Goal: Information Seeking & Learning: Learn about a topic

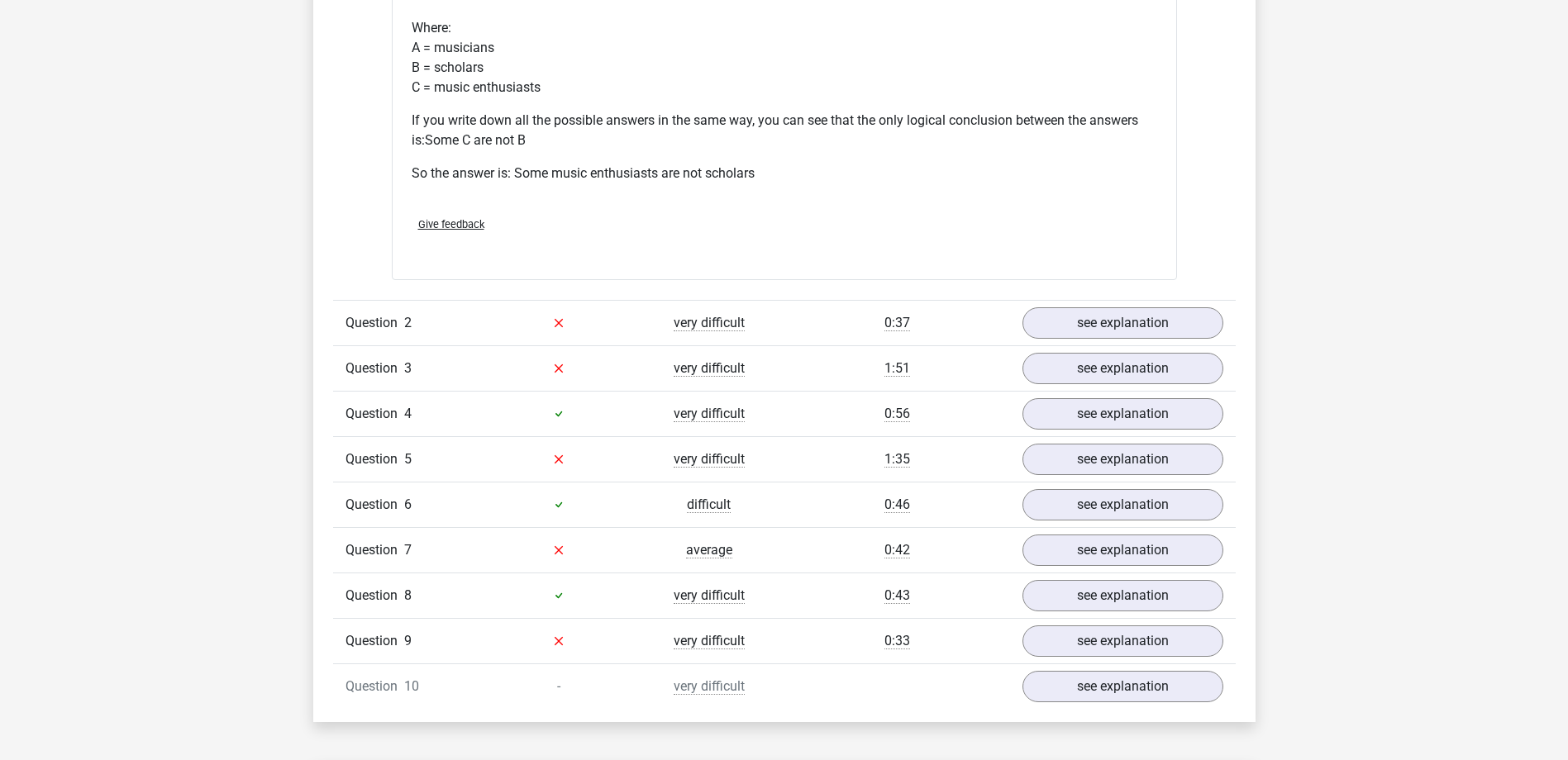
scroll to position [1818, 0]
click at [1184, 318] on link "see explanation" at bounding box center [1121, 321] width 230 height 36
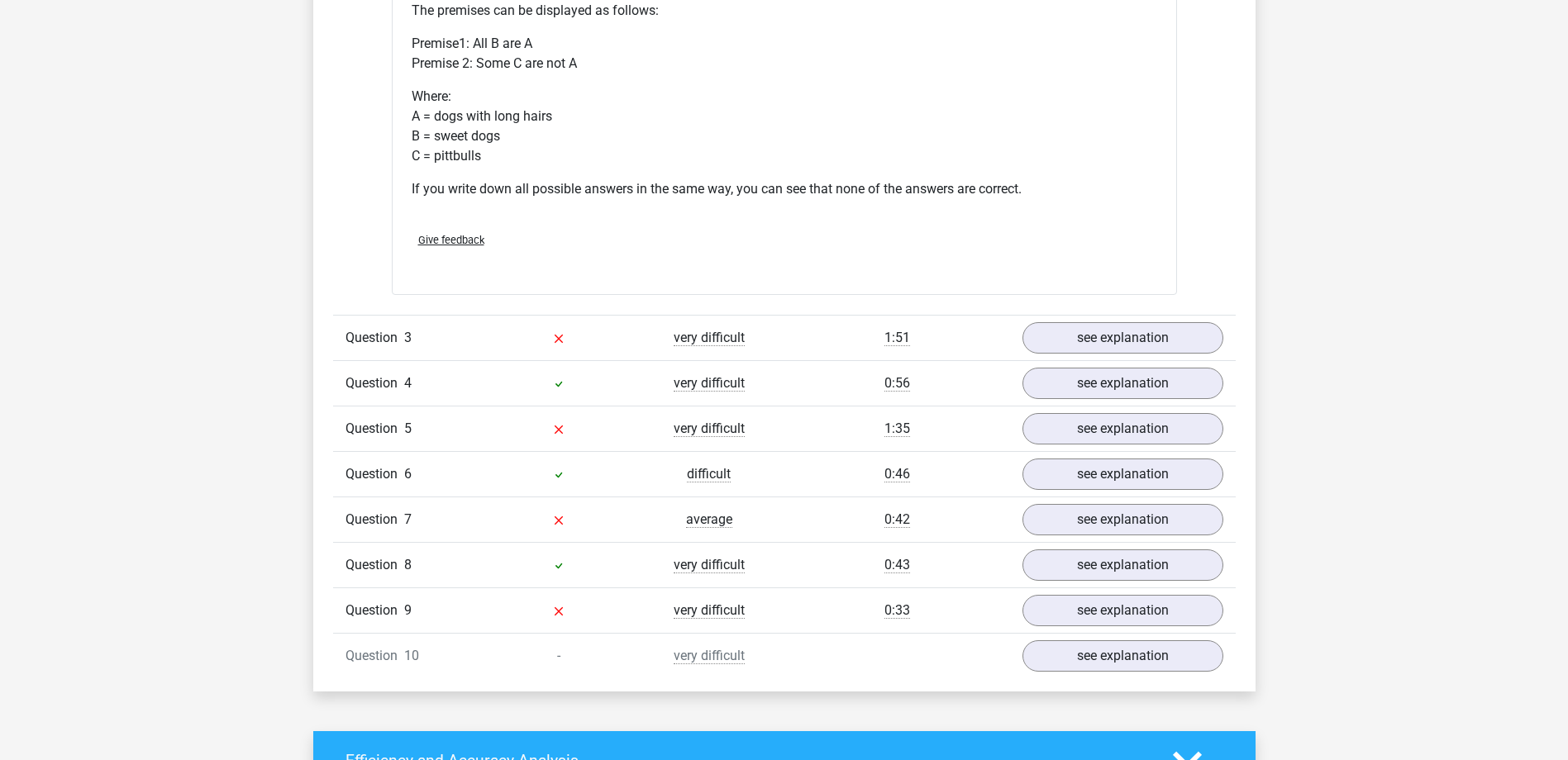
scroll to position [2479, 0]
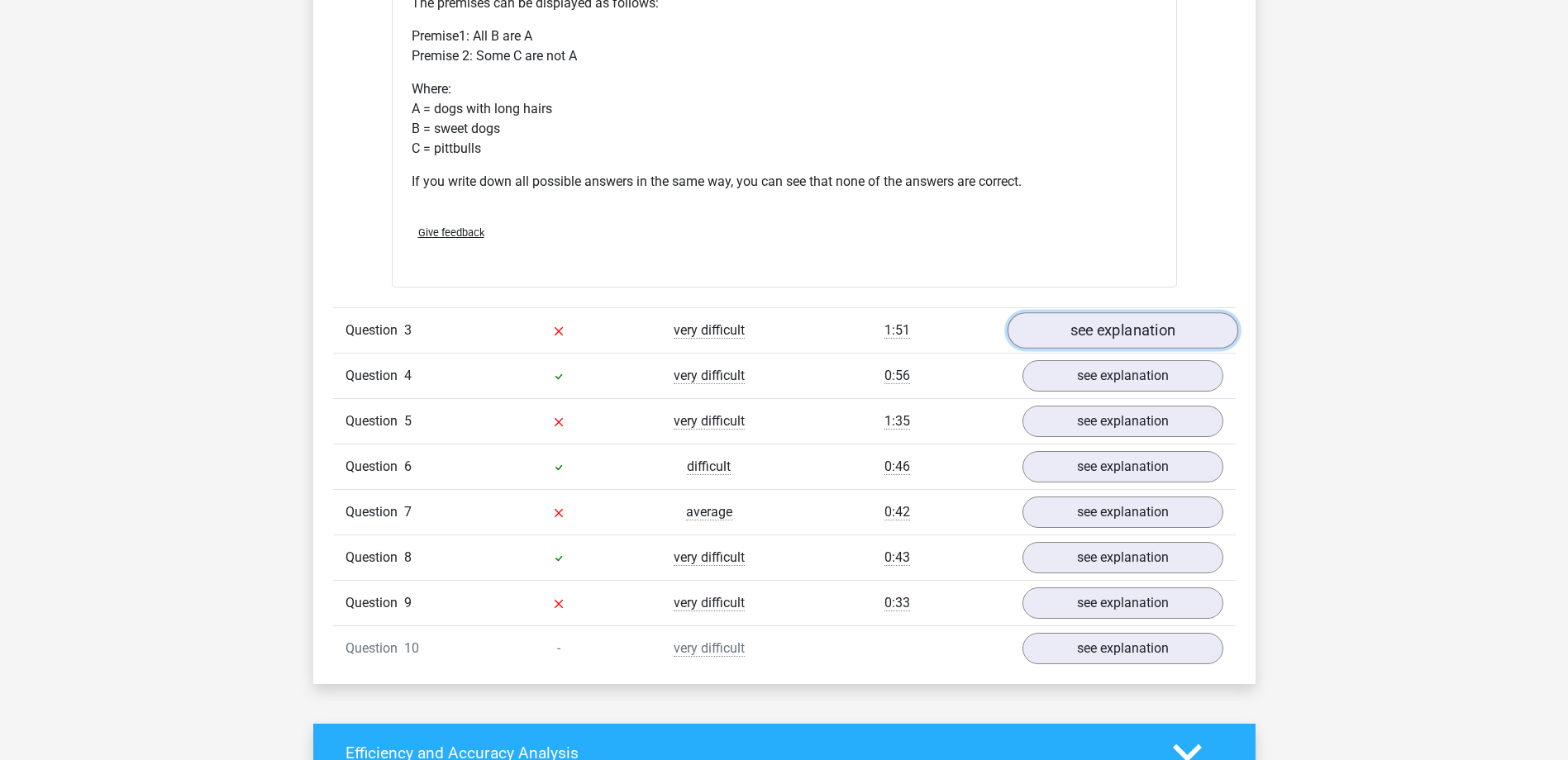
click at [1187, 336] on link "see explanation" at bounding box center [1121, 330] width 230 height 36
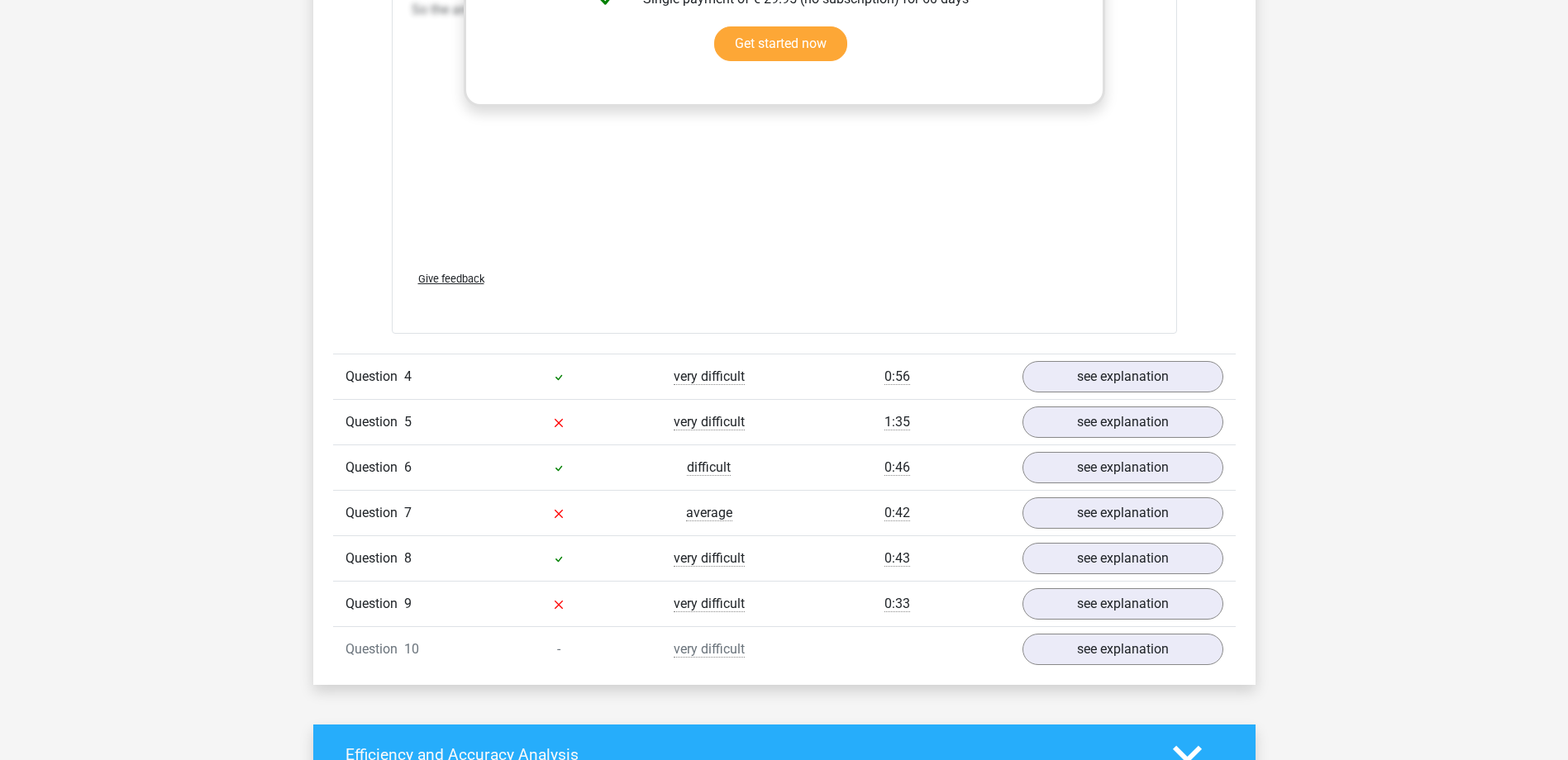
scroll to position [3388, 0]
click at [1191, 561] on link "see explanation" at bounding box center [1121, 558] width 230 height 36
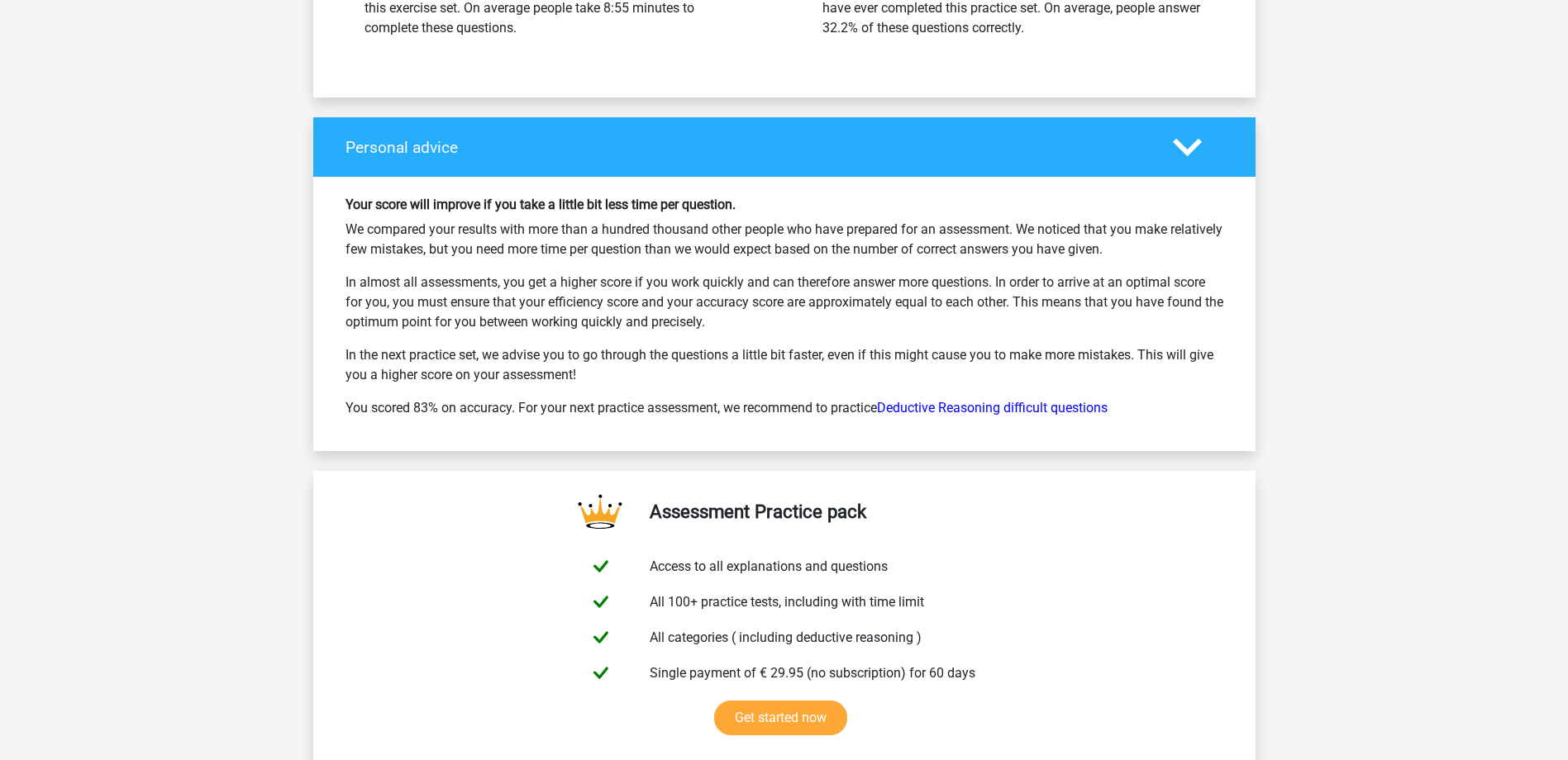
scroll to position [5288, 0]
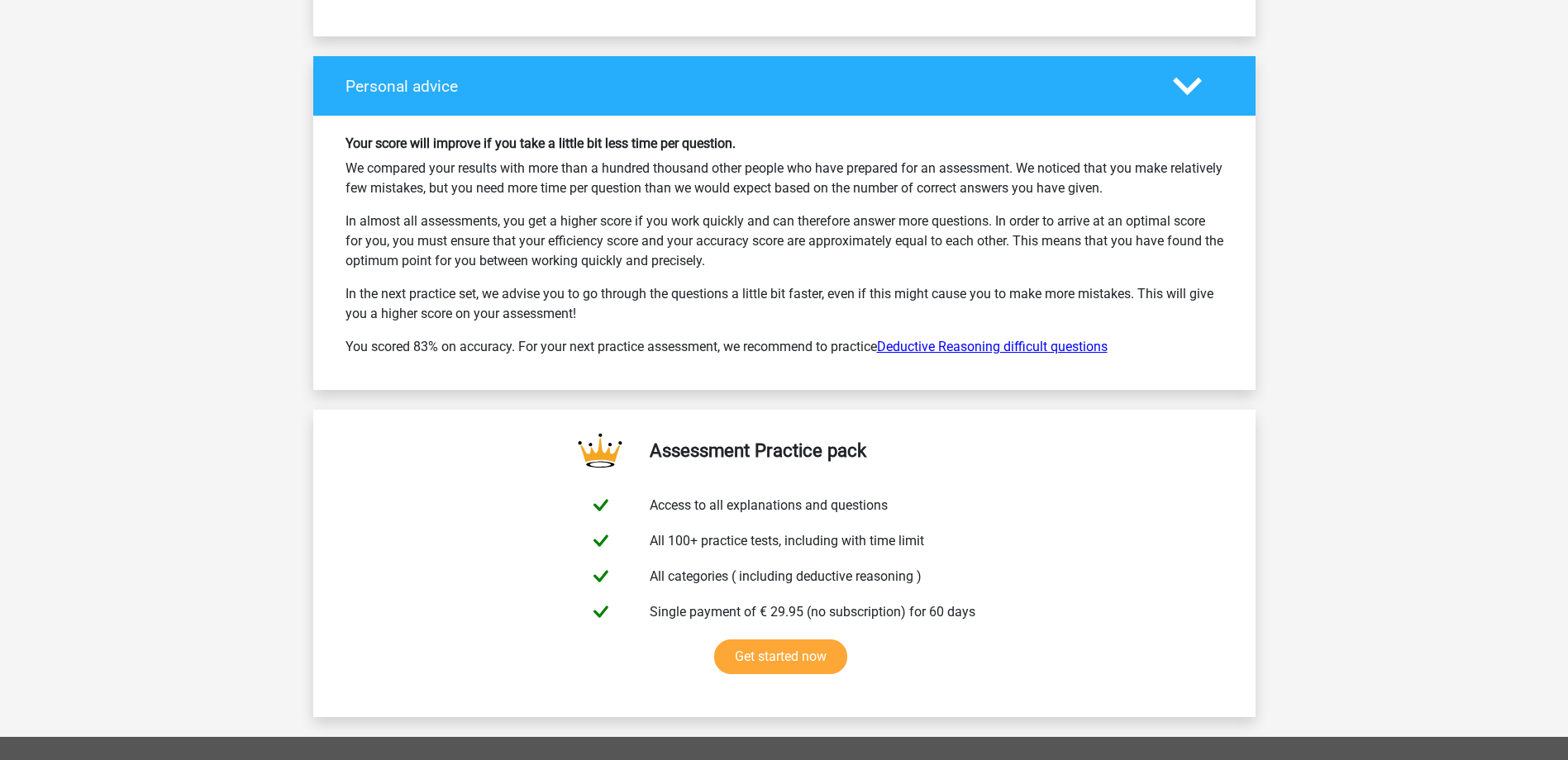
click at [1063, 345] on link "Deductive Reasoning difficult questions" at bounding box center [992, 346] width 230 height 16
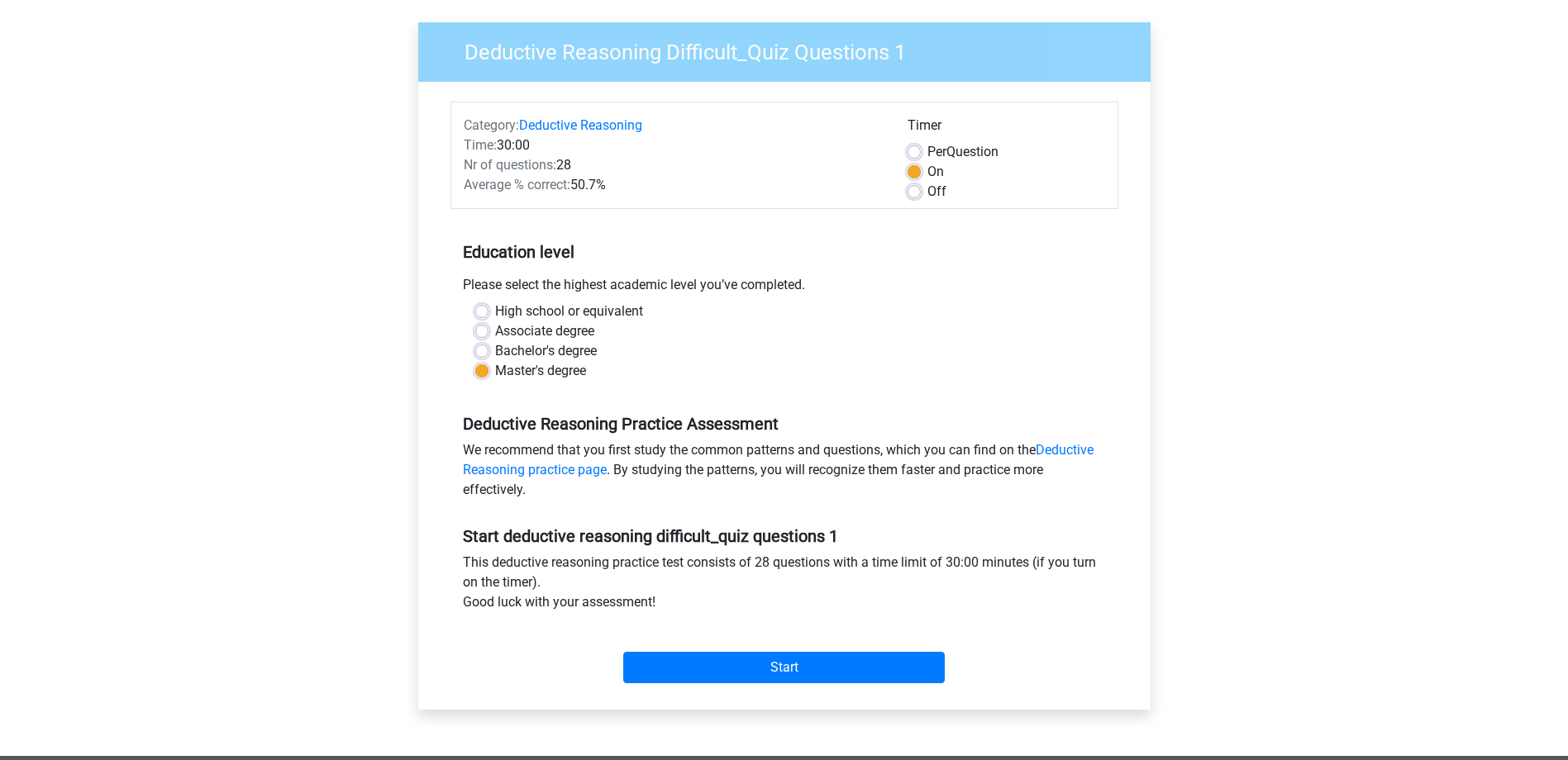
scroll to position [330, 0]
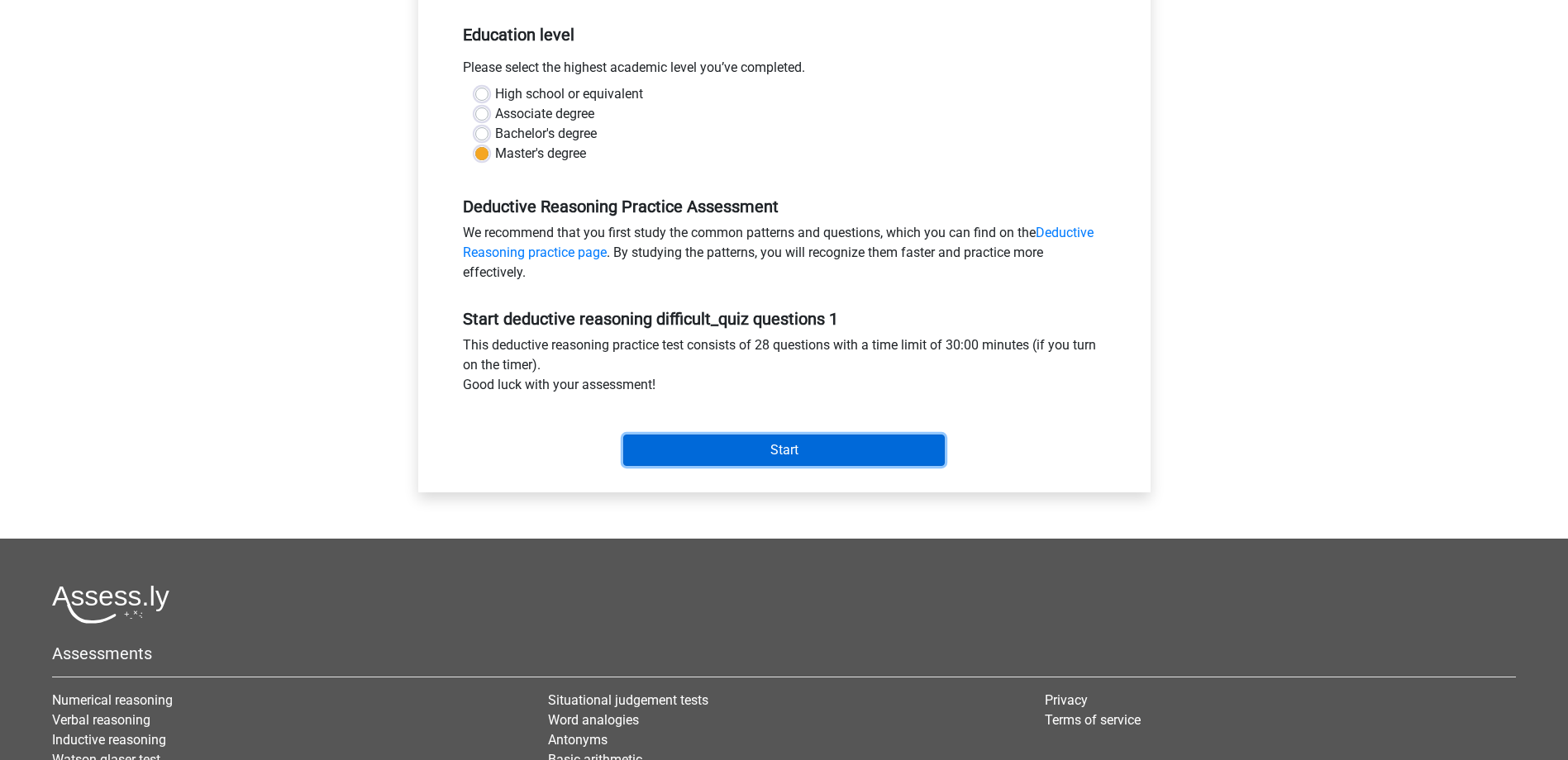
click at [827, 457] on input "Start" at bounding box center [784, 450] width 322 height 32
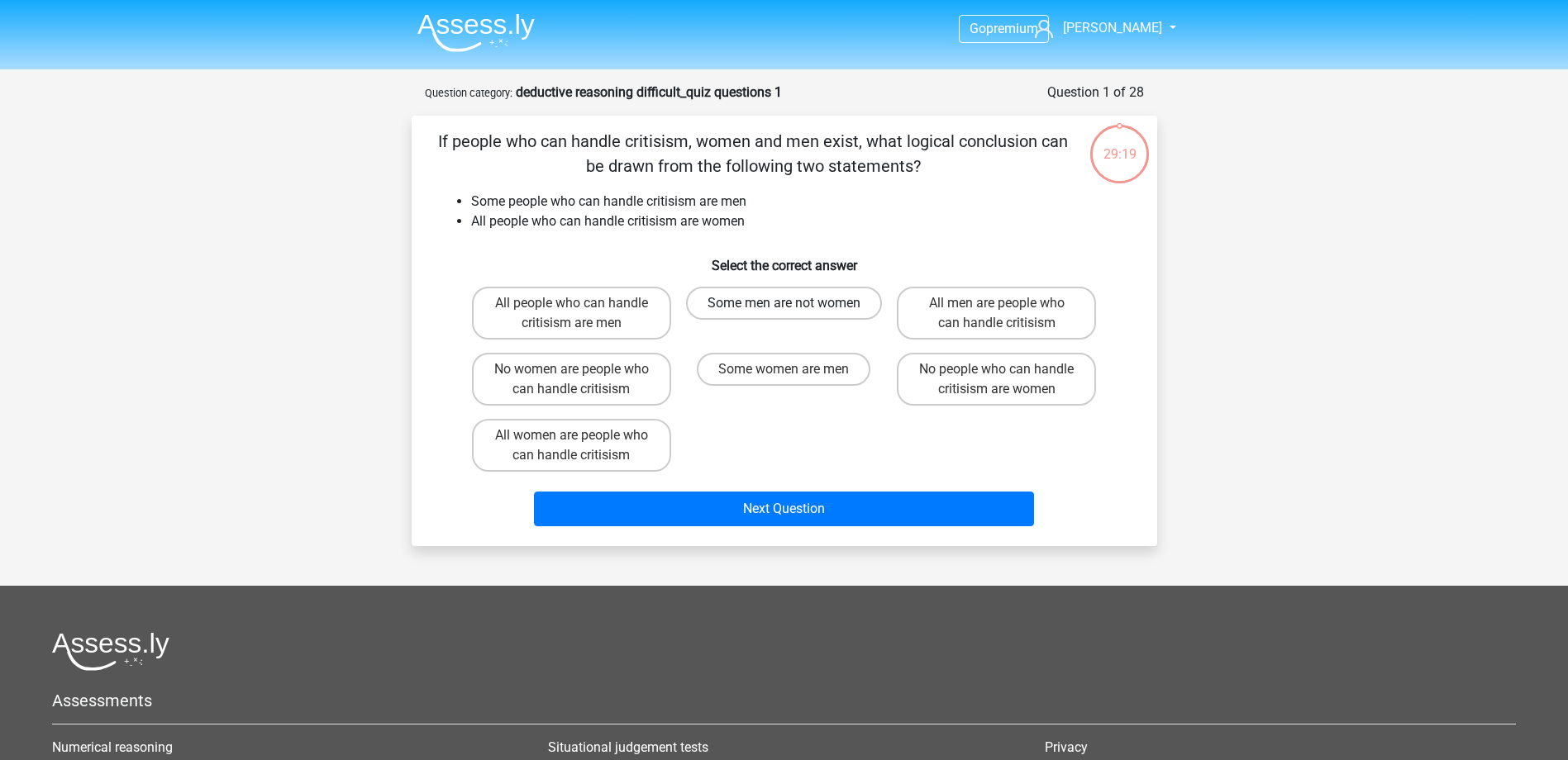
click at [851, 303] on label "Some men are not women" at bounding box center [784, 302] width 196 height 33
click at [795, 303] on input "Some men are not women" at bounding box center [789, 309] width 11 height 11
radio input "true"
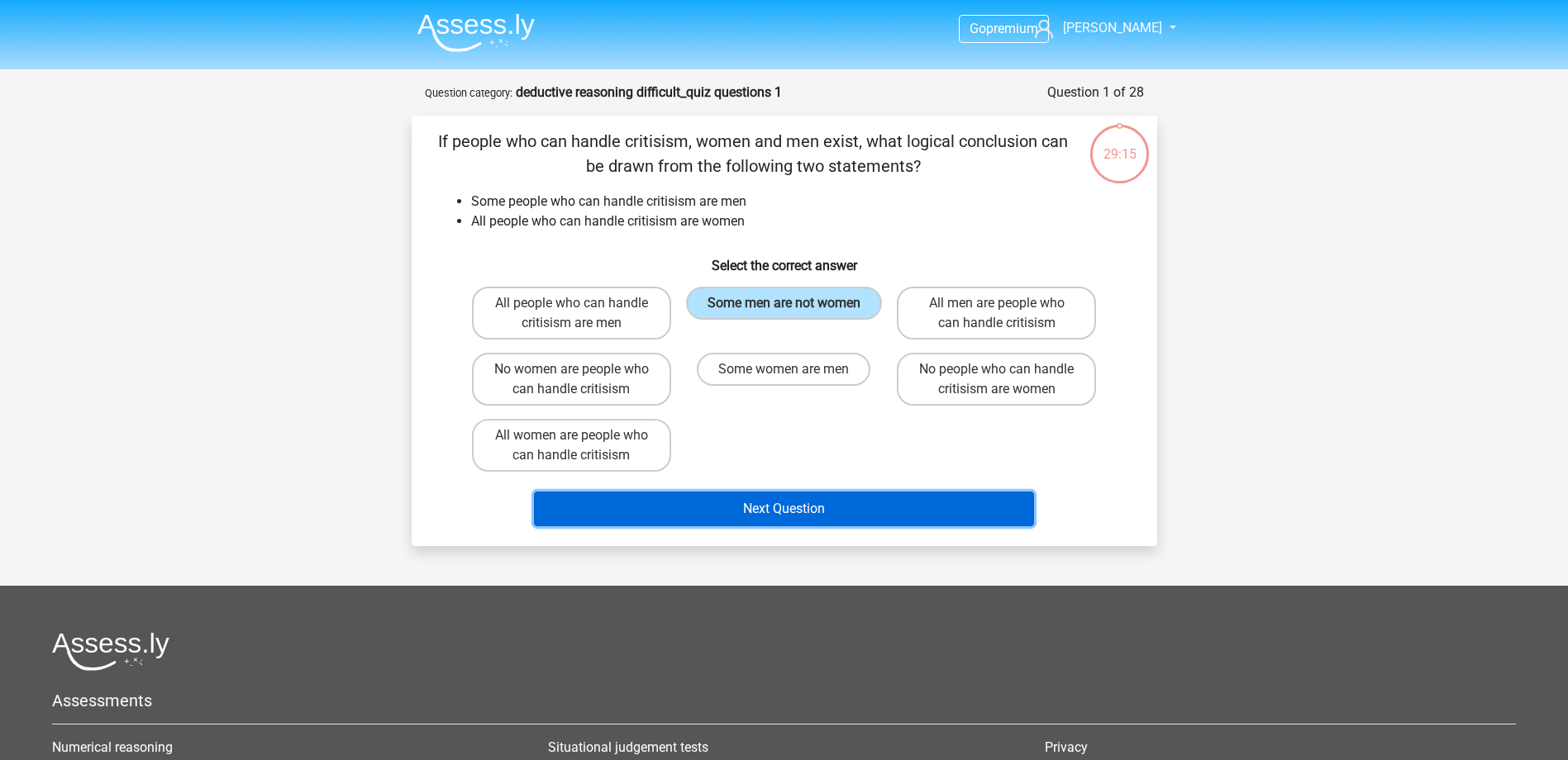
click at [899, 513] on button "Next Question" at bounding box center [784, 508] width 500 height 35
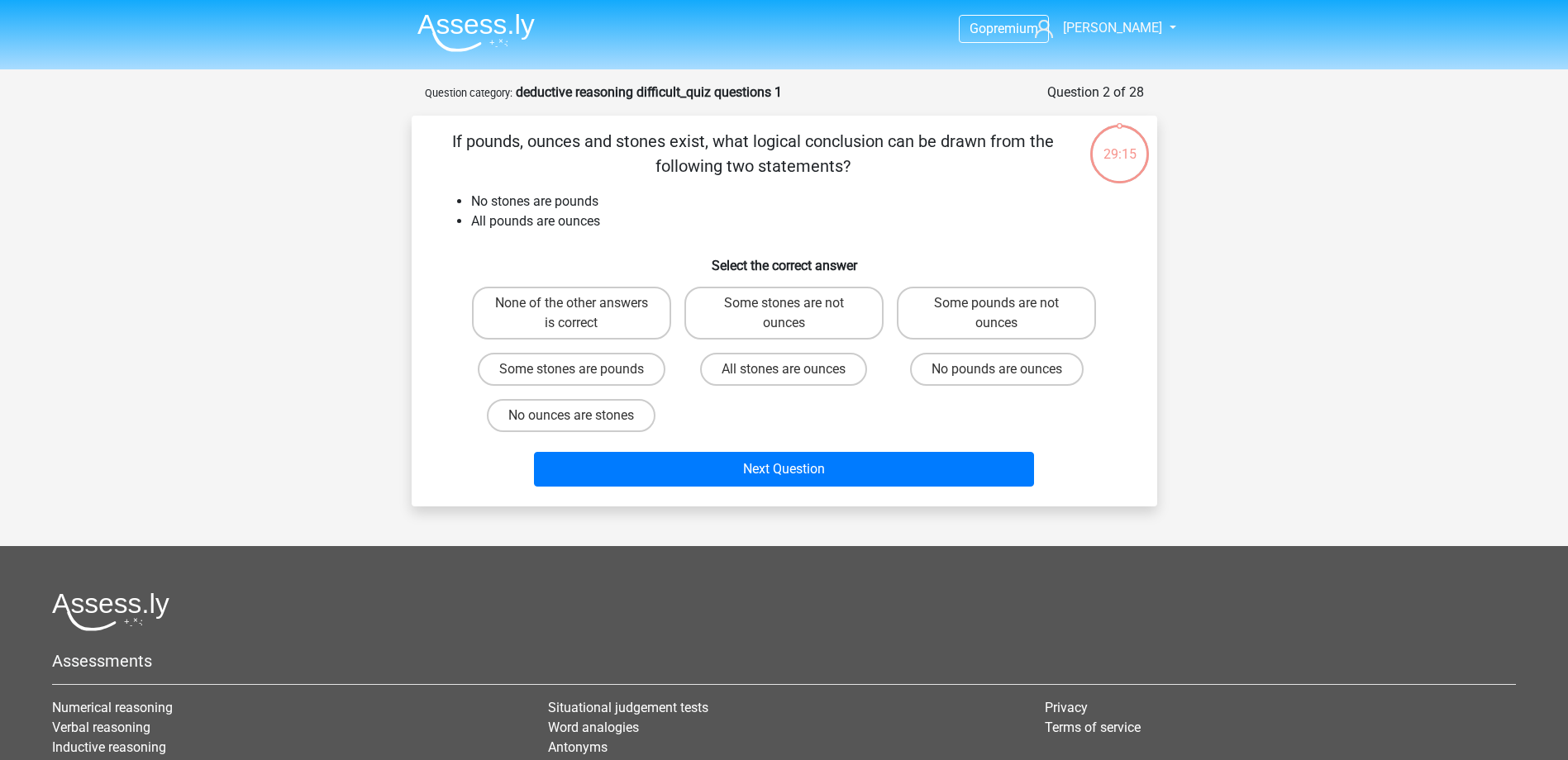
scroll to position [83, 0]
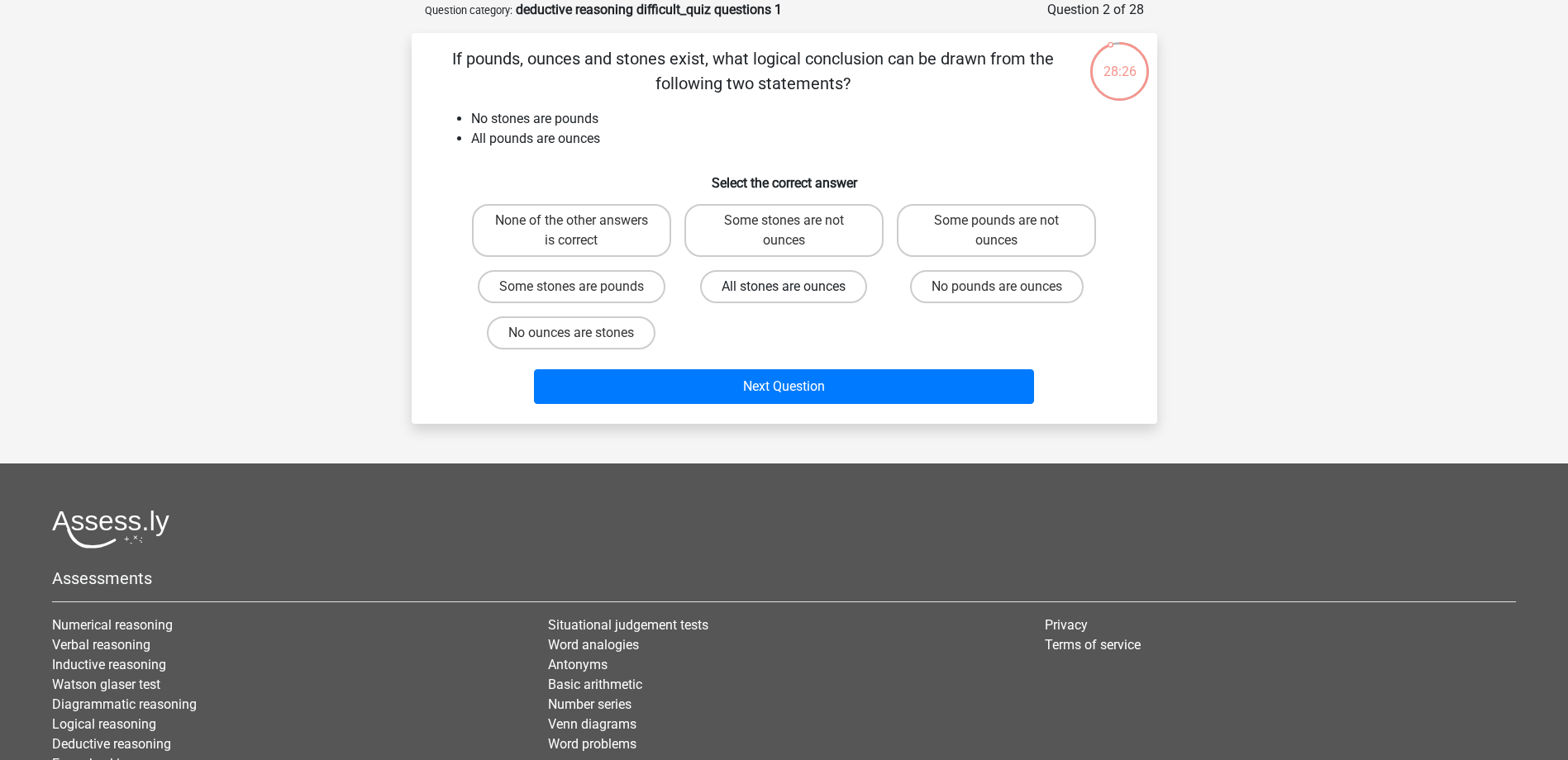
click at [826, 290] on label "All stones are ounces" at bounding box center [784, 286] width 167 height 33
click at [795, 290] on input "All stones are ounces" at bounding box center [789, 292] width 11 height 11
radio input "true"
click at [833, 292] on label "All stones are ounces" at bounding box center [784, 286] width 167 height 33
click at [795, 292] on input "All stones are ounces" at bounding box center [789, 292] width 11 height 11
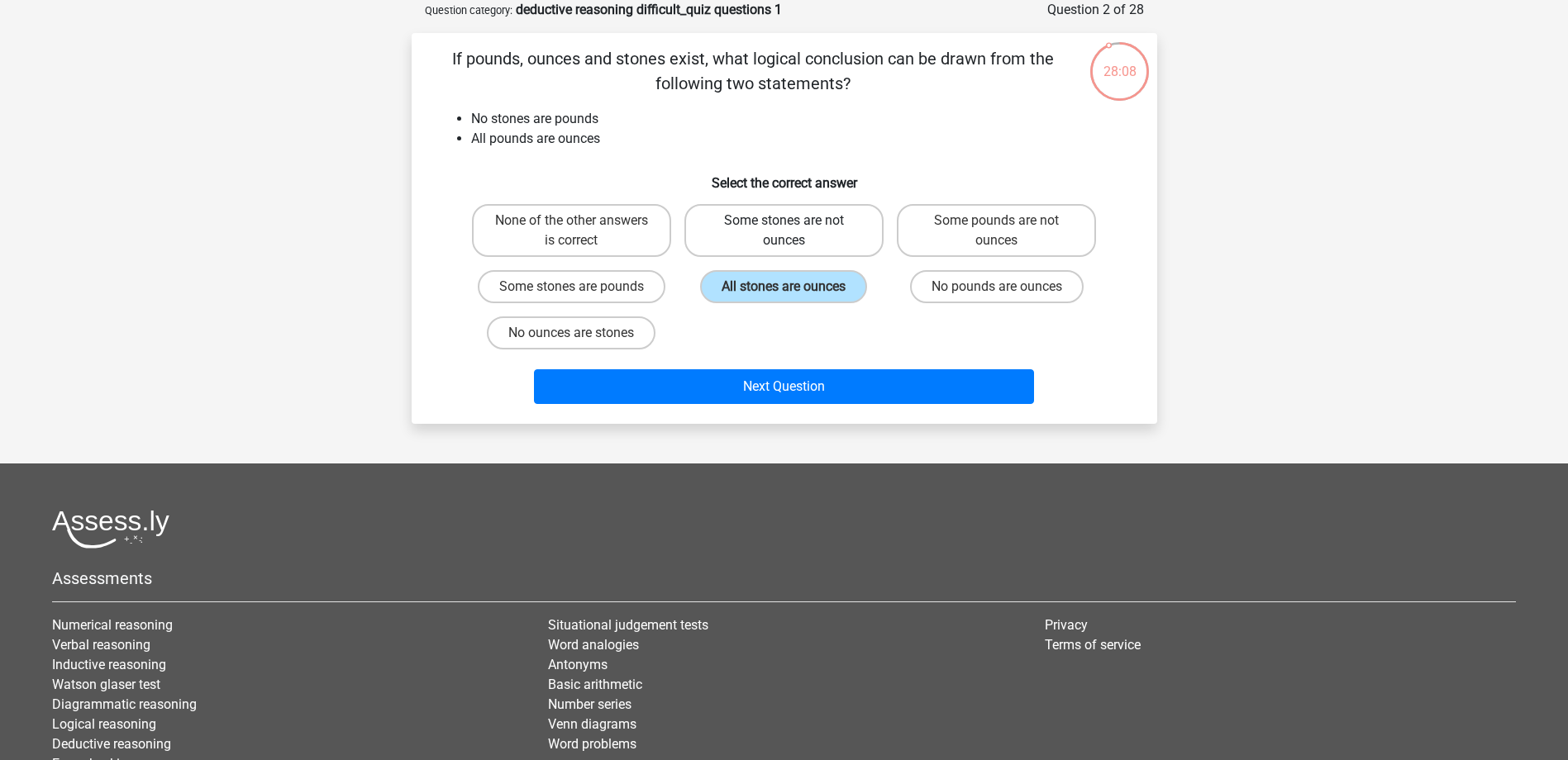
click at [831, 235] on label "Some stones are not ounces" at bounding box center [784, 230] width 200 height 53
click at [795, 231] on input "Some stones are not ounces" at bounding box center [789, 227] width 11 height 11
radio input "true"
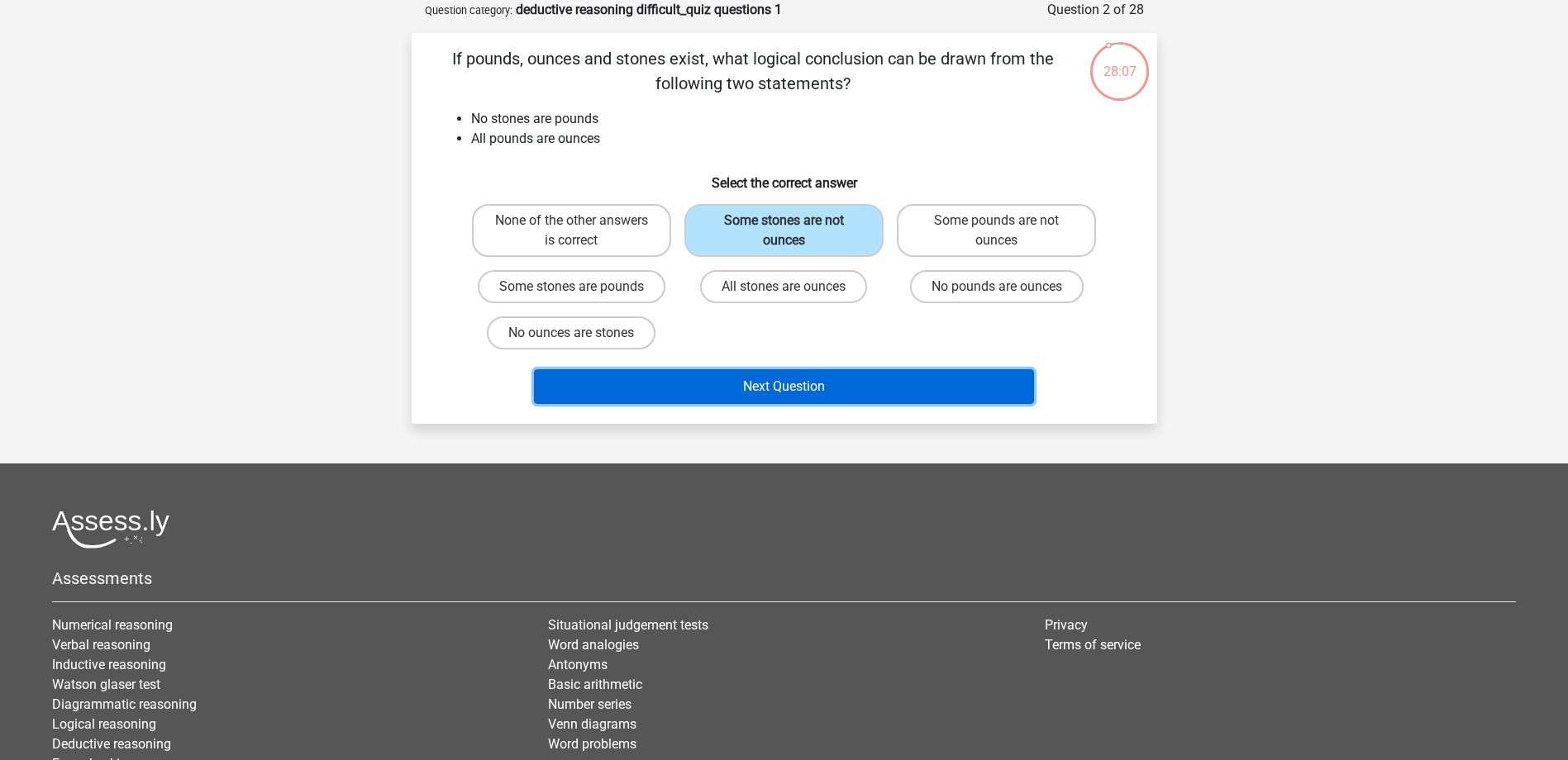
click at [845, 390] on button "Next Question" at bounding box center [784, 386] width 500 height 35
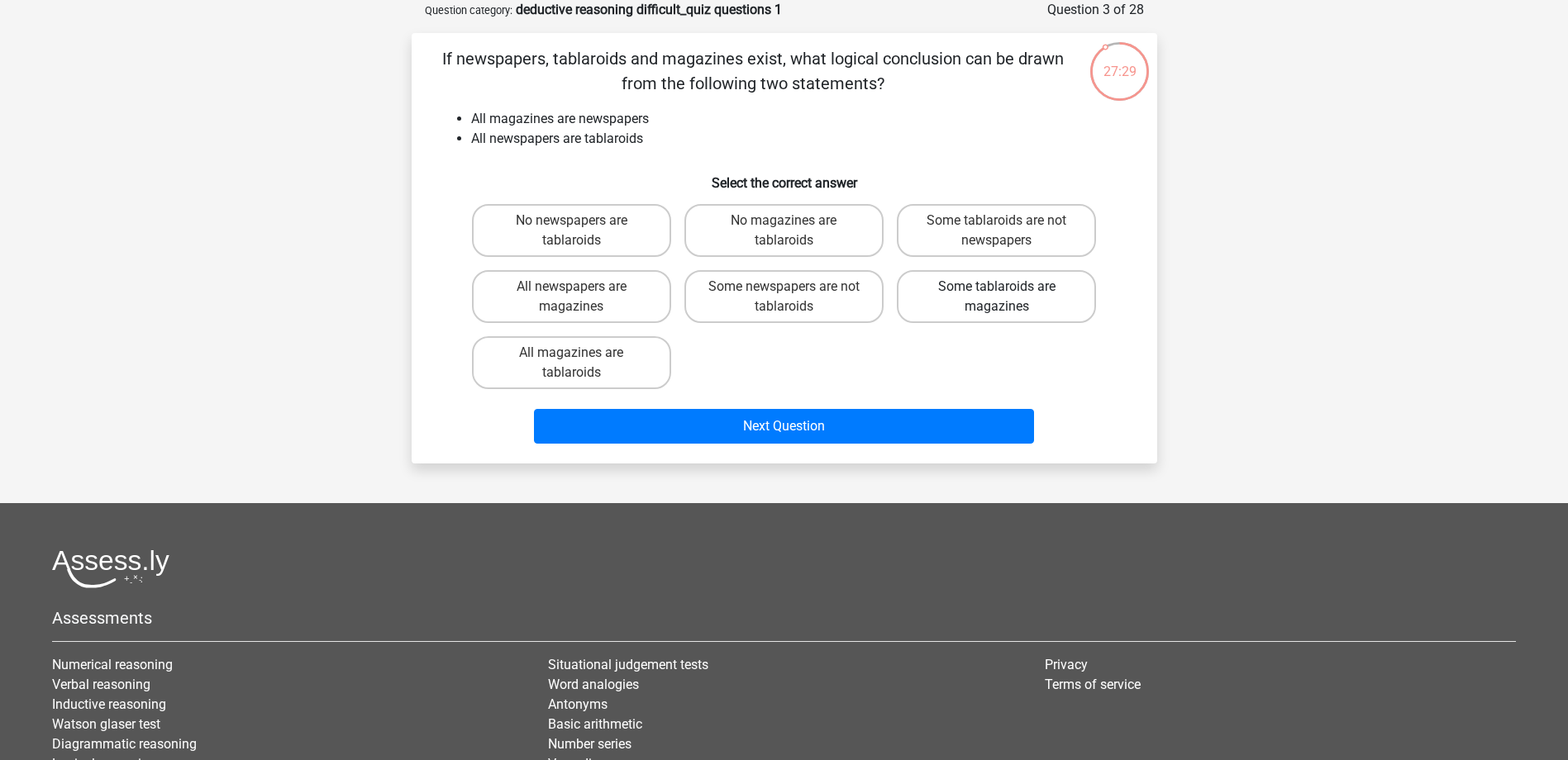
click at [970, 304] on label "Some tablaroids are magazines" at bounding box center [996, 297] width 200 height 53
click at [997, 297] on input "Some tablaroids are magazines" at bounding box center [1003, 292] width 11 height 11
radio input "true"
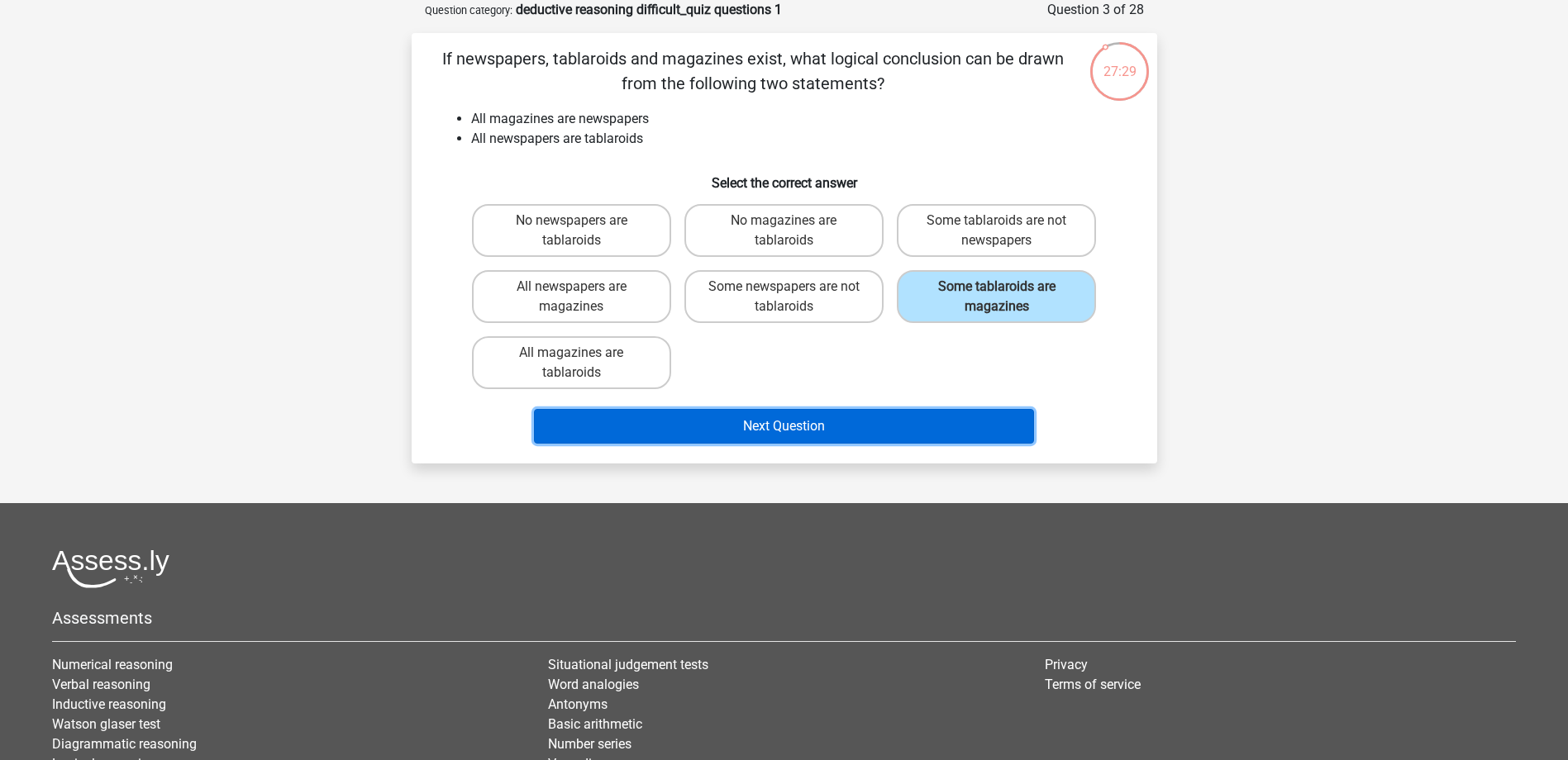
click at [846, 424] on button "Next Question" at bounding box center [784, 426] width 500 height 35
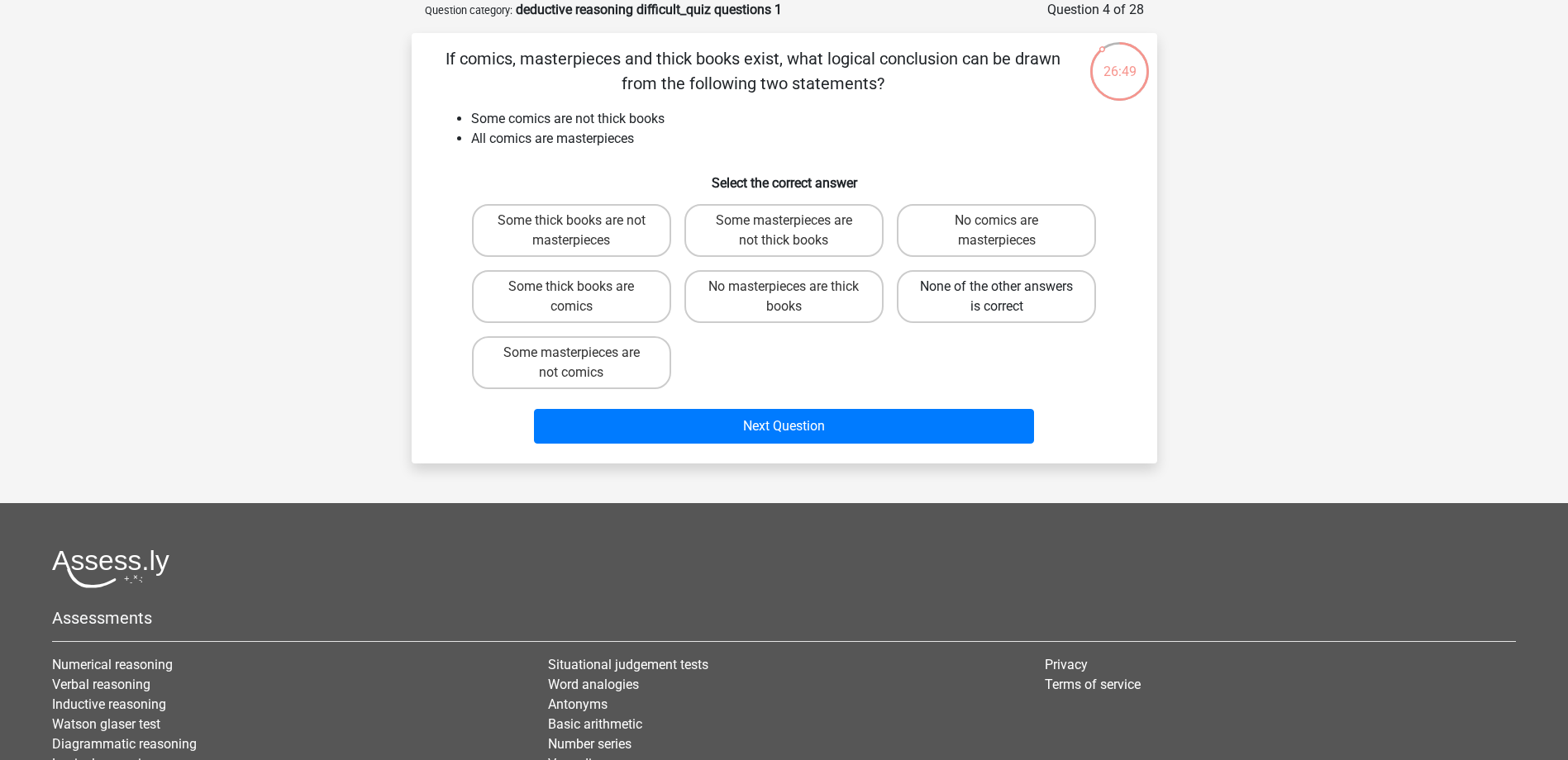
click at [953, 294] on label "None of the other answers is correct" at bounding box center [996, 297] width 200 height 53
click at [997, 294] on input "None of the other answers is correct" at bounding box center [1003, 292] width 11 height 11
radio input "true"
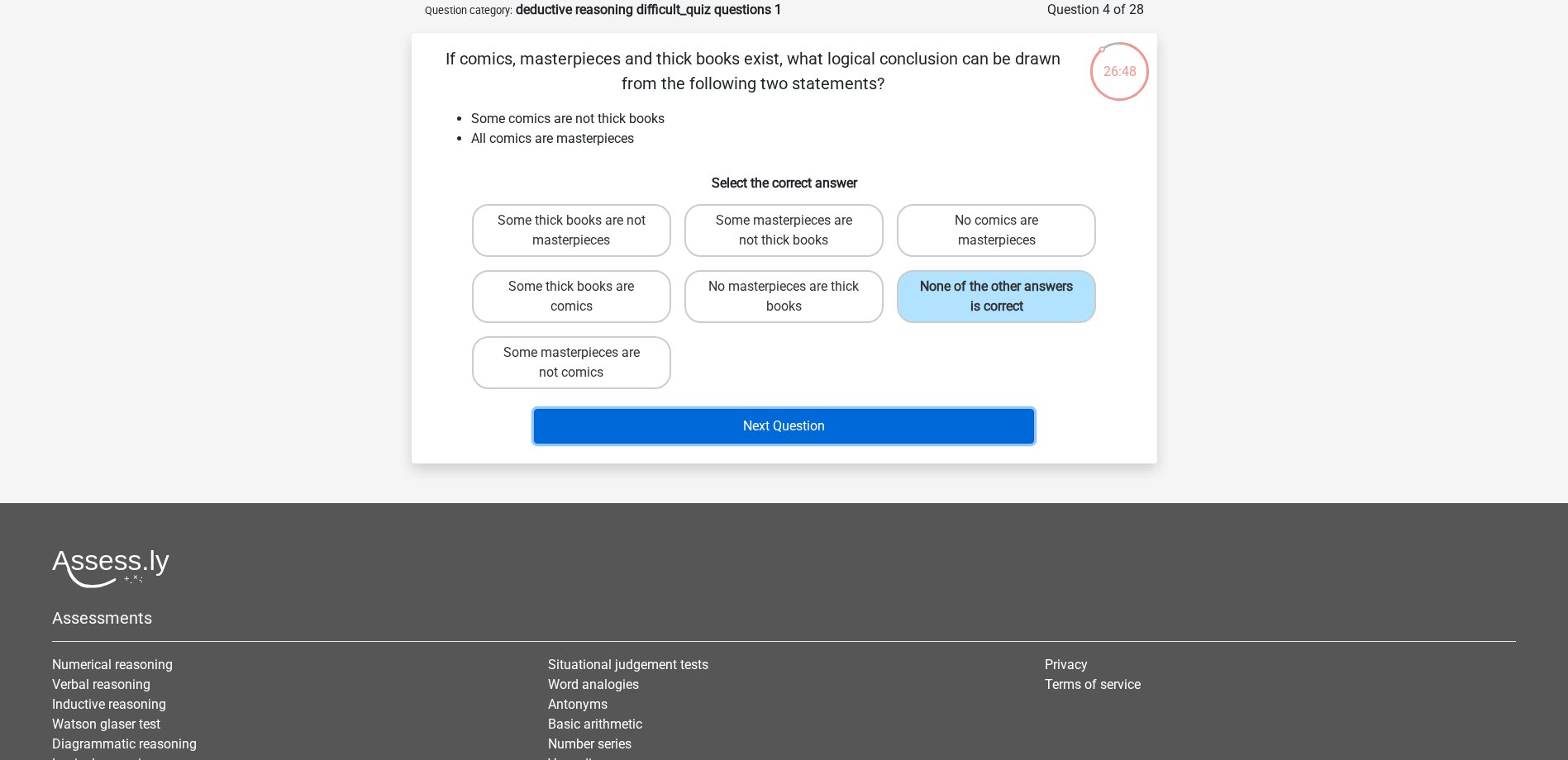
click at [853, 421] on button "Next Question" at bounding box center [784, 426] width 500 height 35
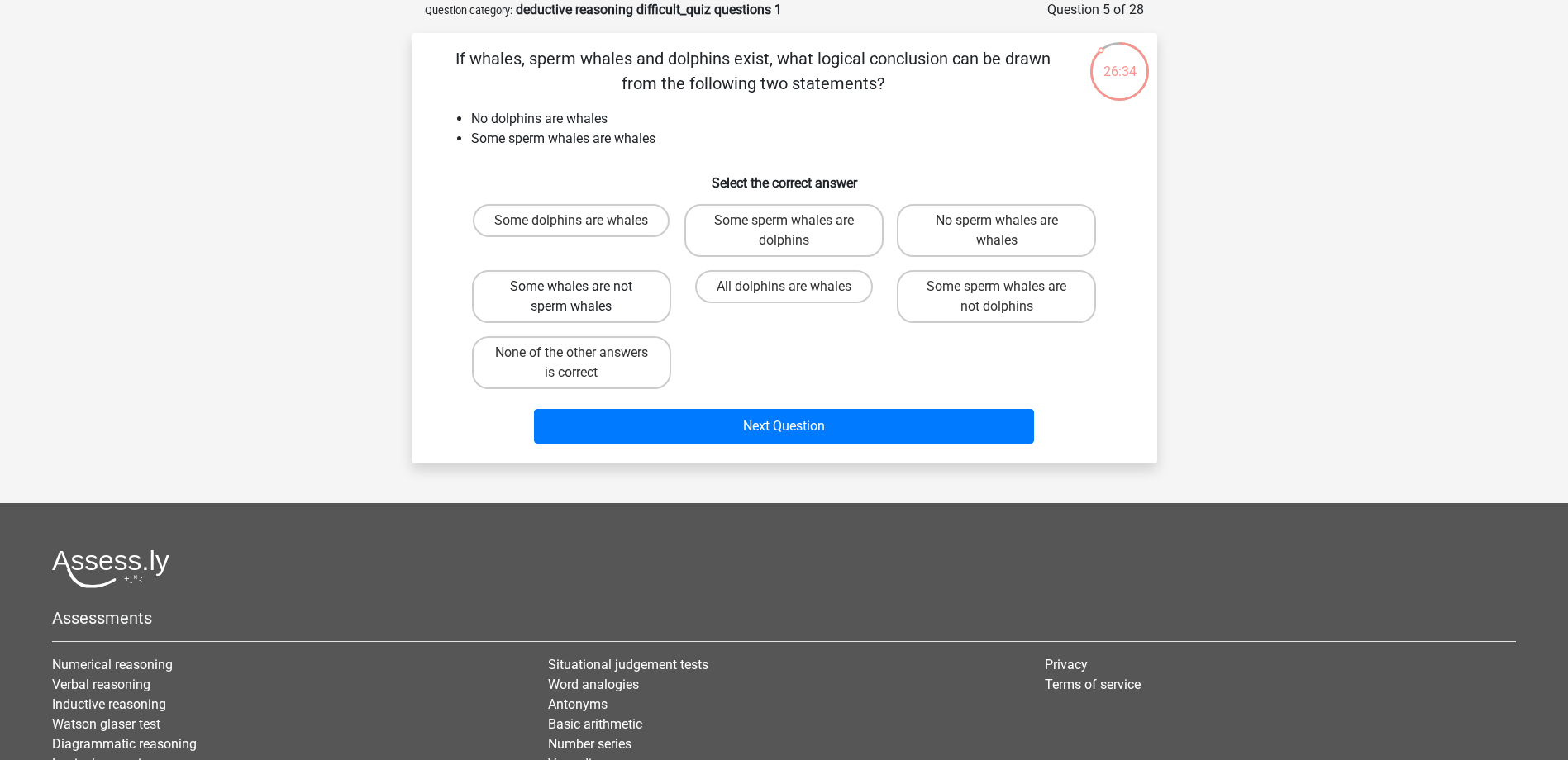
click at [637, 305] on label "Some whales are not sperm whales" at bounding box center [572, 297] width 200 height 53
click at [582, 297] on input "Some whales are not sperm whales" at bounding box center [576, 292] width 11 height 11
radio input "true"
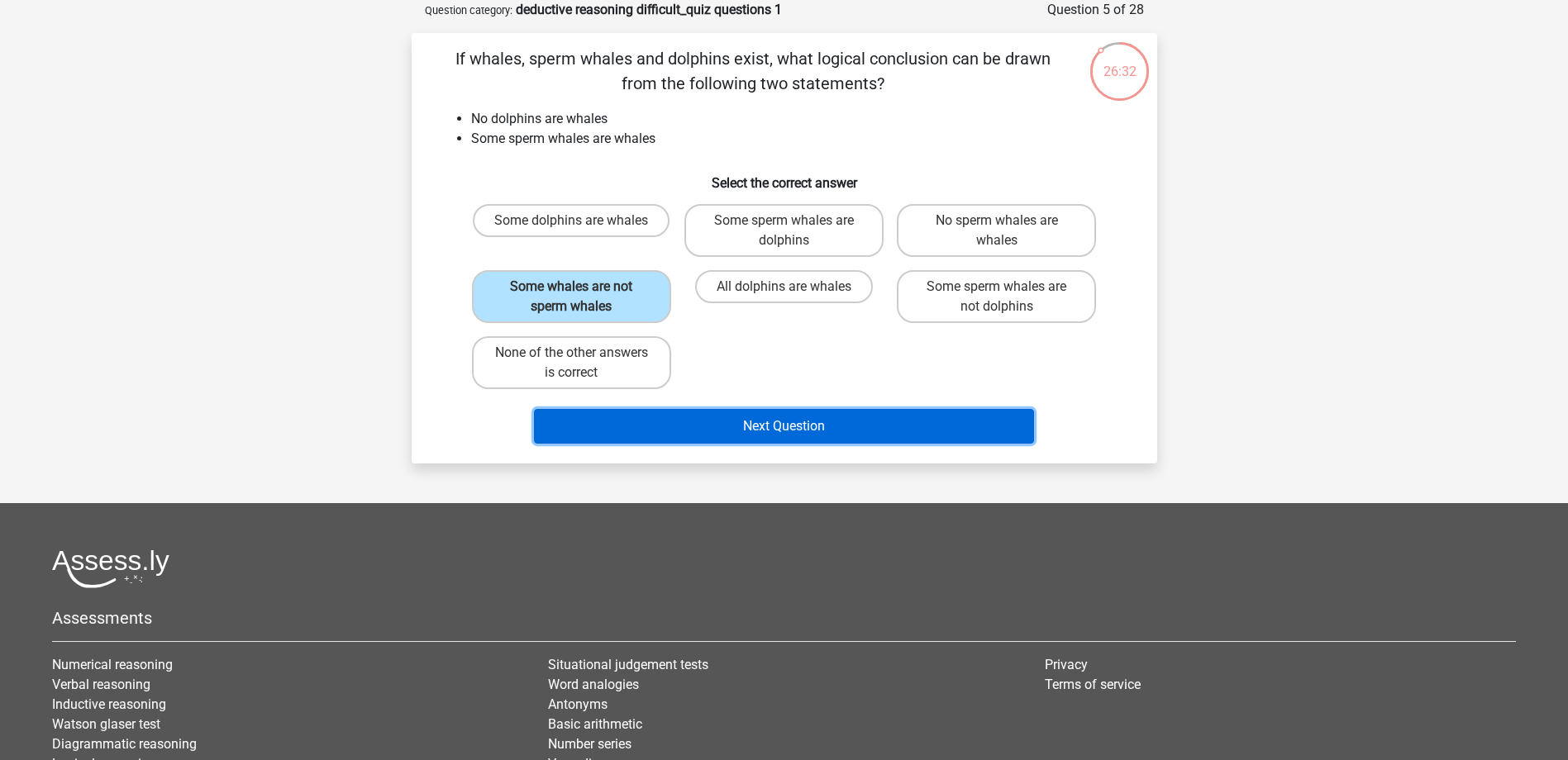
click at [763, 421] on button "Next Question" at bounding box center [784, 426] width 500 height 35
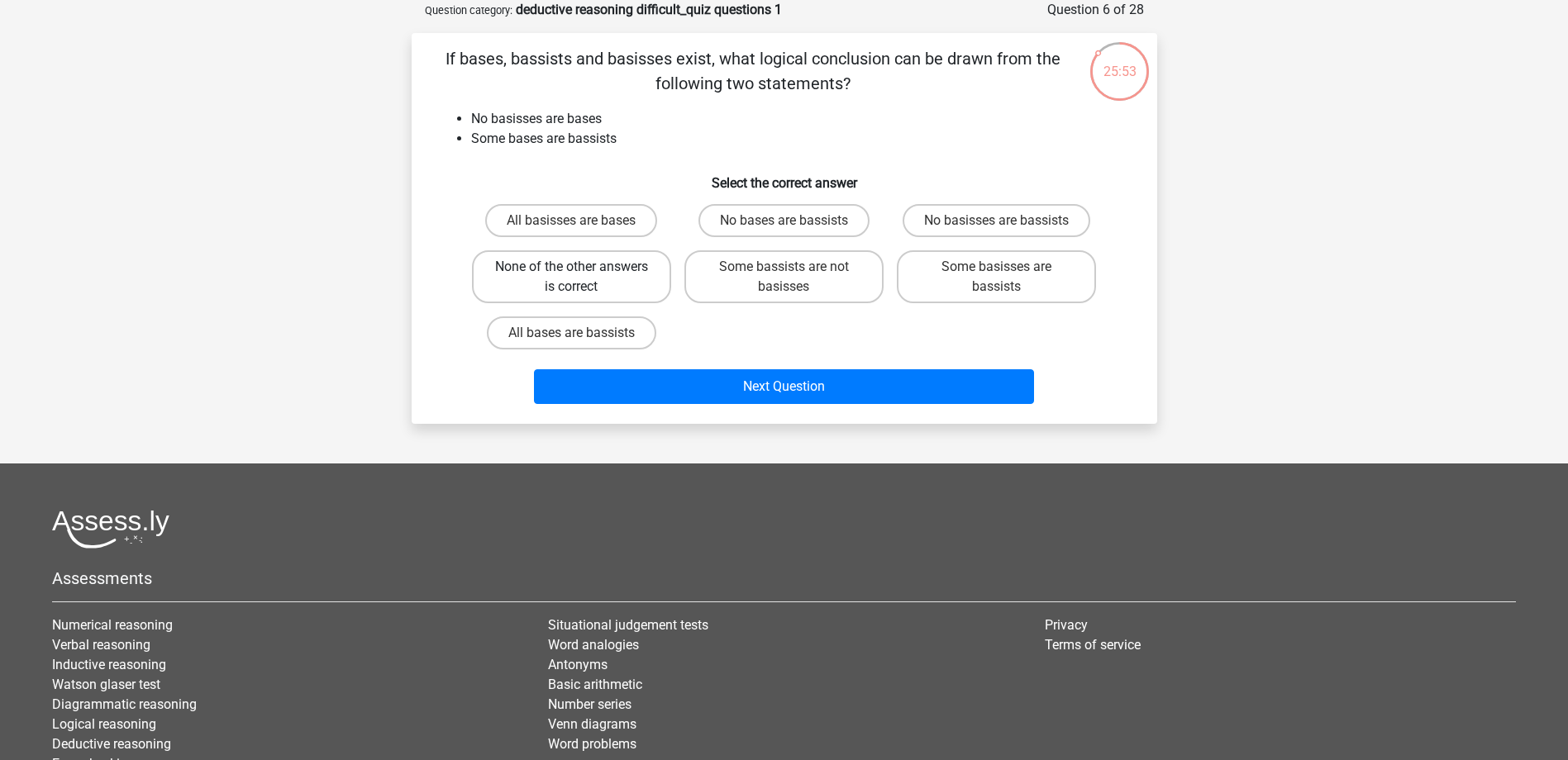
click at [636, 265] on label "None of the other answers is correct" at bounding box center [572, 277] width 200 height 53
click at [582, 267] on input "None of the other answers is correct" at bounding box center [576, 272] width 11 height 11
radio input "true"
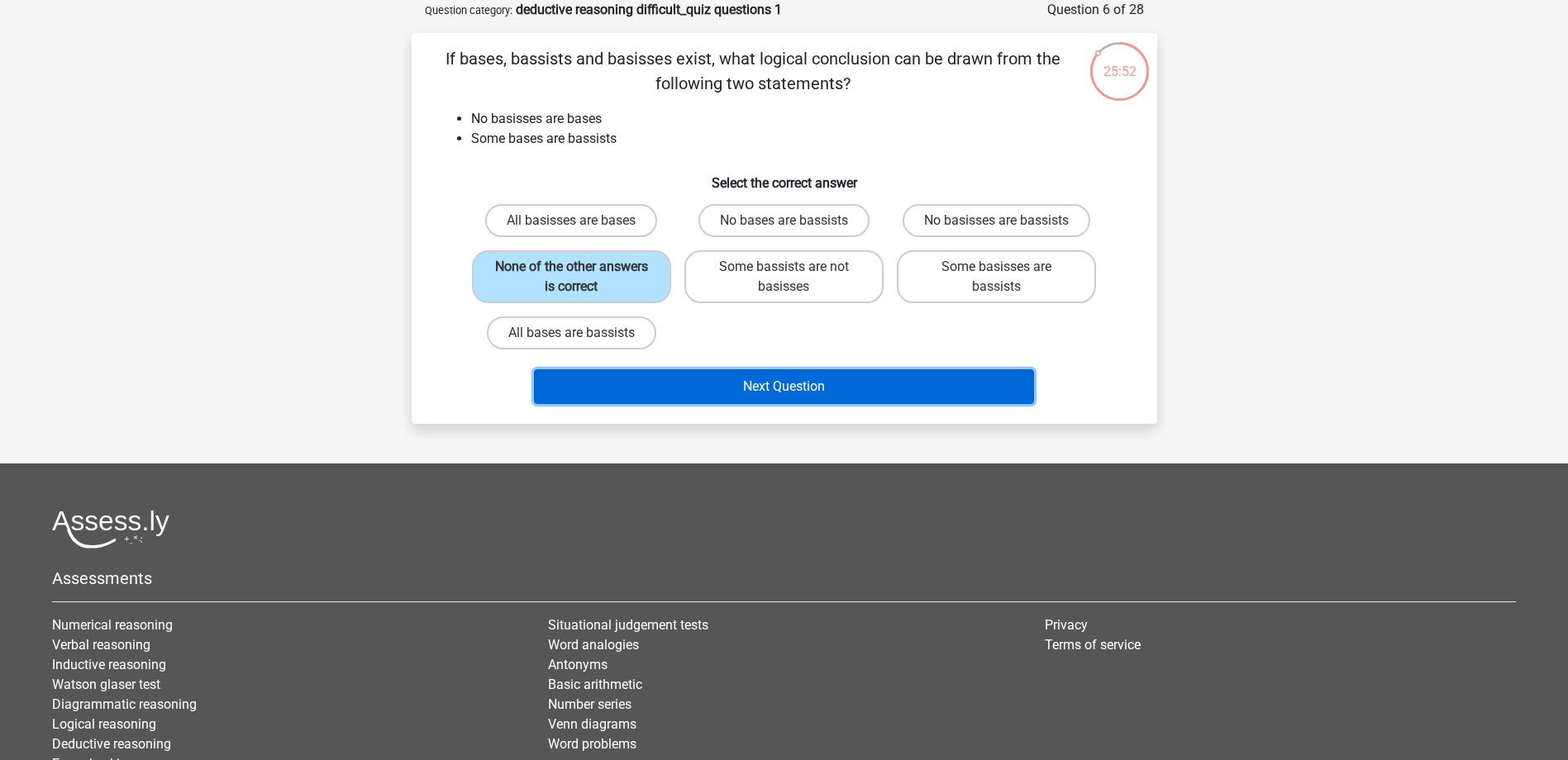
click at [740, 376] on button "Next Question" at bounding box center [784, 386] width 500 height 35
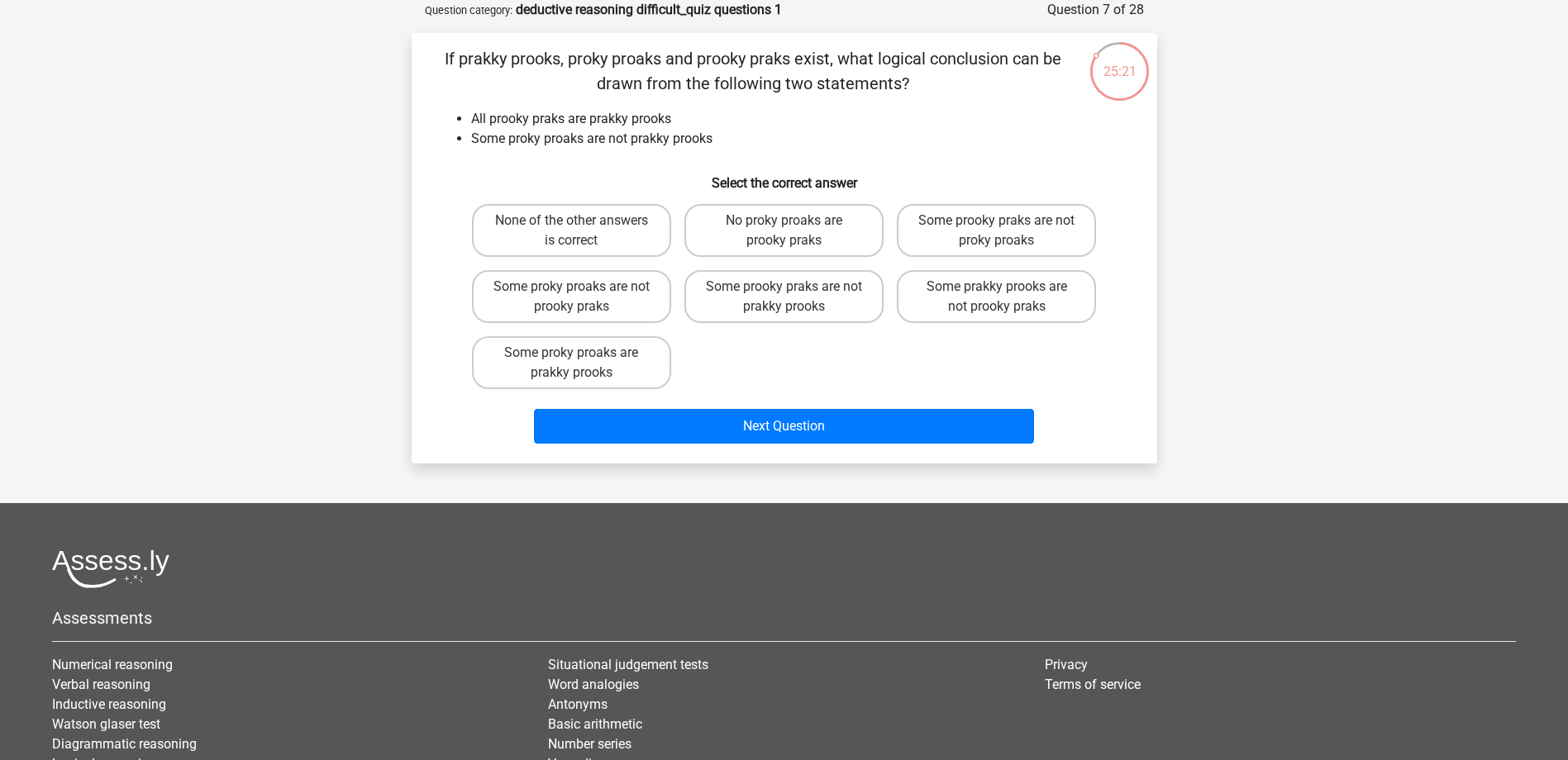
click at [1002, 294] on input "Some prakky prooks are not prooky praks" at bounding box center [1003, 292] width 11 height 11
radio input "true"
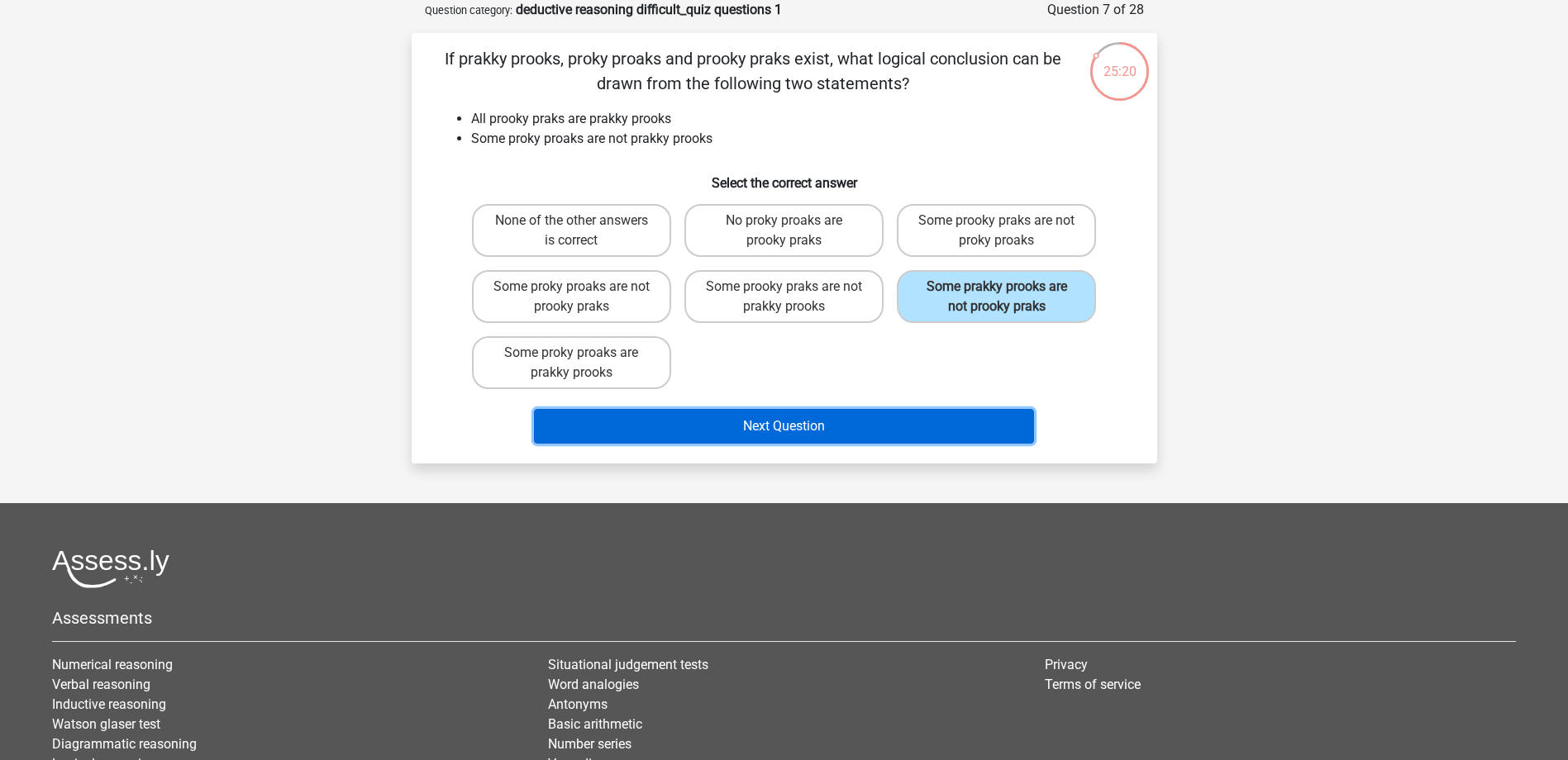
click at [895, 429] on button "Next Question" at bounding box center [784, 426] width 500 height 35
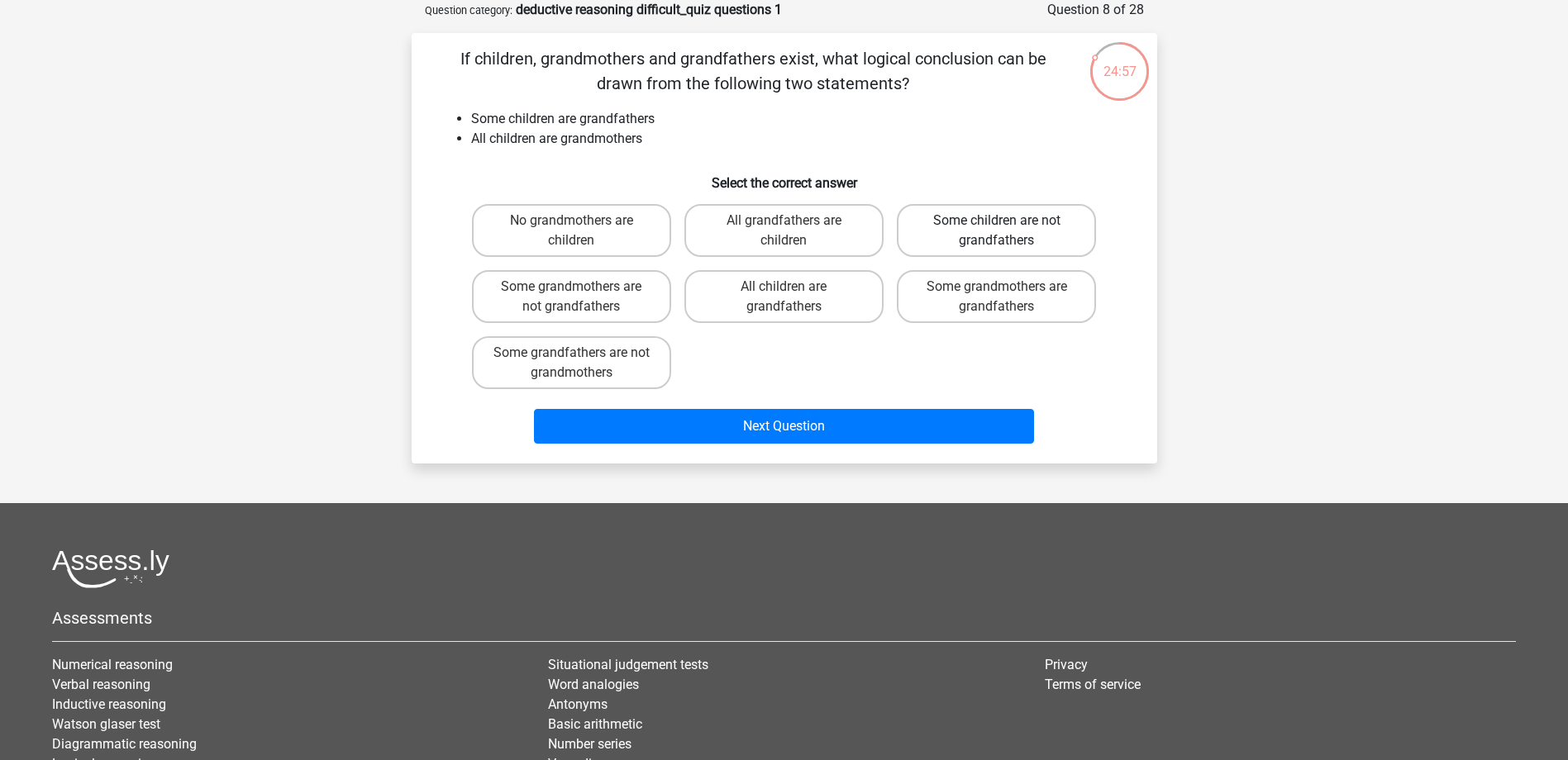
click at [1072, 236] on label "Some children are not grandfathers" at bounding box center [996, 230] width 200 height 53
click at [1007, 231] on input "Some children are not grandfathers" at bounding box center [1003, 227] width 11 height 11
radio input "true"
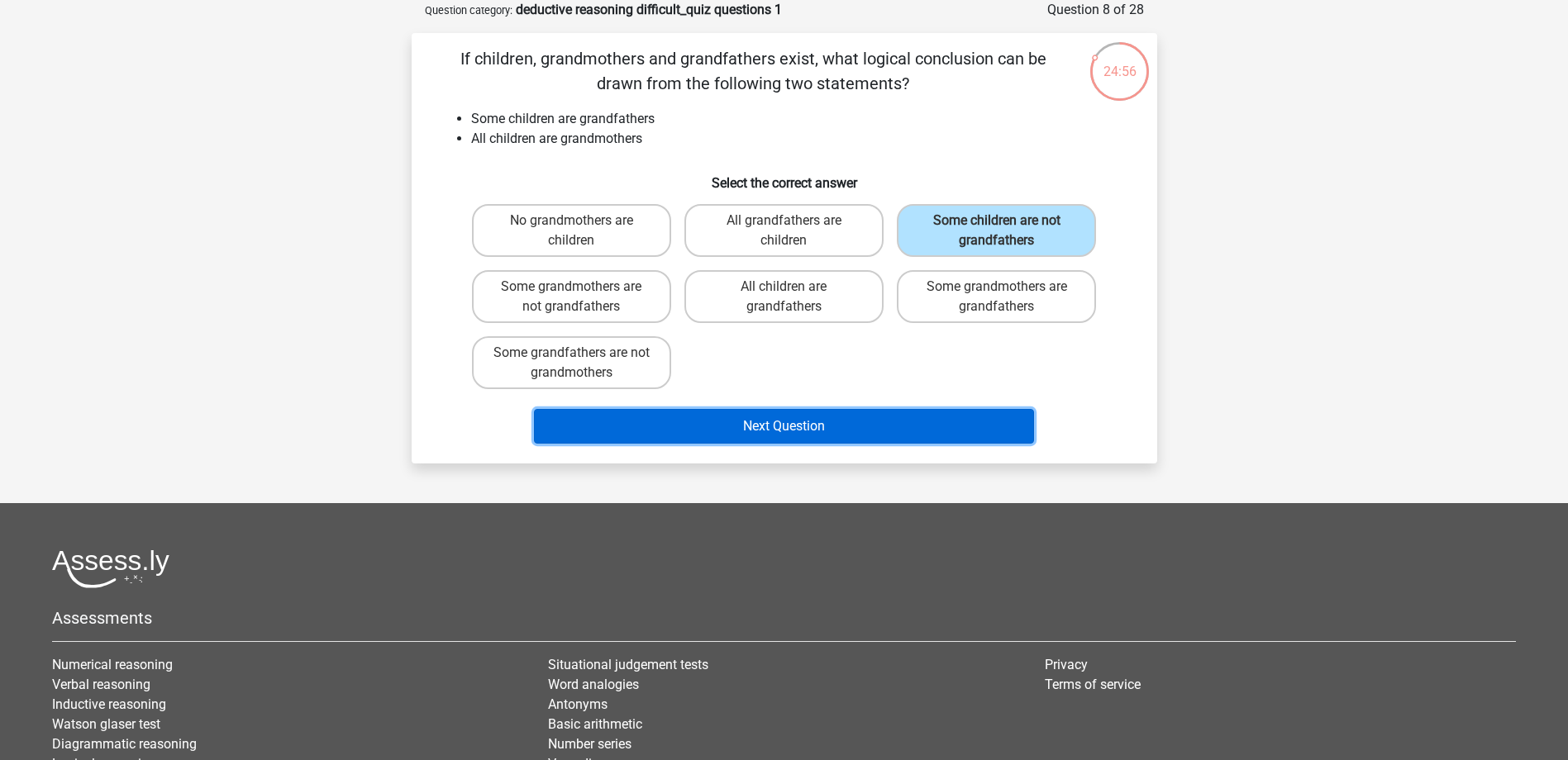
click at [936, 420] on button "Next Question" at bounding box center [784, 426] width 500 height 35
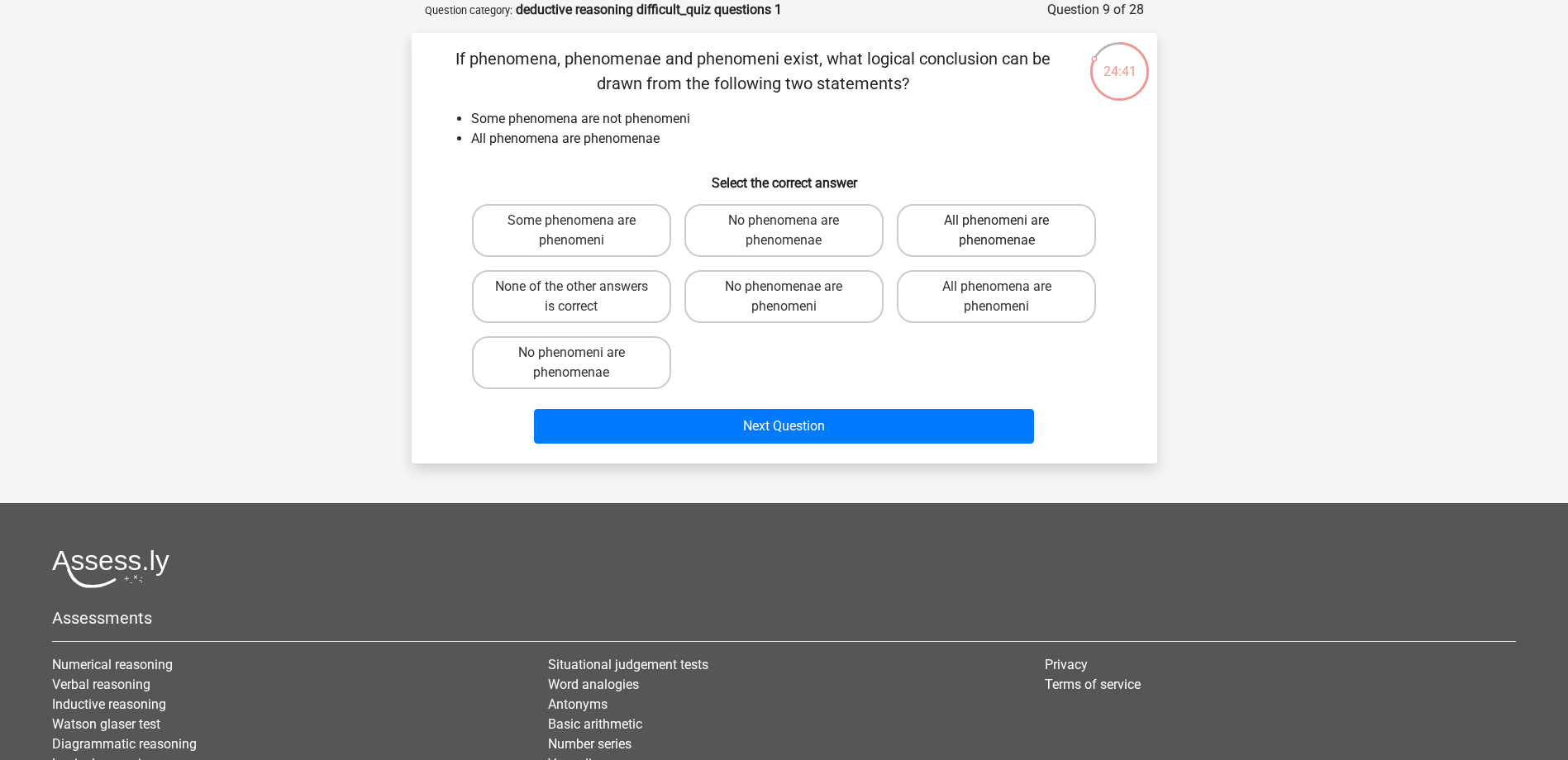
click at [980, 235] on label "All phenomeni are phenomenae" at bounding box center [996, 230] width 200 height 53
click at [997, 231] on input "All phenomeni are phenomenae" at bounding box center [1003, 227] width 11 height 11
radio input "true"
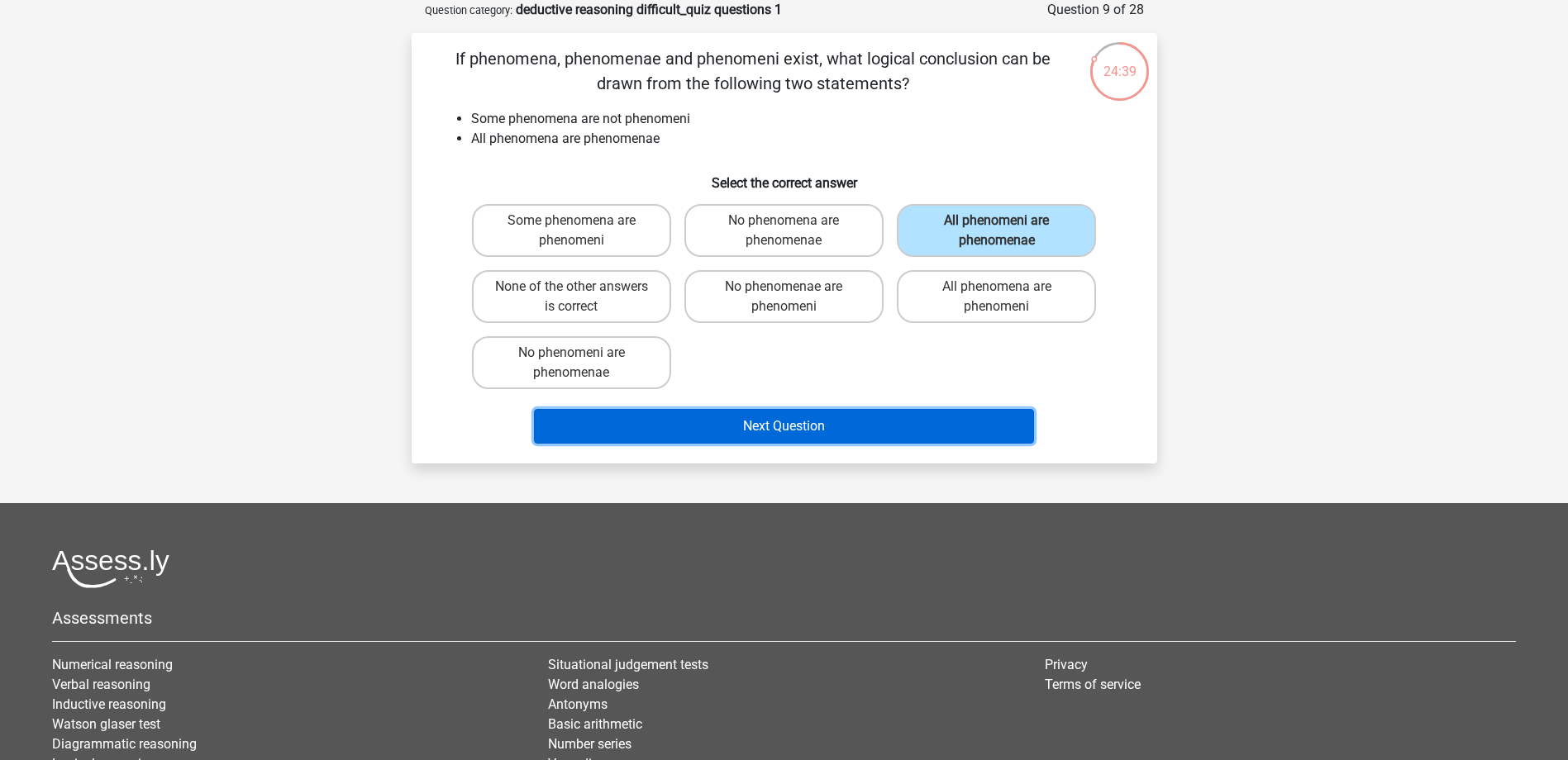
click at [909, 427] on button "Next Question" at bounding box center [784, 426] width 500 height 35
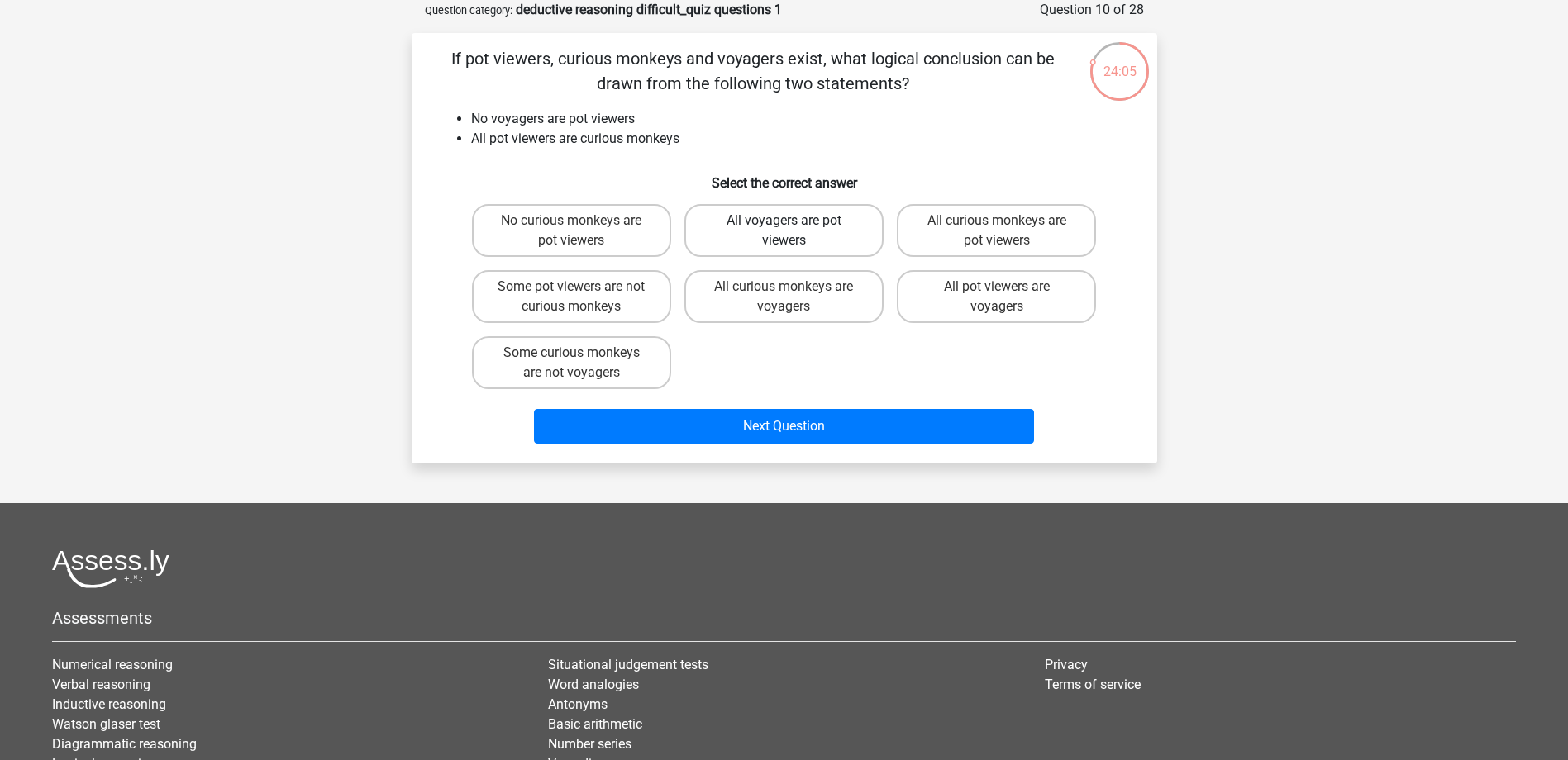
click at [852, 240] on label "All voyagers are pot viewers" at bounding box center [784, 230] width 200 height 53
click at [795, 231] on input "All voyagers are pot viewers" at bounding box center [789, 227] width 11 height 11
radio input "true"
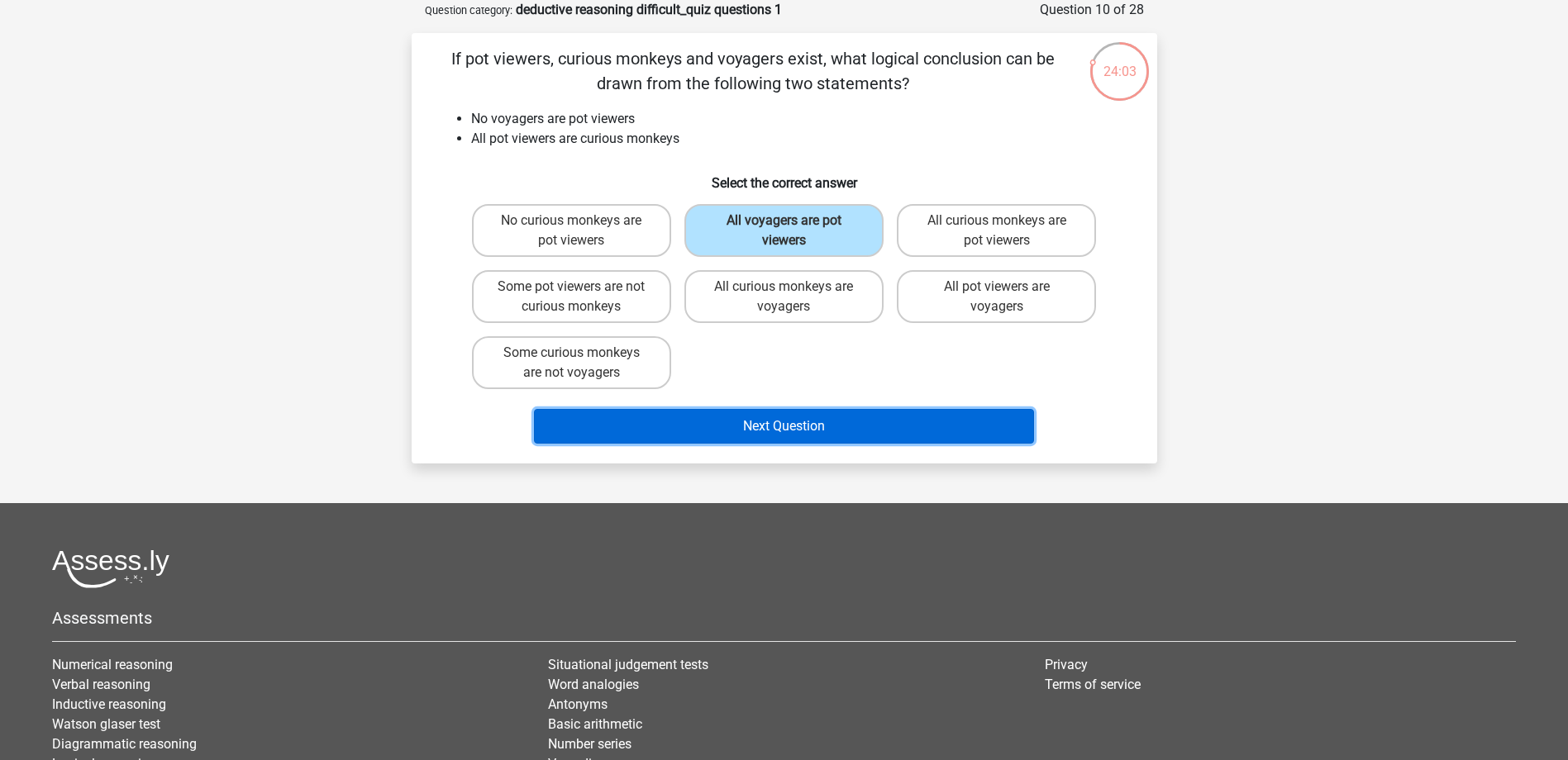
click at [846, 425] on button "Next Question" at bounding box center [784, 426] width 500 height 35
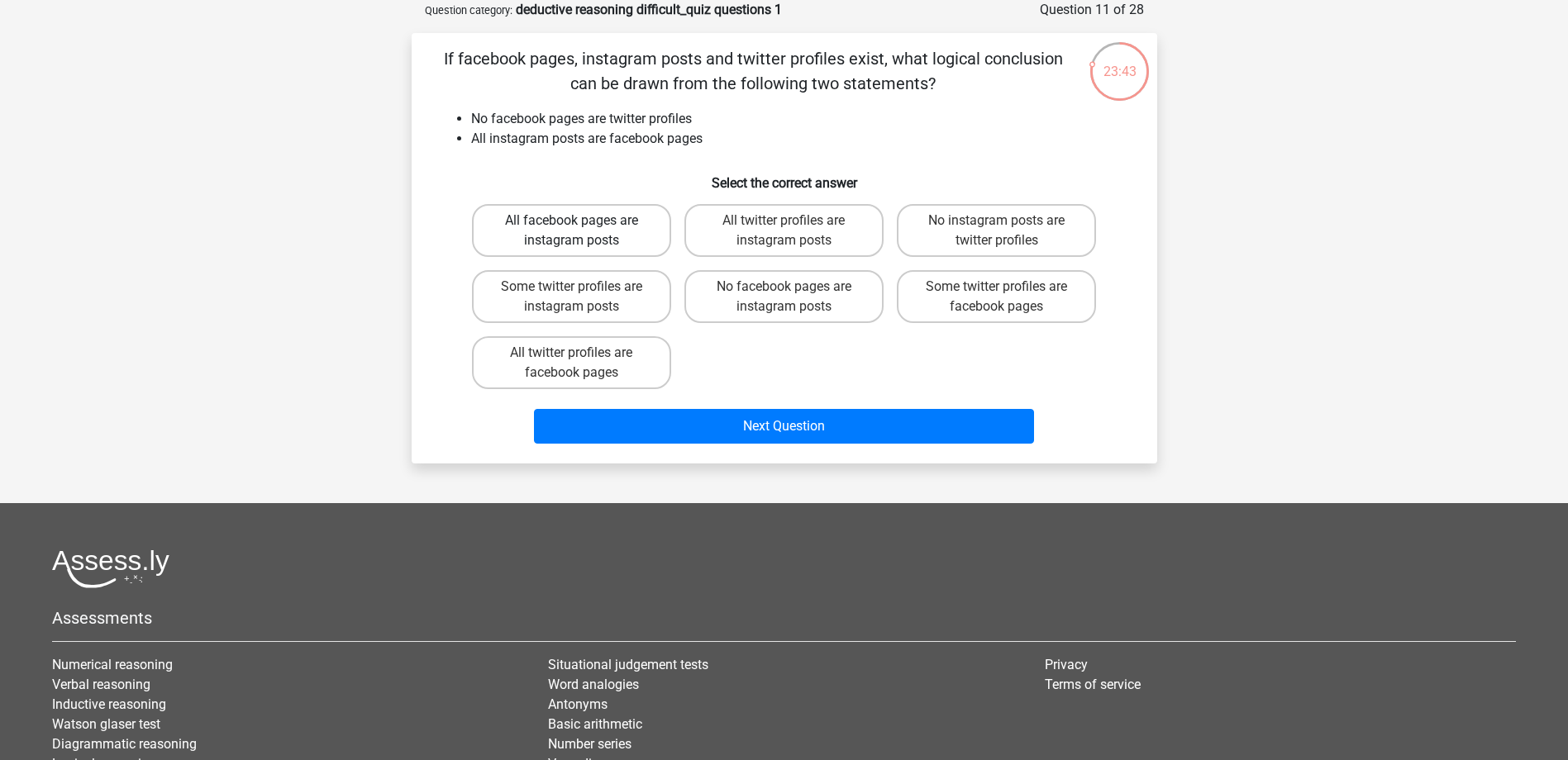
click at [645, 241] on label "All facebook pages are instagram posts" at bounding box center [572, 230] width 200 height 53
click at [582, 231] on input "All facebook pages are instagram posts" at bounding box center [576, 227] width 11 height 11
radio input "true"
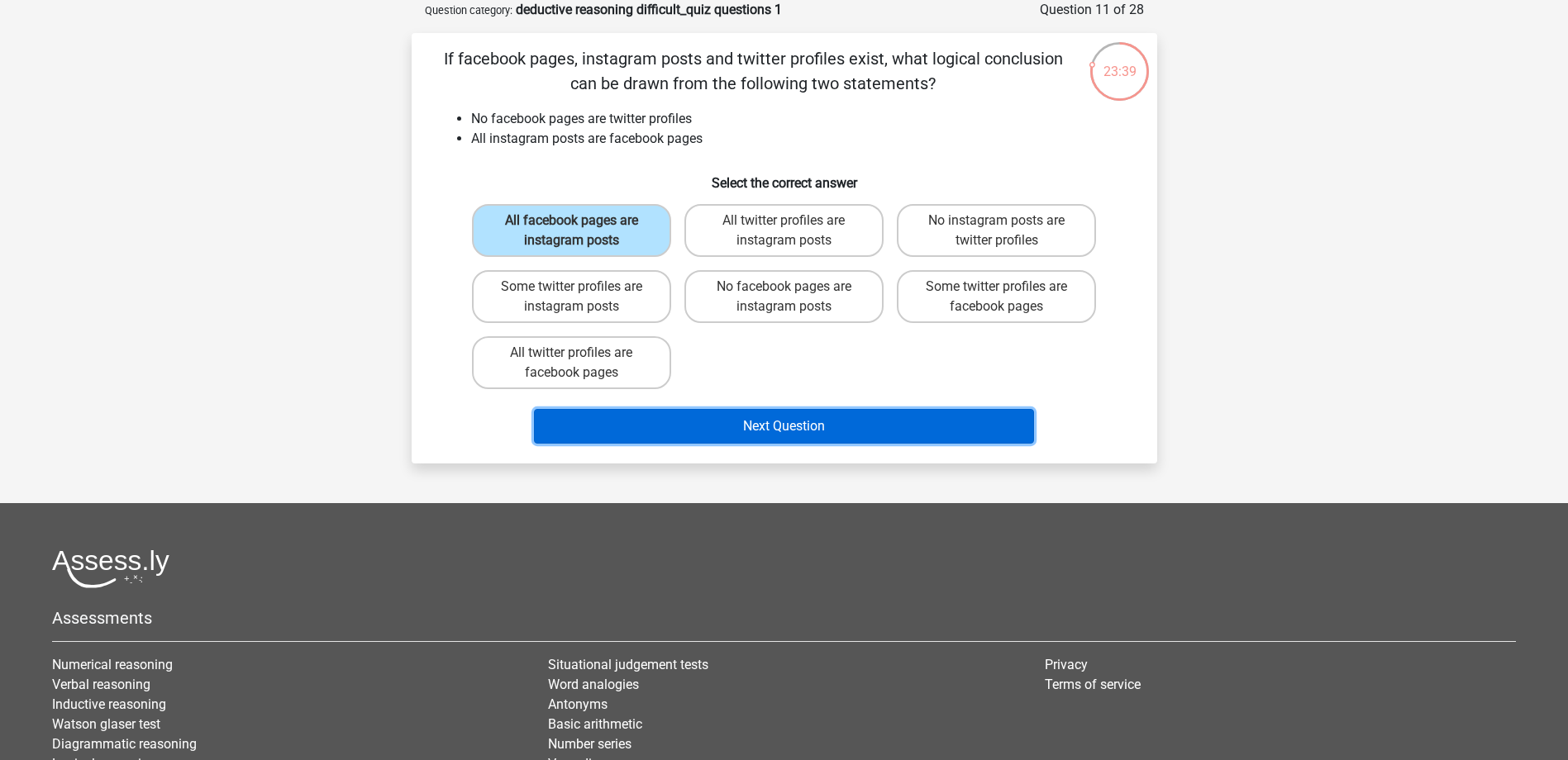
click at [758, 424] on button "Next Question" at bounding box center [784, 426] width 500 height 35
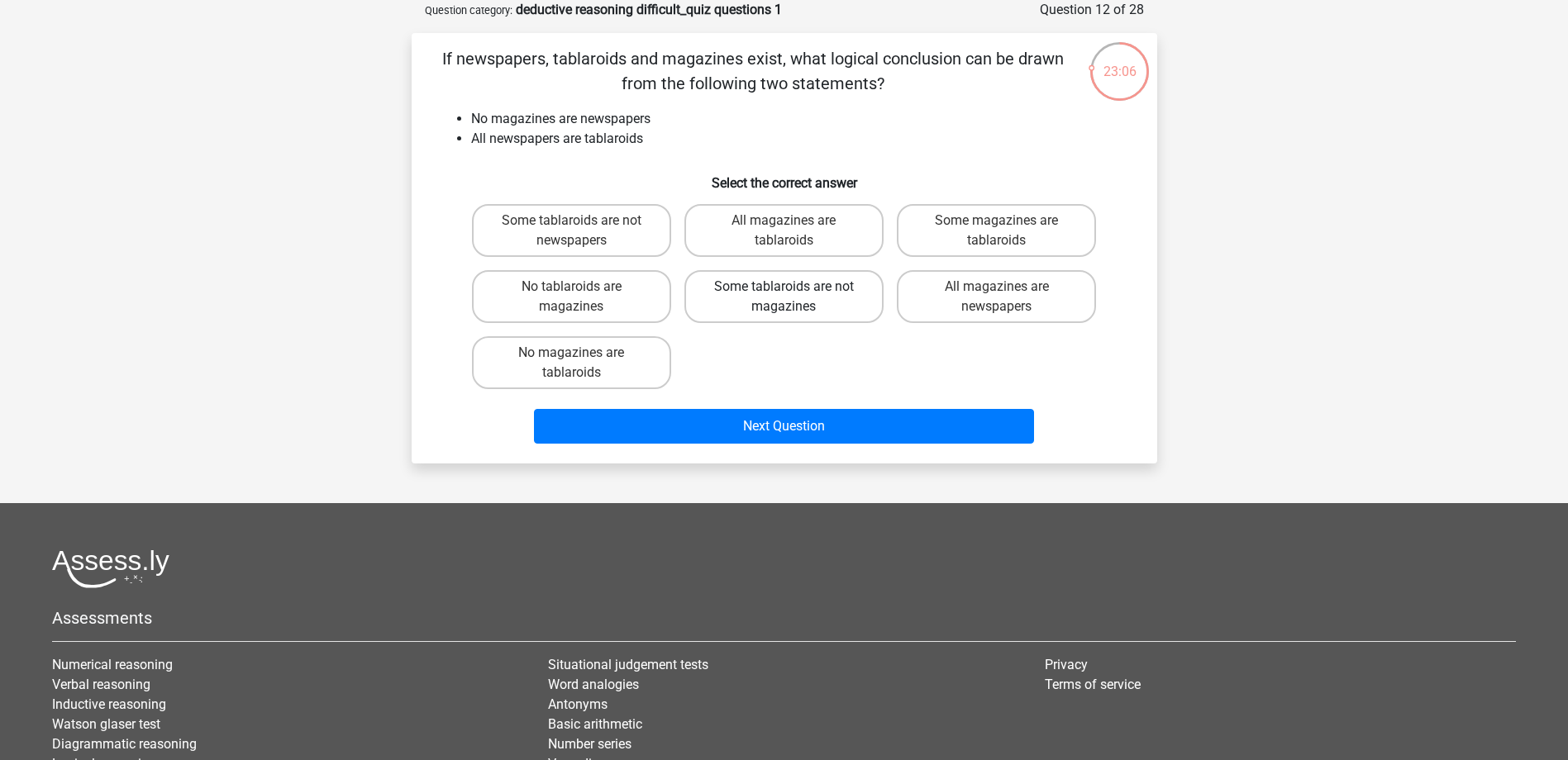
click at [798, 289] on label "Some tablaroids are not magazines" at bounding box center [784, 297] width 200 height 53
click at [795, 289] on input "Some tablaroids are not magazines" at bounding box center [789, 292] width 11 height 11
radio input "true"
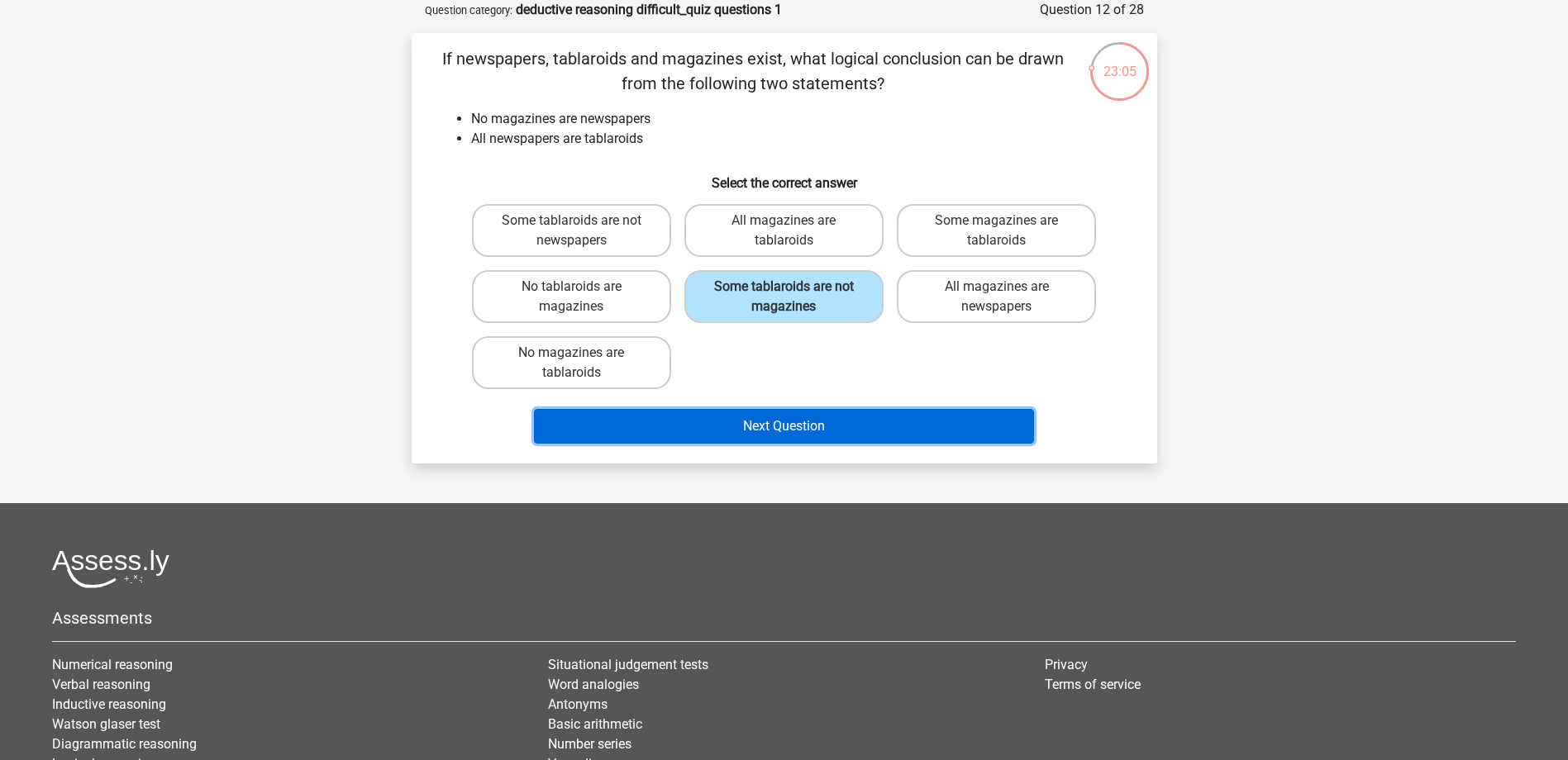
click at [784, 424] on button "Next Question" at bounding box center [784, 426] width 500 height 35
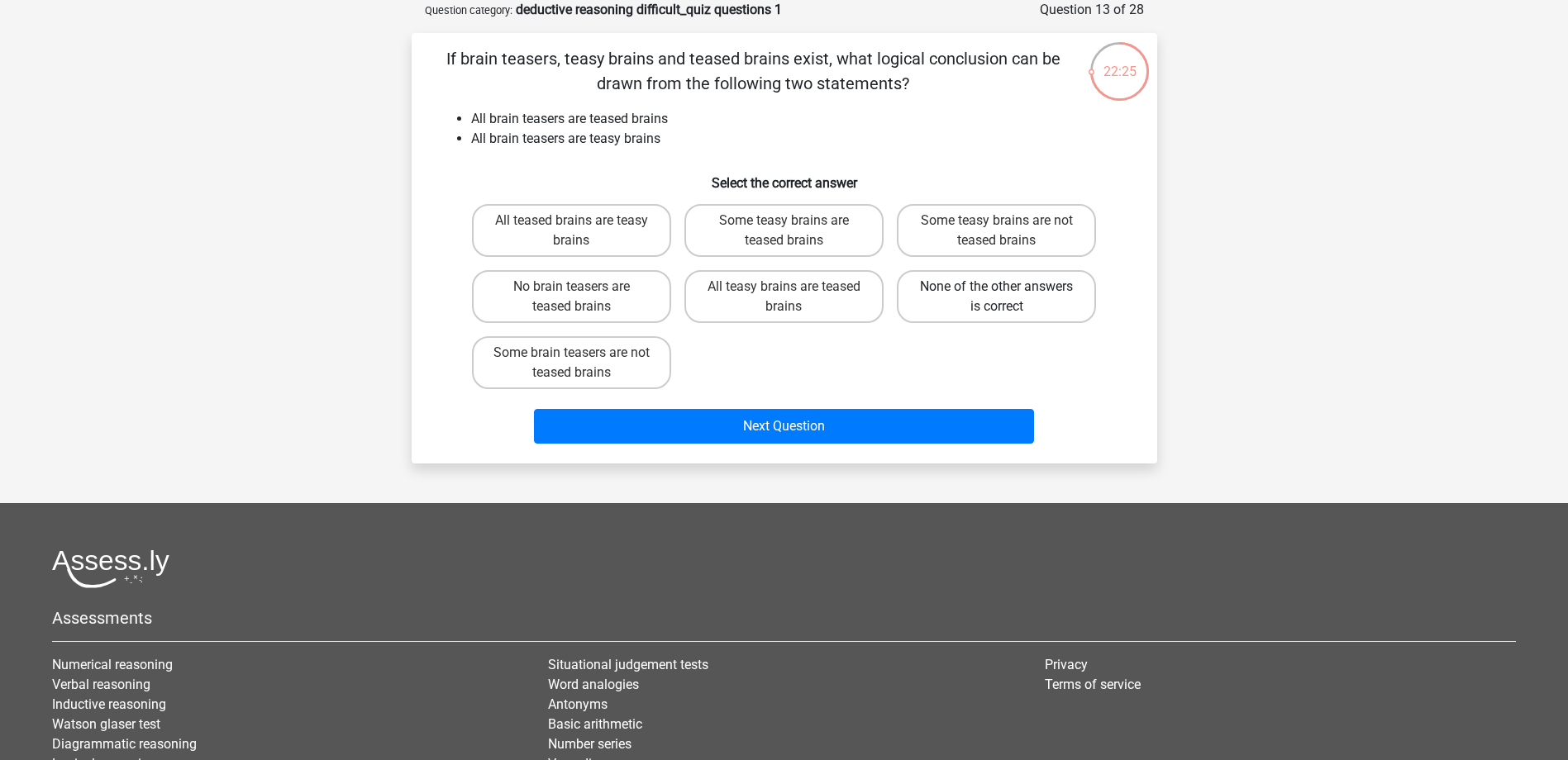
click at [957, 307] on label "None of the other answers is correct" at bounding box center [996, 297] width 200 height 53
click at [997, 297] on input "None of the other answers is correct" at bounding box center [1003, 292] width 11 height 11
radio input "true"
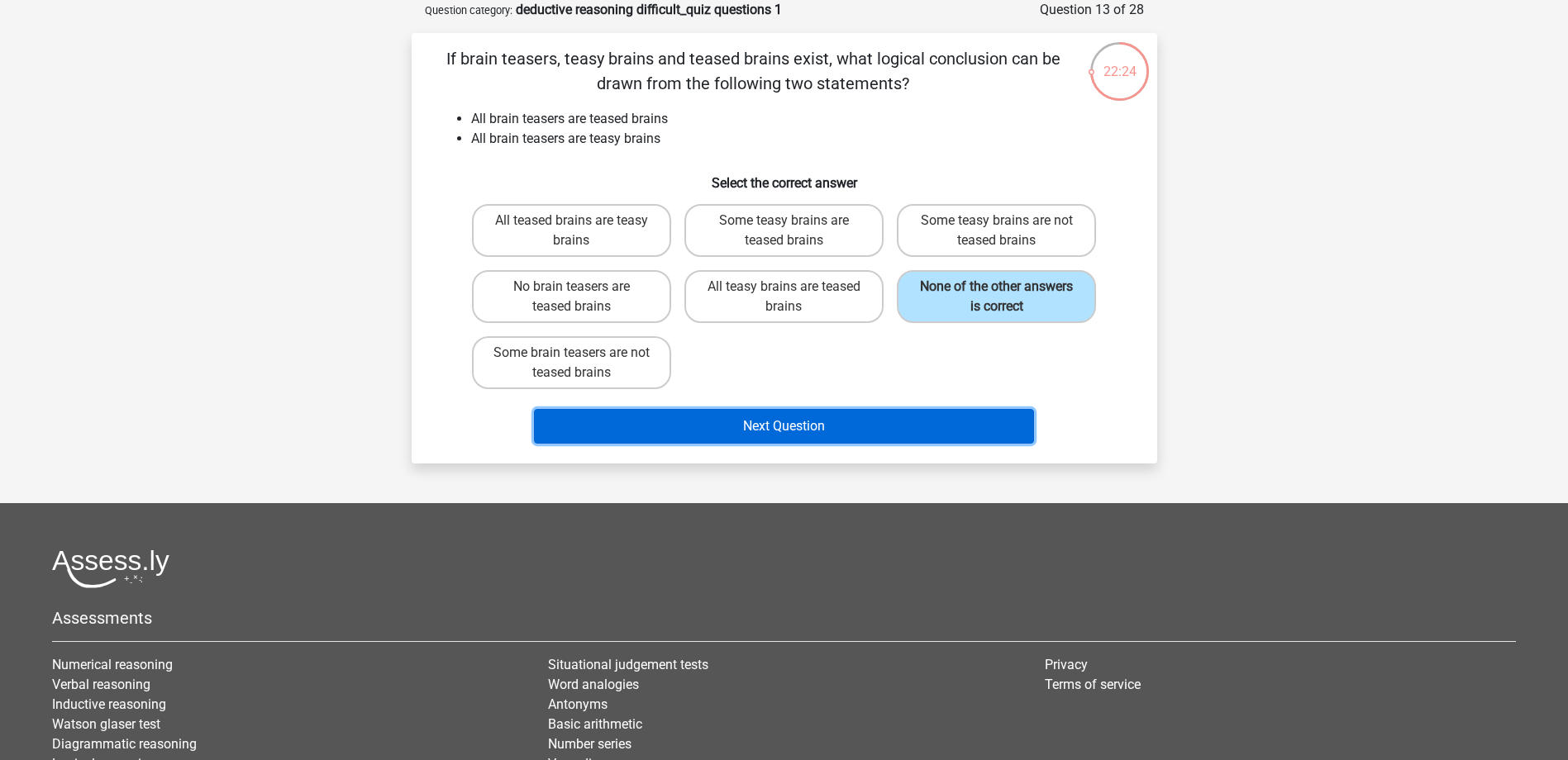
click at [896, 438] on button "Next Question" at bounding box center [784, 426] width 500 height 35
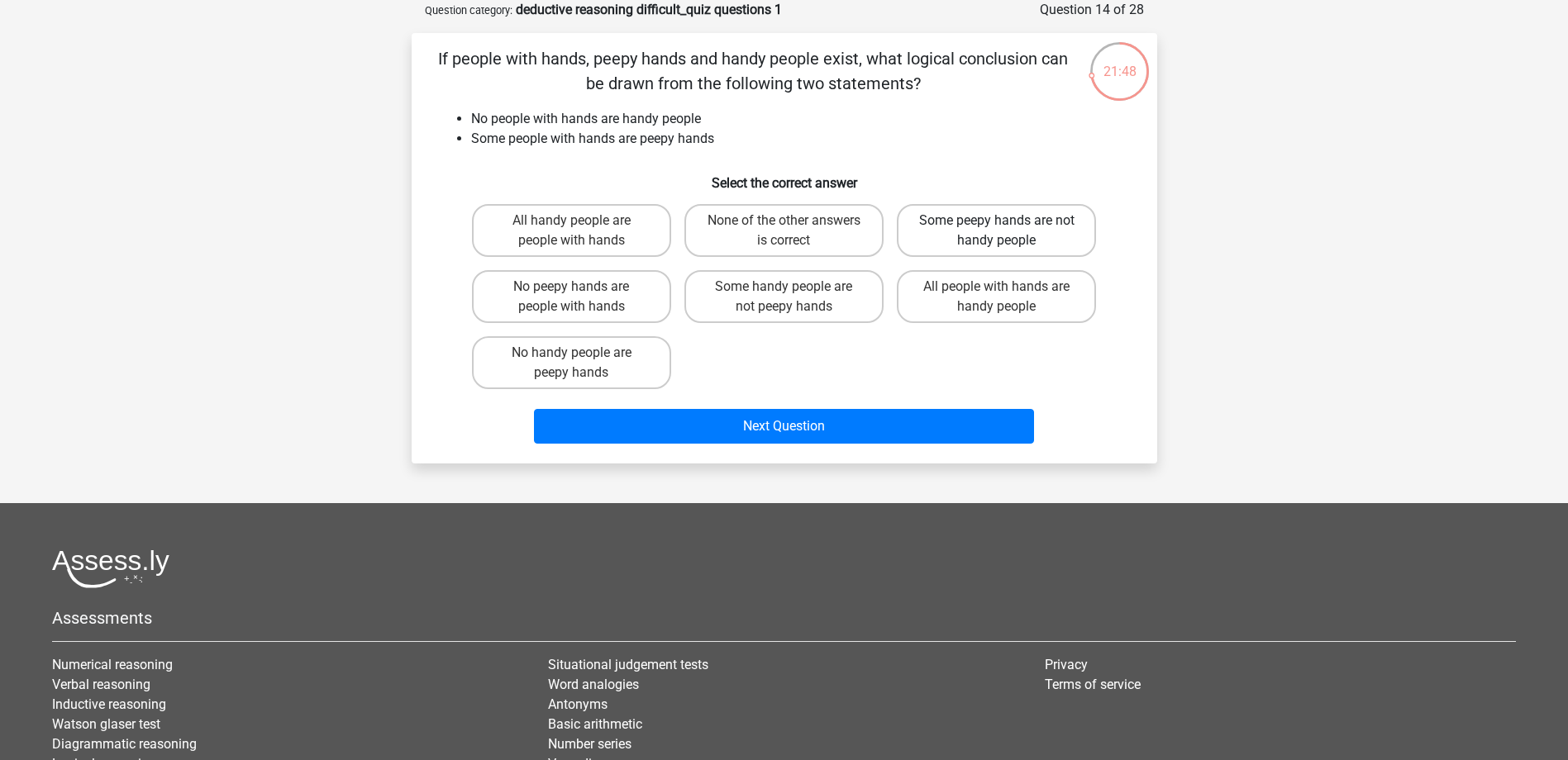
click at [972, 228] on label "Some peepy hands are not handy people" at bounding box center [996, 230] width 200 height 53
click at [997, 228] on input "Some peepy hands are not handy people" at bounding box center [1003, 227] width 11 height 11
radio input "true"
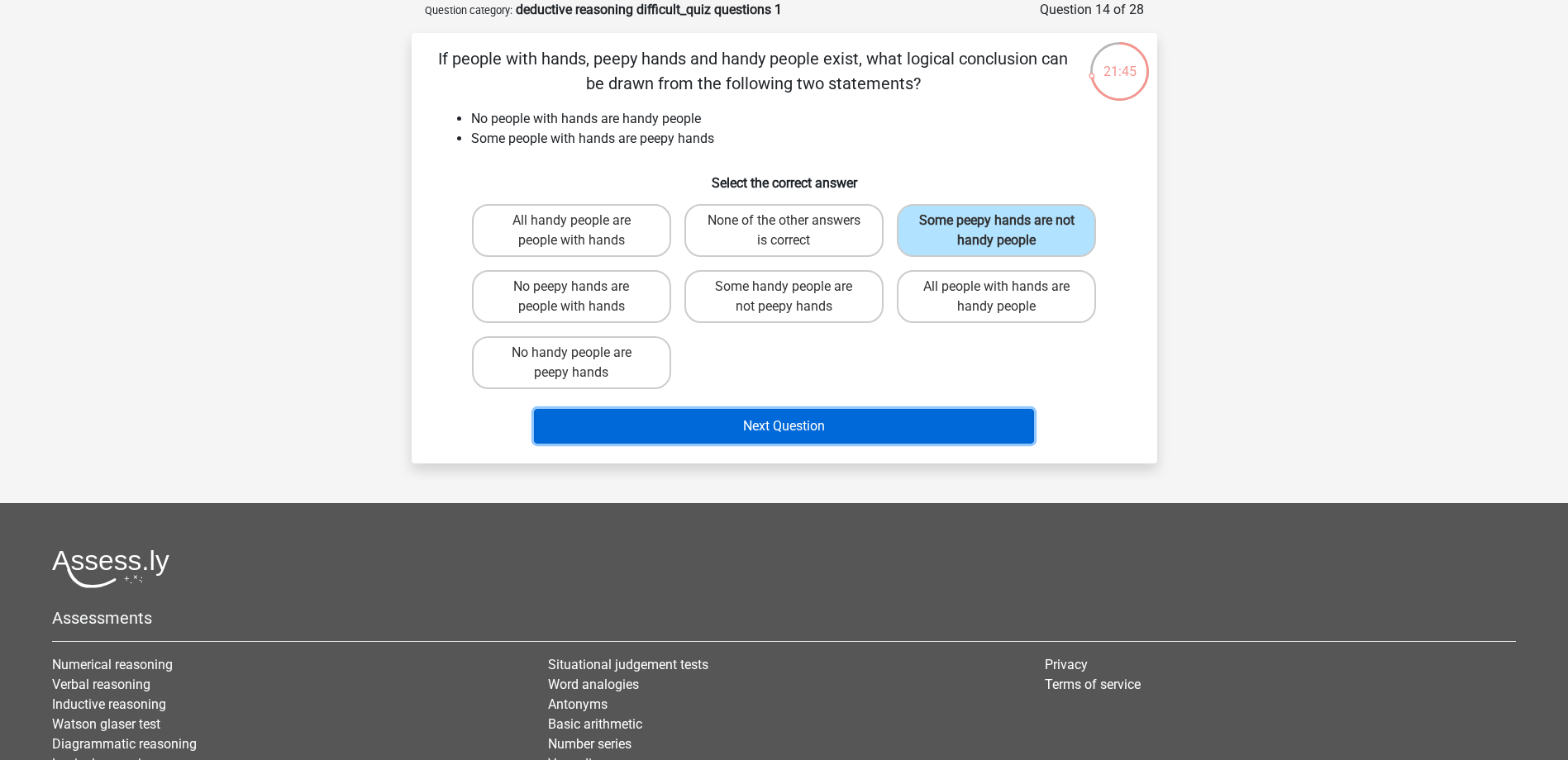
click at [881, 424] on button "Next Question" at bounding box center [784, 426] width 500 height 35
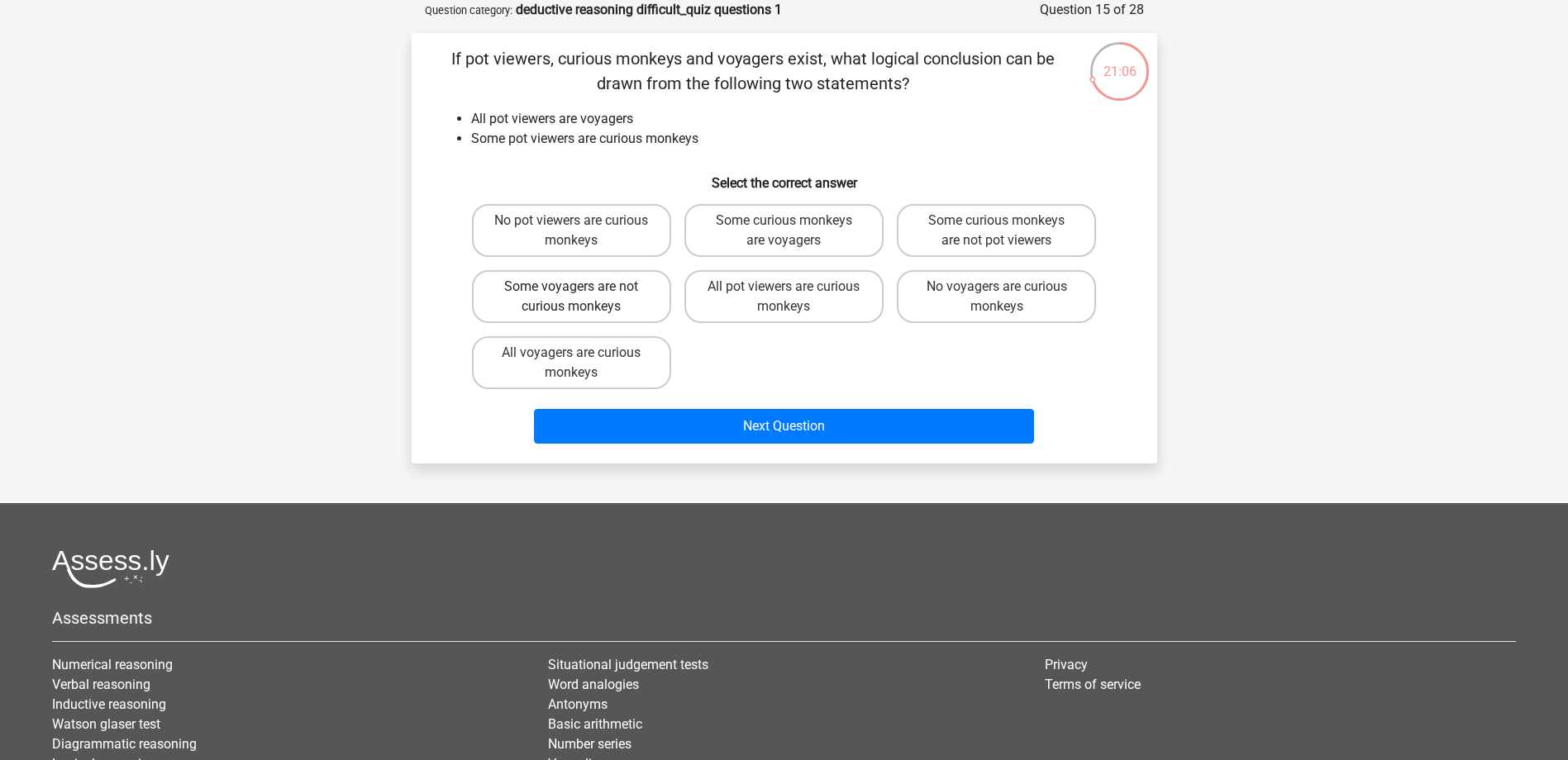
click at [647, 296] on label "Some voyagers are not curious monkeys" at bounding box center [572, 297] width 200 height 53
click at [582, 296] on input "Some voyagers are not curious monkeys" at bounding box center [576, 292] width 11 height 11
radio input "true"
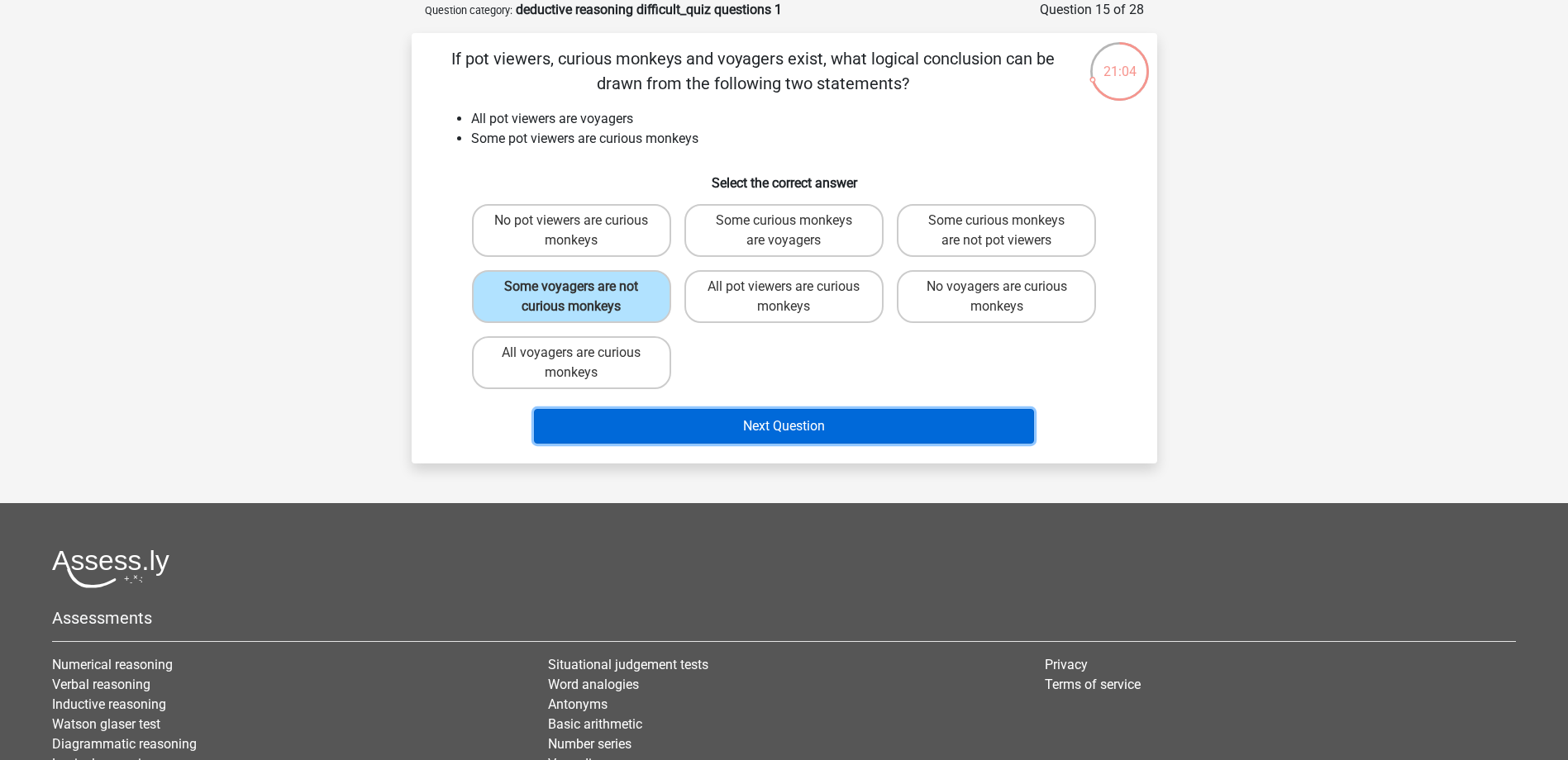
click at [794, 423] on button "Next Question" at bounding box center [784, 426] width 500 height 35
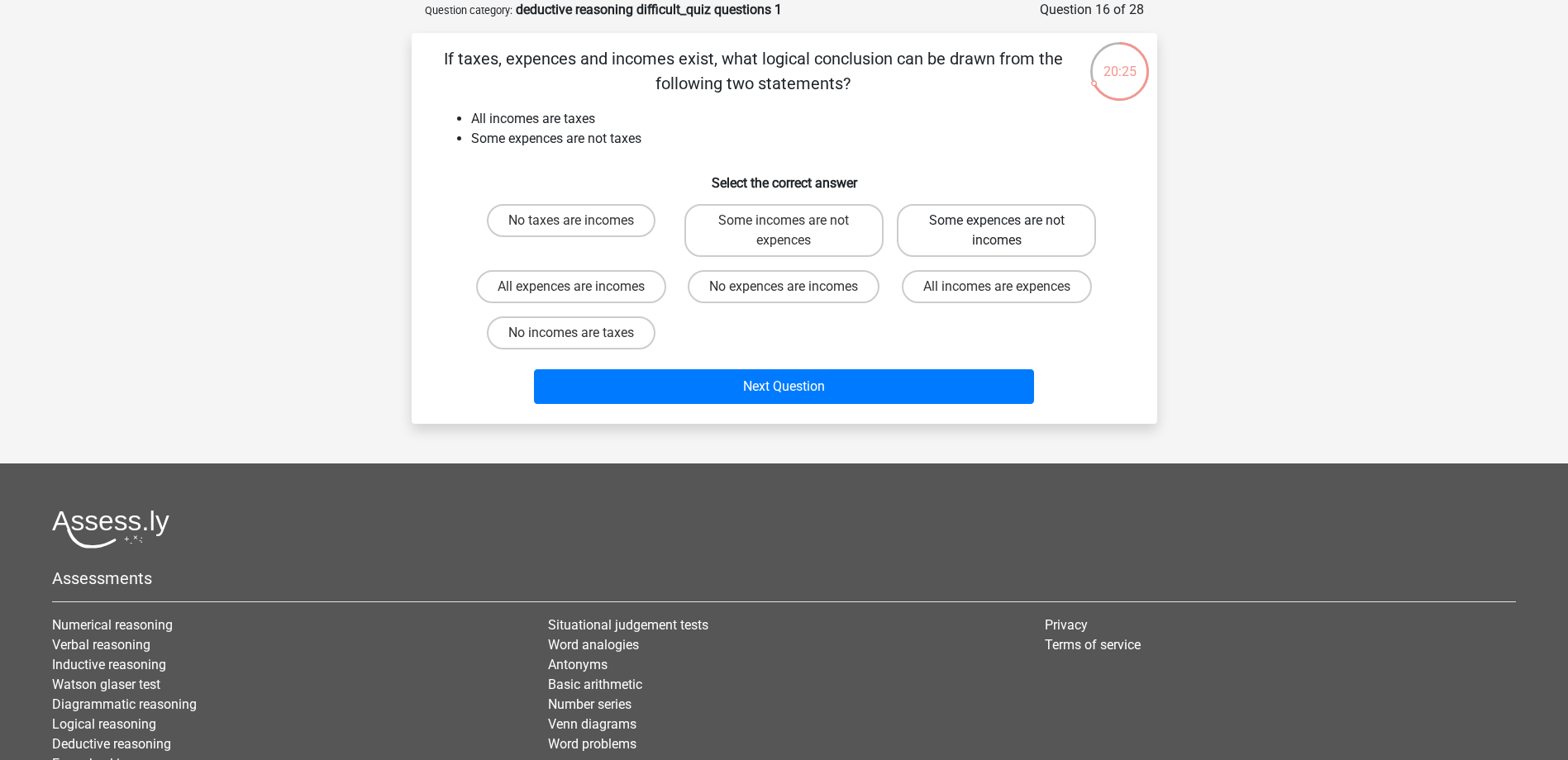
click at [1056, 242] on label "Some expences are not incomes" at bounding box center [996, 230] width 200 height 53
click at [1007, 231] on input "Some expences are not incomes" at bounding box center [1003, 227] width 11 height 11
radio input "true"
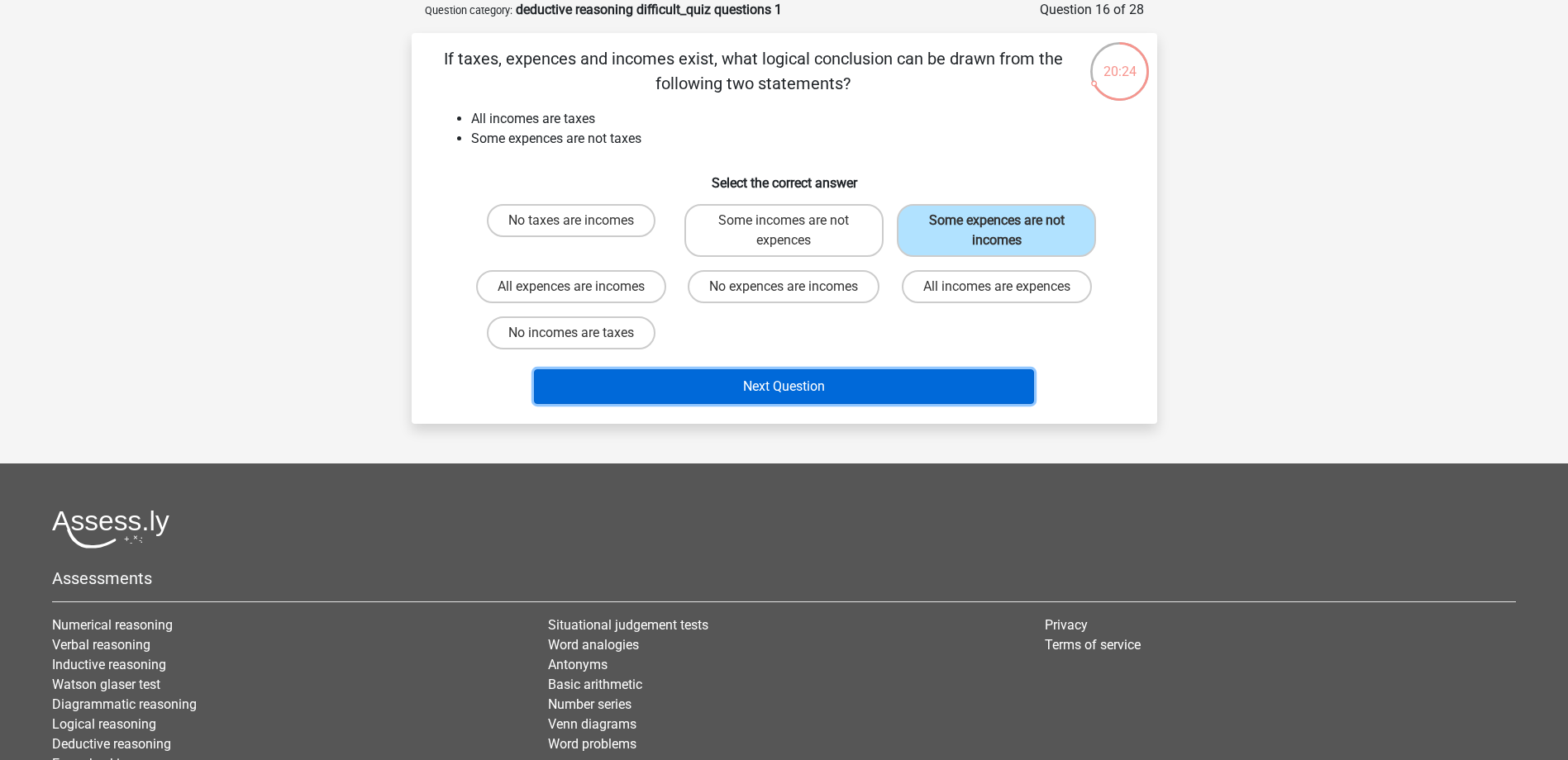
click at [955, 380] on button "Next Question" at bounding box center [784, 386] width 500 height 35
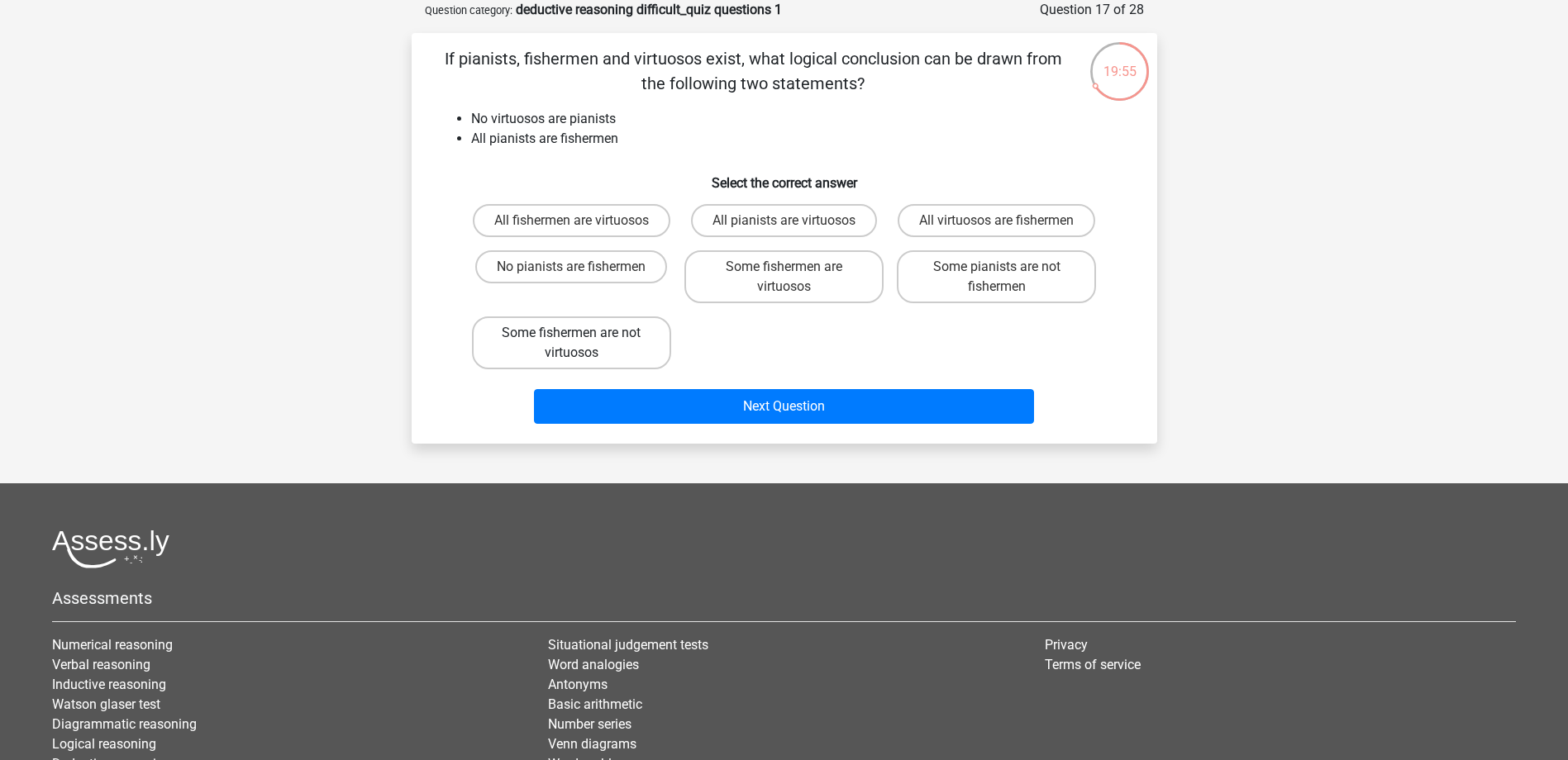
click at [644, 367] on label "Some fishermen are not virtuosos" at bounding box center [572, 342] width 200 height 53
click at [582, 344] on input "Some fishermen are not virtuosos" at bounding box center [576, 339] width 11 height 11
radio input "true"
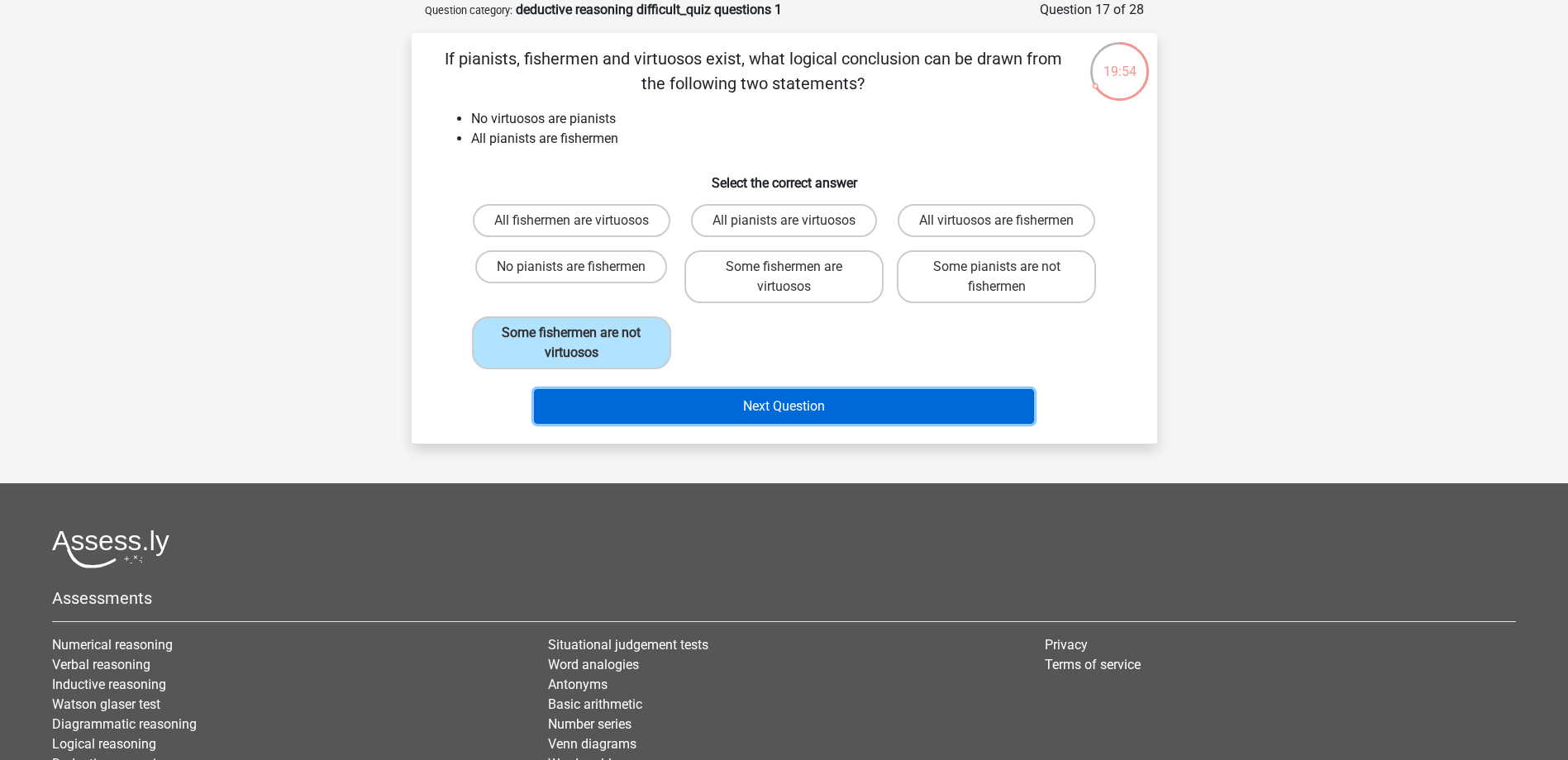
click at [752, 415] on button "Next Question" at bounding box center [784, 406] width 500 height 35
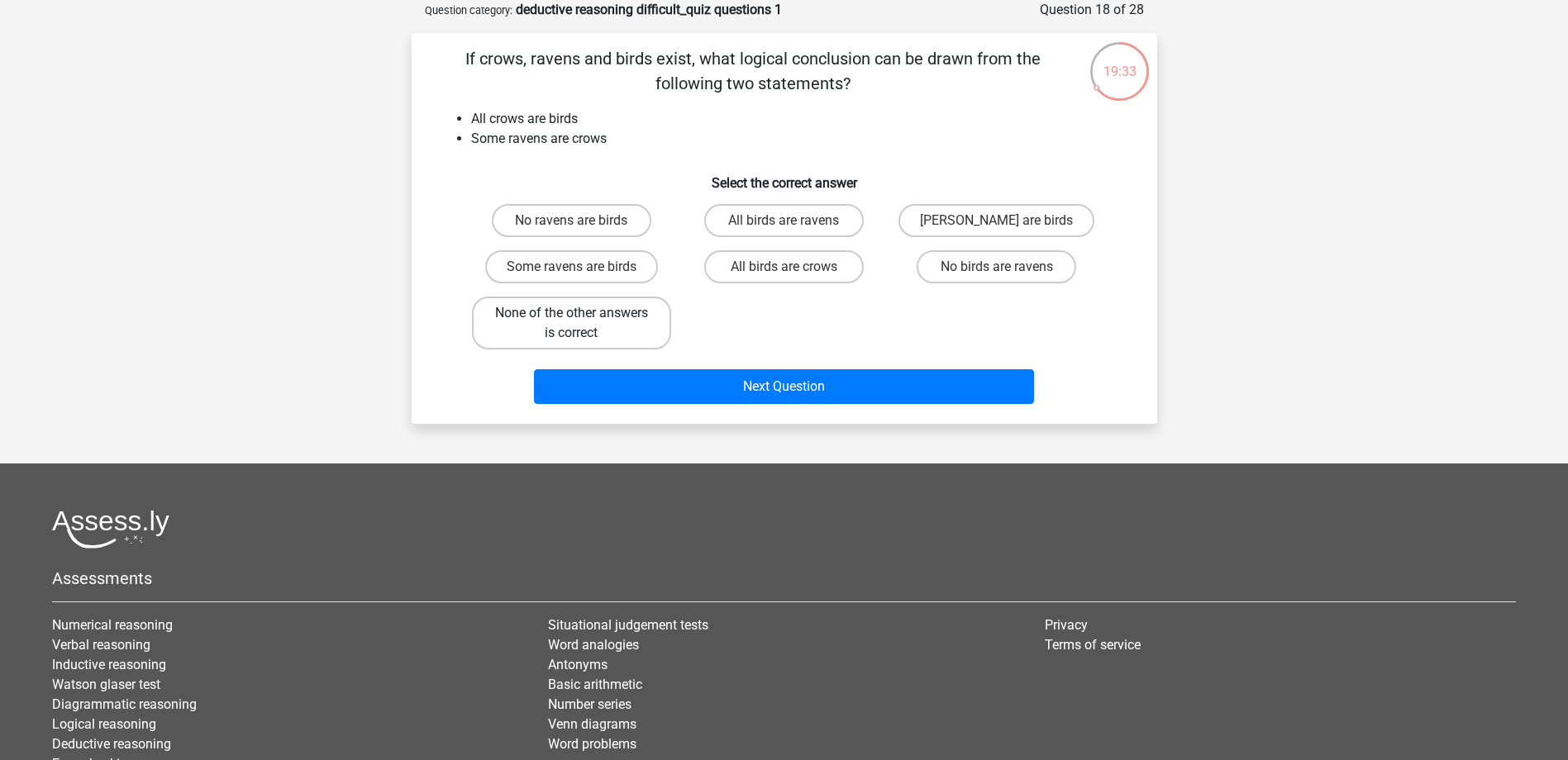
click at [656, 330] on label "None of the other answers is correct" at bounding box center [572, 323] width 200 height 53
click at [582, 324] on input "None of the other answers is correct" at bounding box center [576, 319] width 11 height 11
radio input "true"
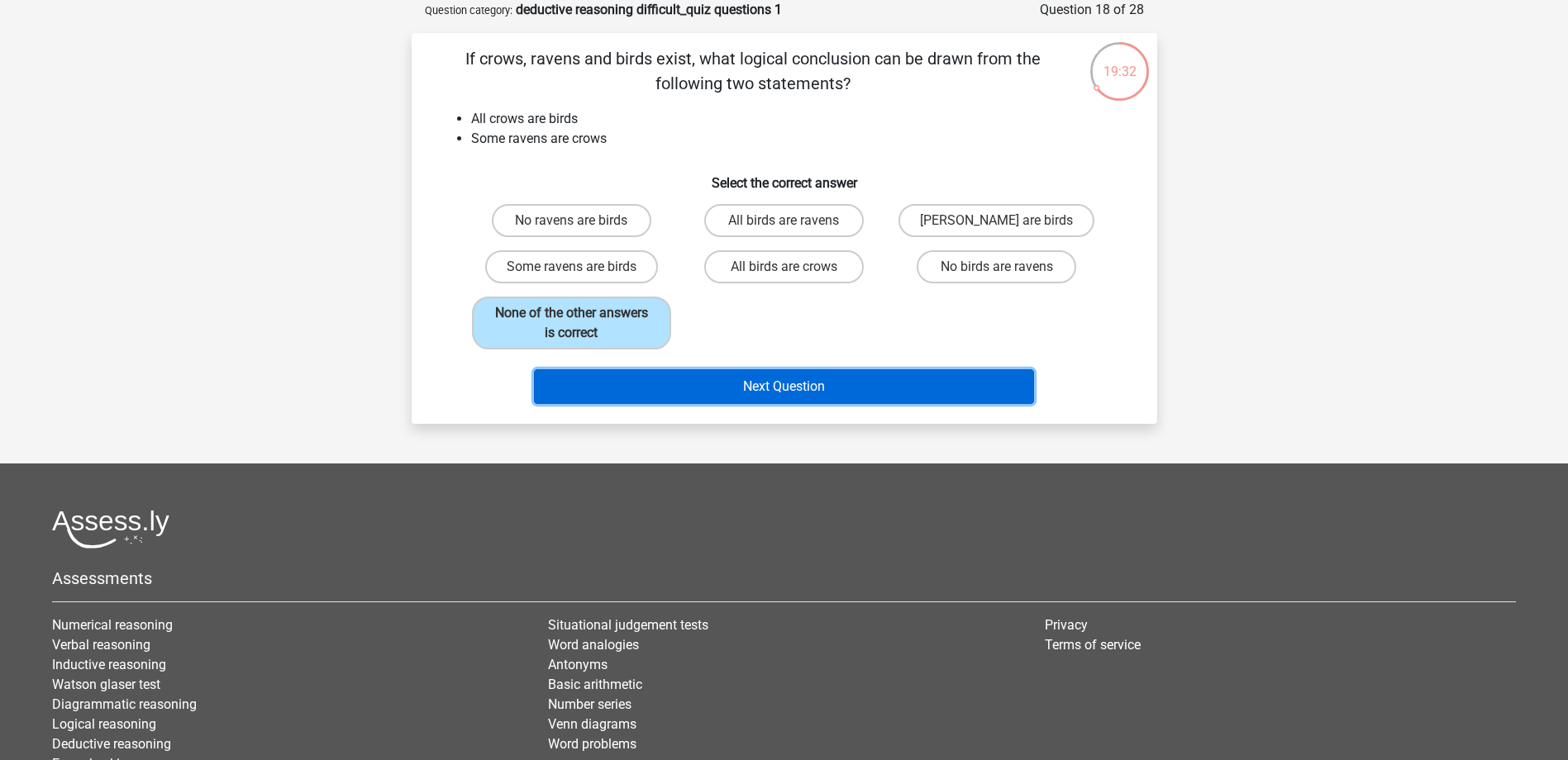
click at [756, 382] on button "Next Question" at bounding box center [784, 386] width 500 height 35
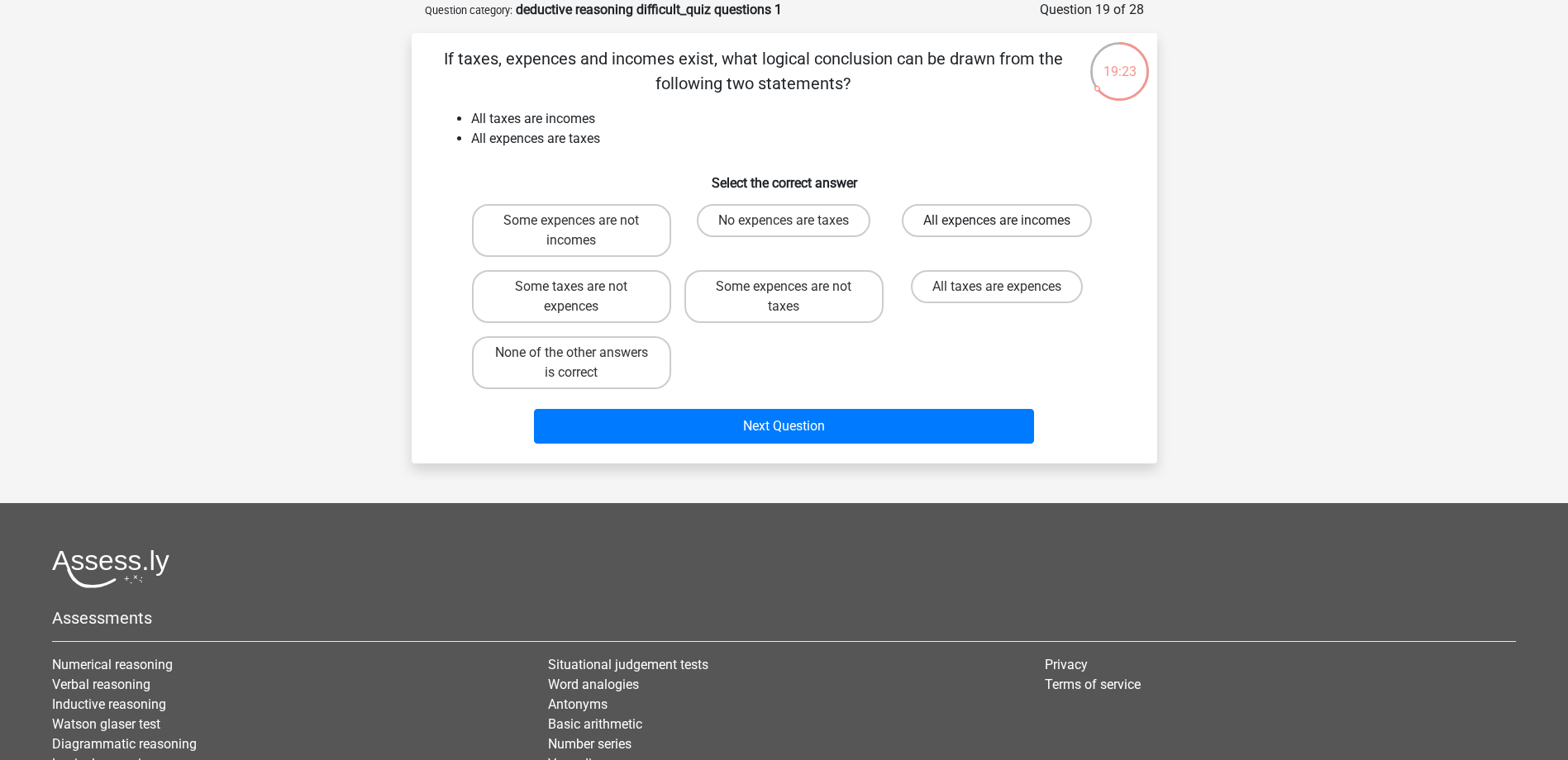
click at [963, 225] on label "All expences are incomes" at bounding box center [997, 220] width 190 height 33
click at [997, 225] on input "All expences are incomes" at bounding box center [1003, 227] width 11 height 11
radio input "true"
click at [982, 229] on label "All expences are incomes" at bounding box center [997, 220] width 190 height 33
click at [997, 229] on input "All expences are incomes" at bounding box center [1003, 227] width 11 height 11
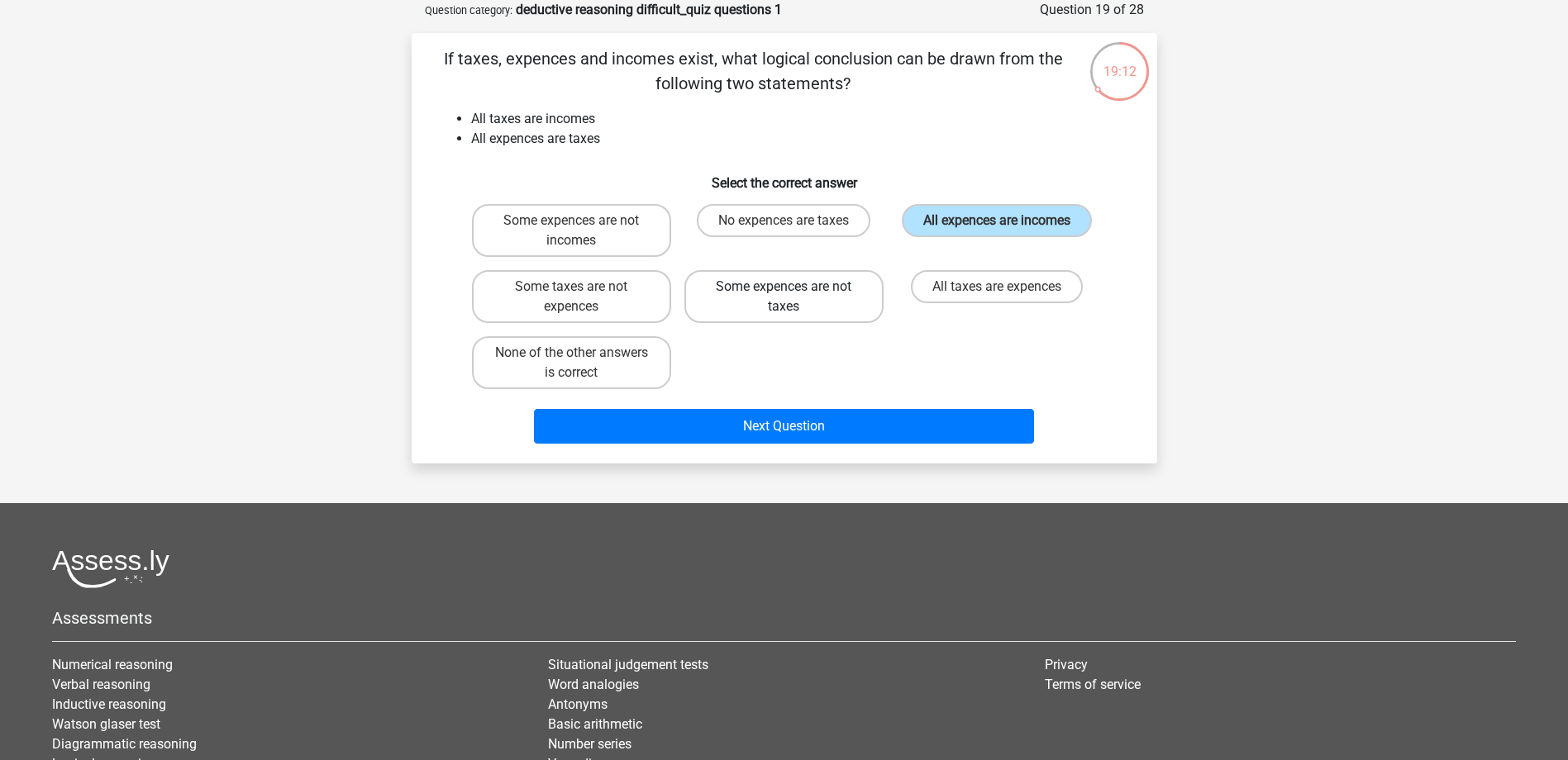
drag, startPoint x: 843, startPoint y: 301, endPoint x: 841, endPoint y: 309, distance: 8.2
click at [842, 301] on label "Some expences are not taxes" at bounding box center [784, 297] width 200 height 53
click at [795, 297] on input "Some expences are not taxes" at bounding box center [789, 292] width 11 height 11
radio input "true"
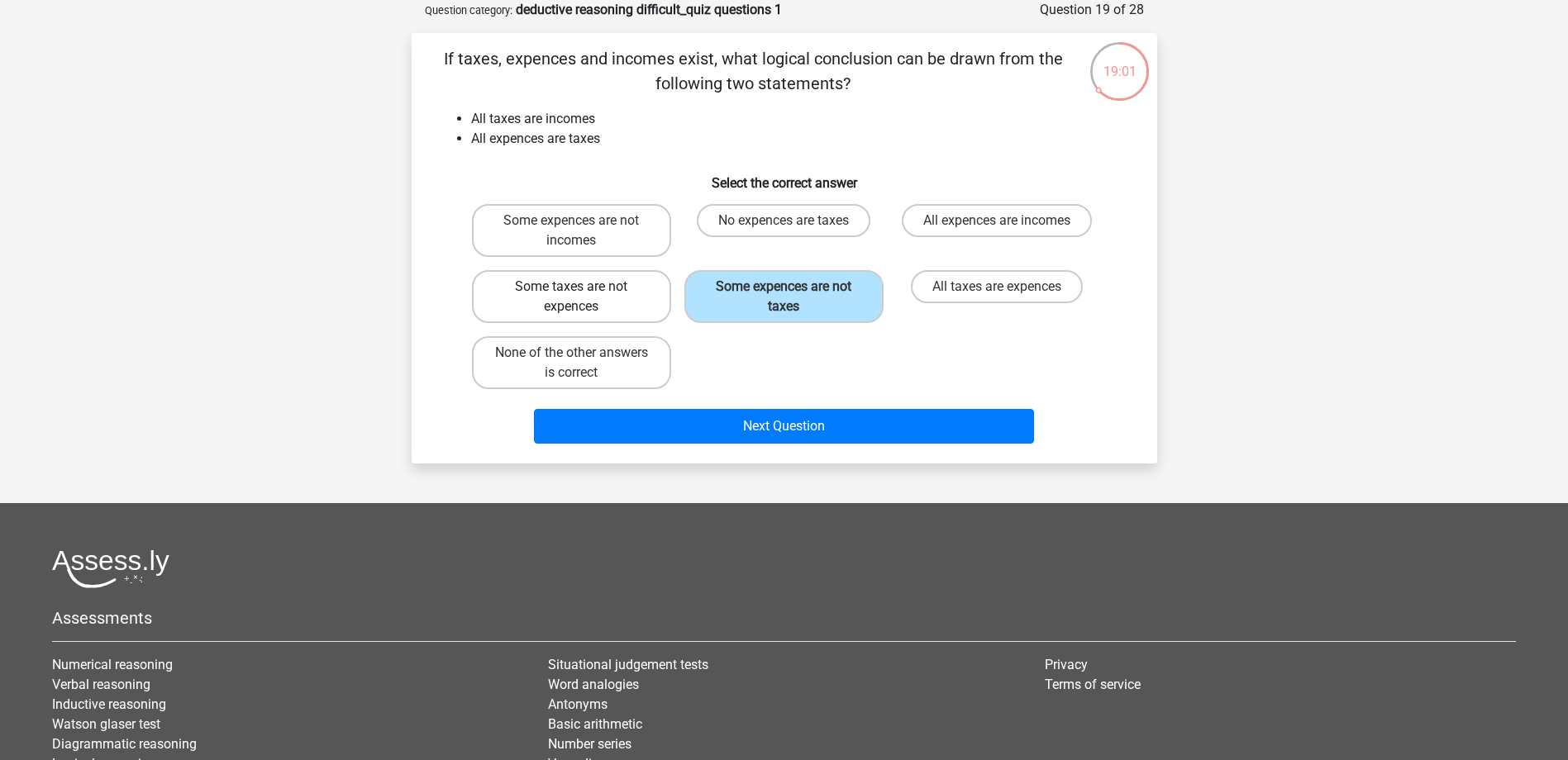
click at [644, 304] on label "Some taxes are not expences" at bounding box center [572, 297] width 200 height 53
click at [582, 297] on input "Some taxes are not expences" at bounding box center [576, 292] width 11 height 11
radio input "true"
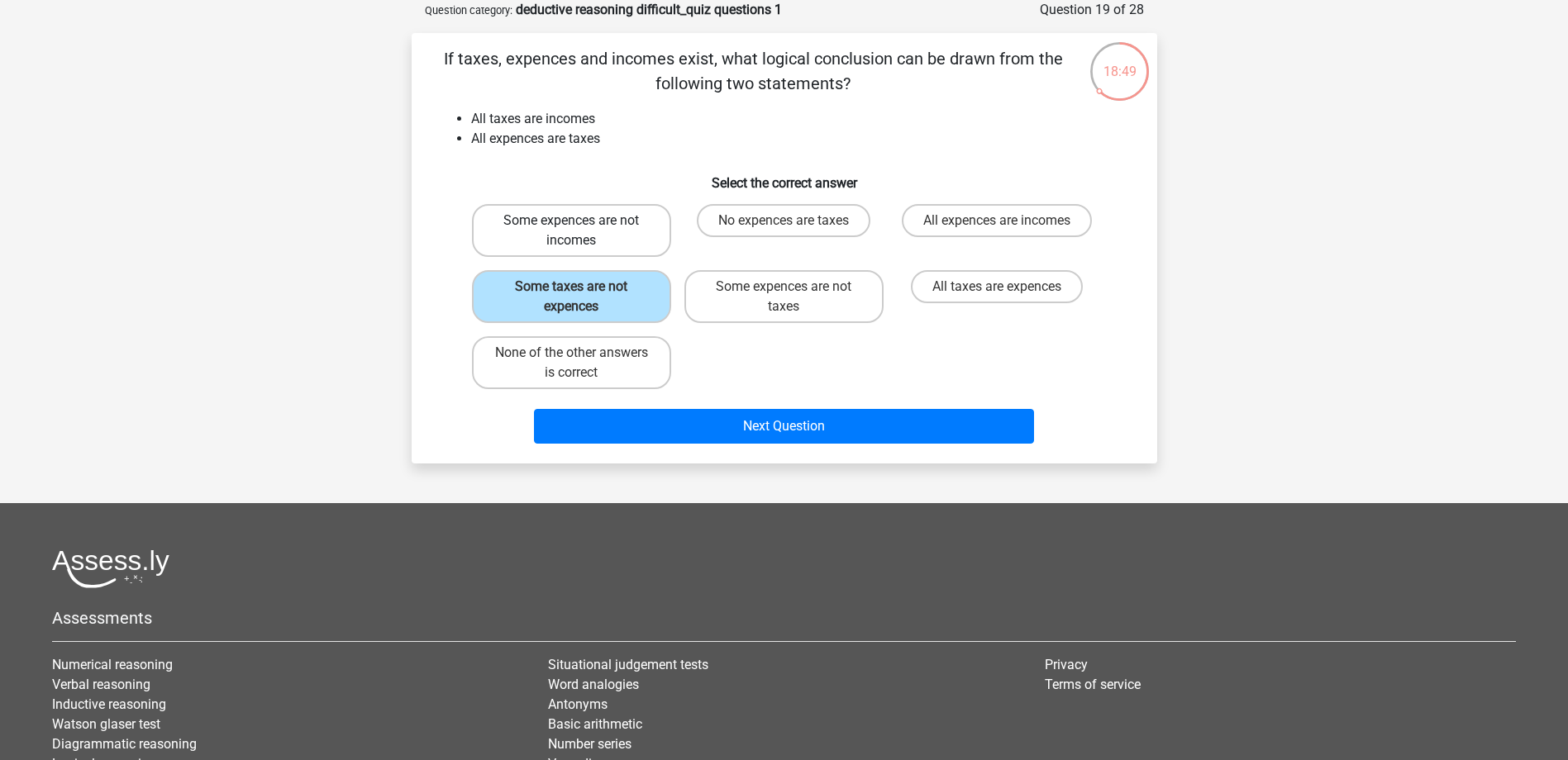
click at [631, 242] on label "Some expences are not incomes" at bounding box center [572, 230] width 200 height 53
click at [582, 231] on input "Some expences are not incomes" at bounding box center [576, 227] width 11 height 11
radio input "true"
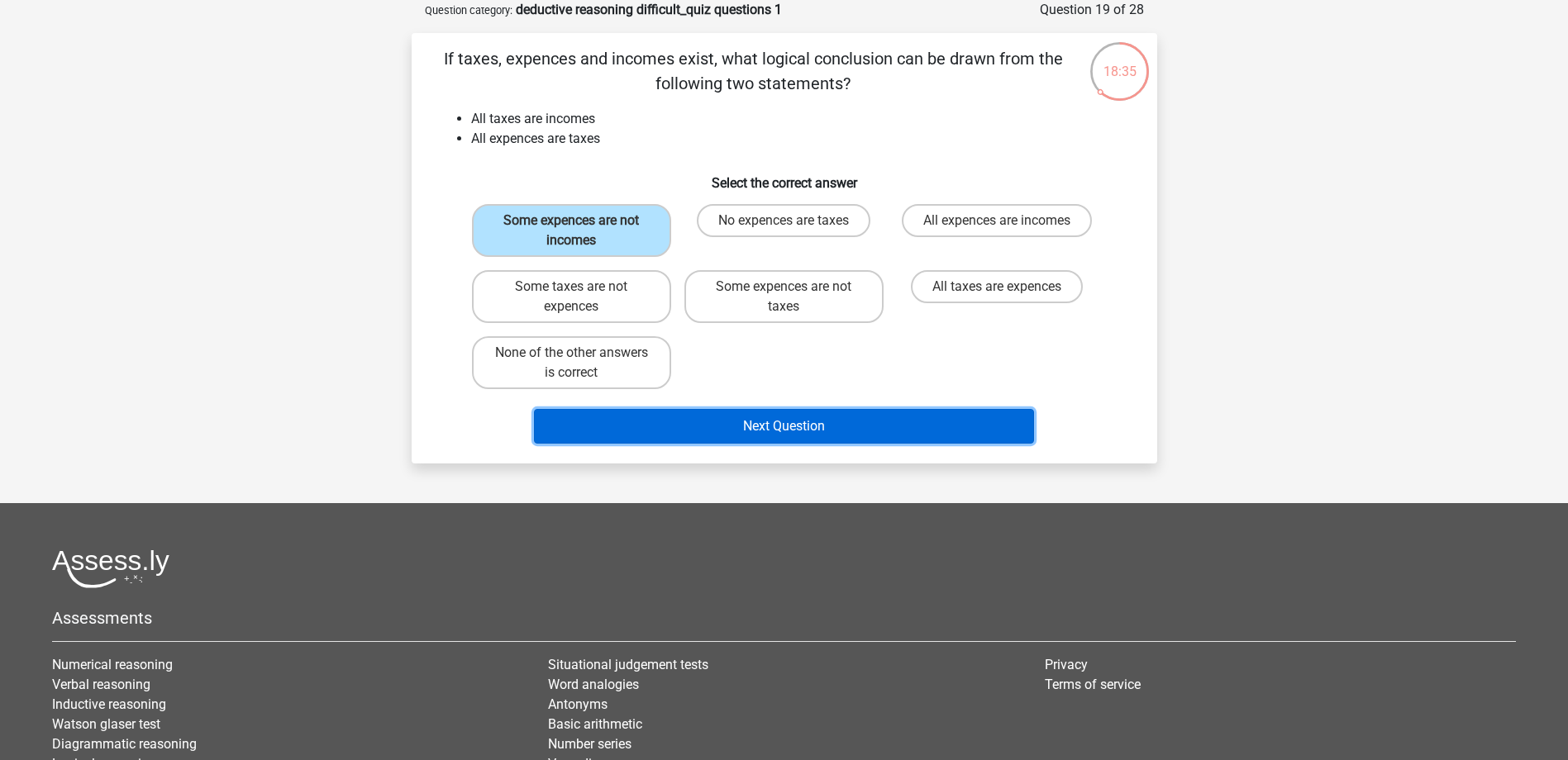
click at [806, 431] on button "Next Question" at bounding box center [784, 426] width 500 height 35
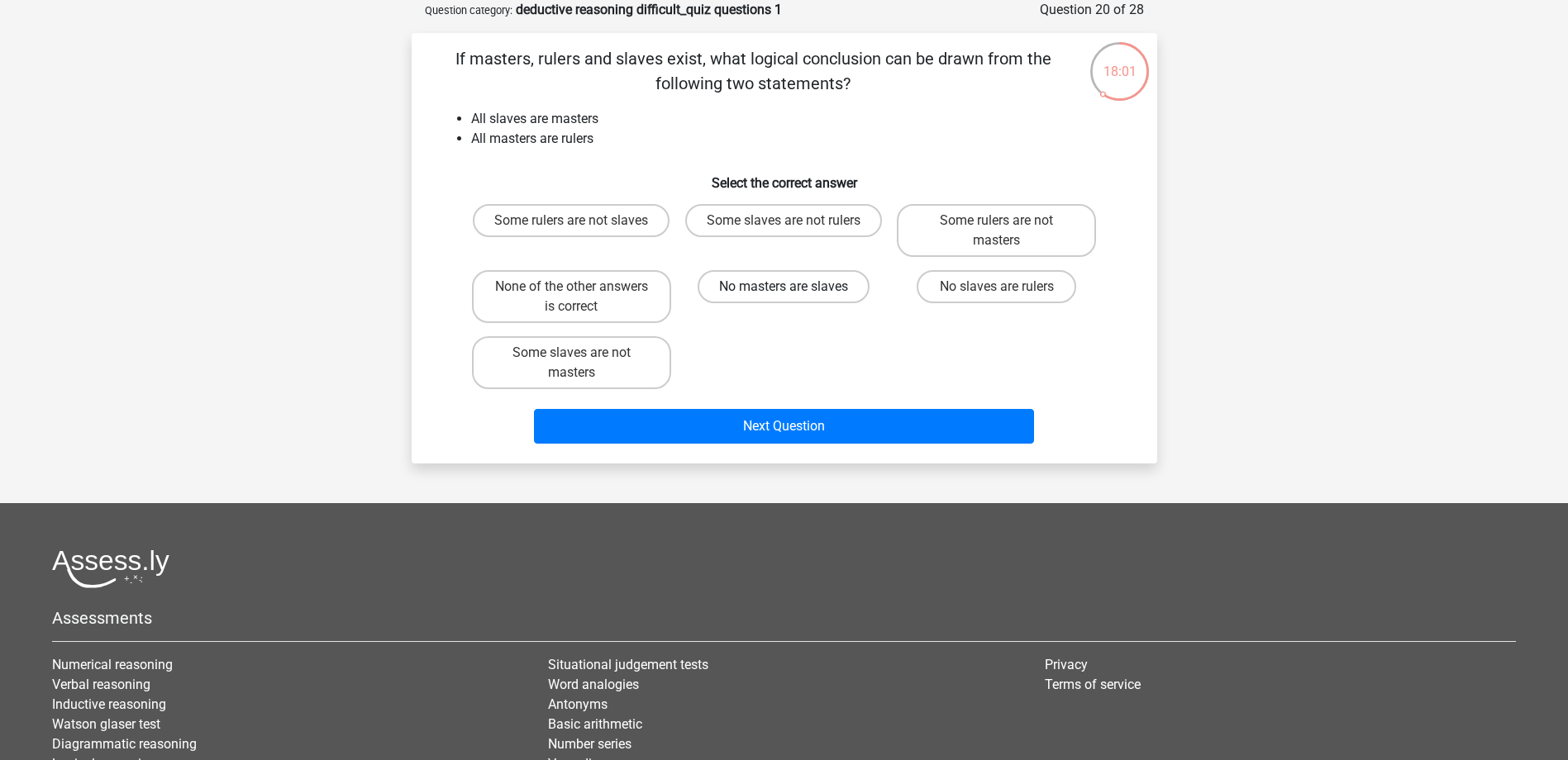
click at [772, 284] on label "No masters are slaves" at bounding box center [784, 286] width 172 height 33
click at [784, 286] on input "No masters are slaves" at bounding box center [789, 292] width 11 height 11
radio input "true"
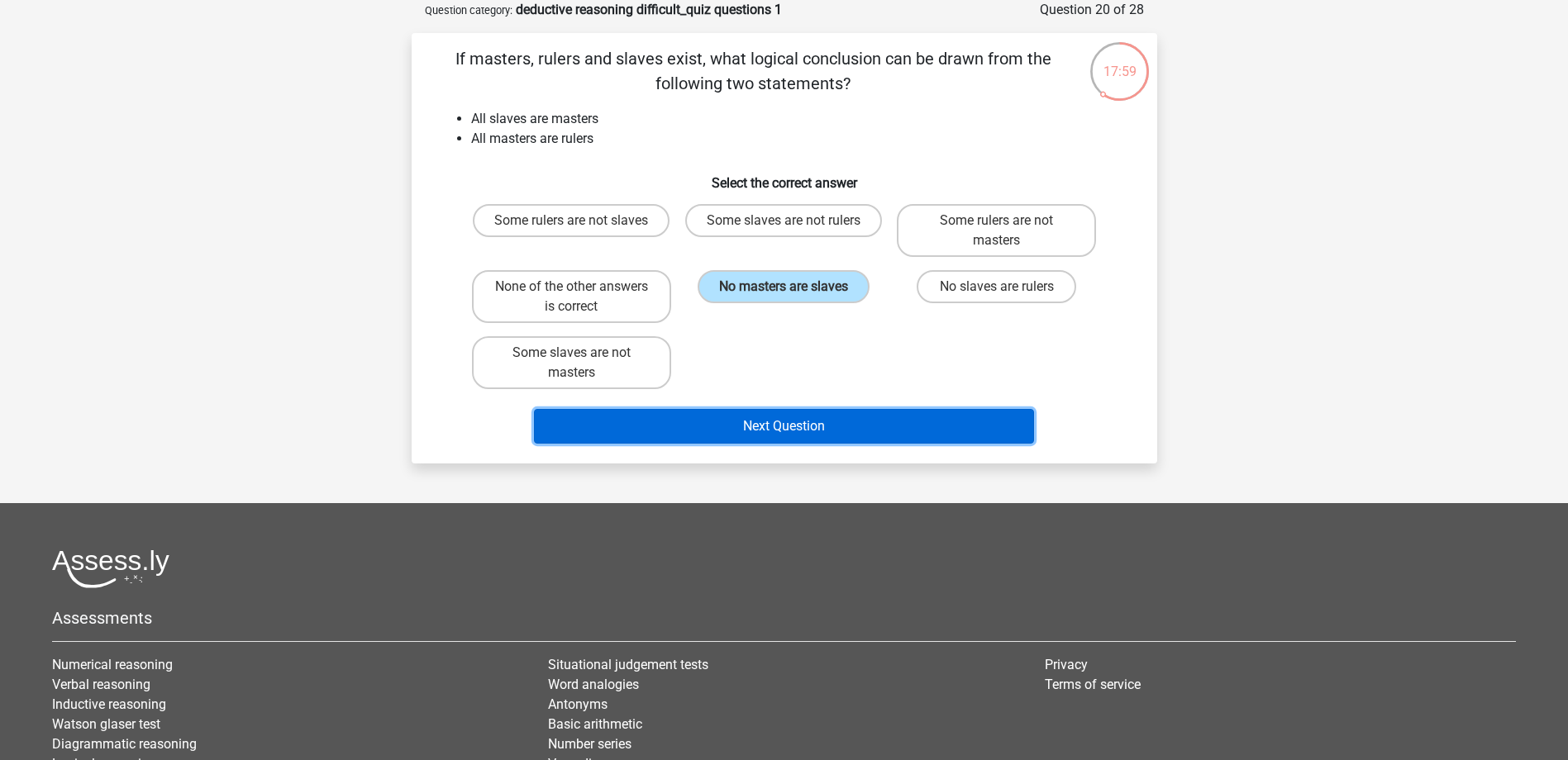
click at [820, 416] on button "Next Question" at bounding box center [784, 426] width 500 height 35
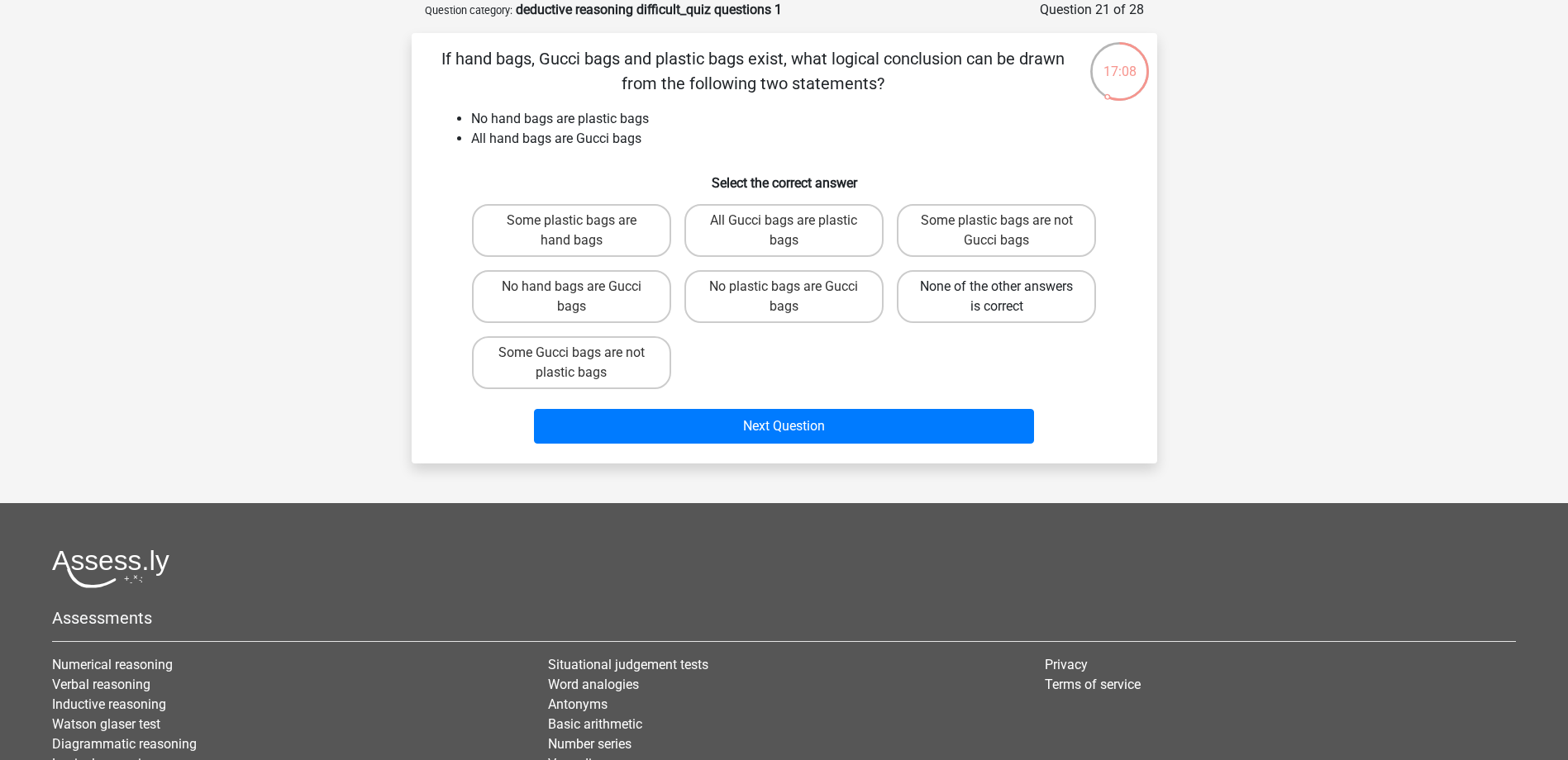
click at [971, 301] on label "None of the other answers is correct" at bounding box center [996, 297] width 200 height 53
click at [997, 297] on input "None of the other answers is correct" at bounding box center [1003, 292] width 11 height 11
radio input "true"
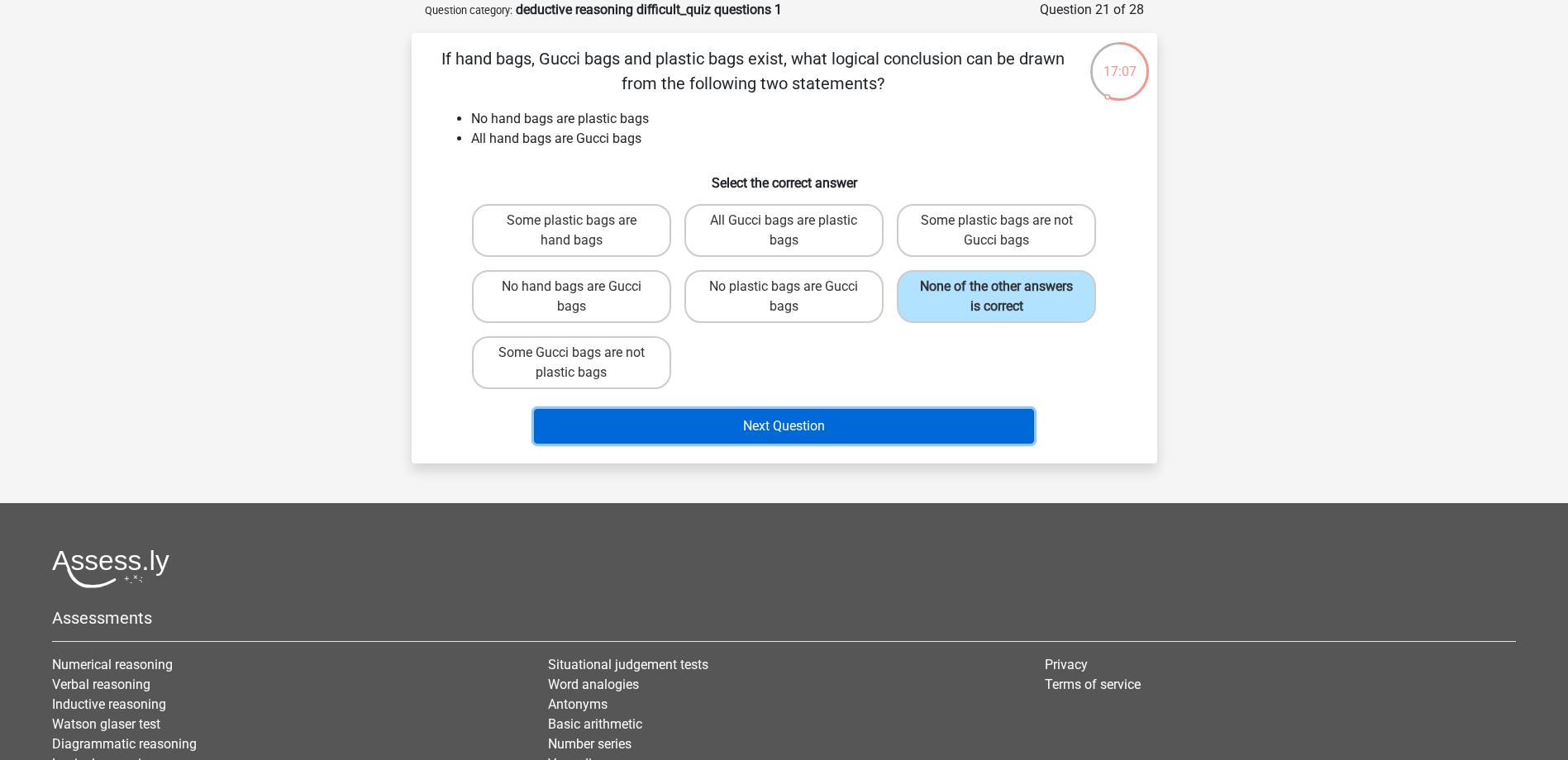
click at [870, 423] on button "Next Question" at bounding box center [784, 426] width 500 height 35
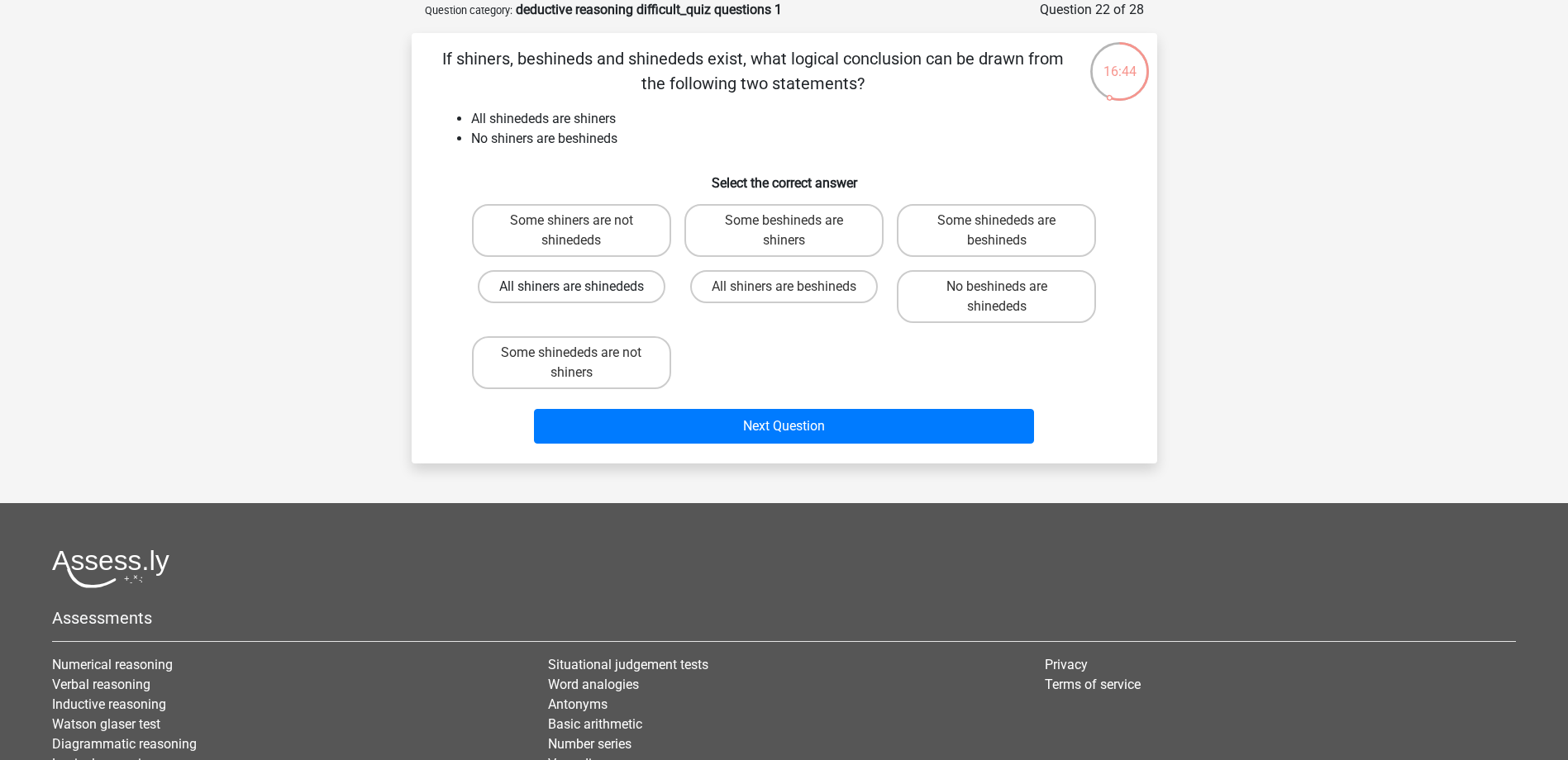
click at [635, 294] on label "All shiners are shinededs" at bounding box center [571, 286] width 187 height 33
click at [582, 294] on input "All shiners are shinededs" at bounding box center [576, 292] width 11 height 11
radio input "true"
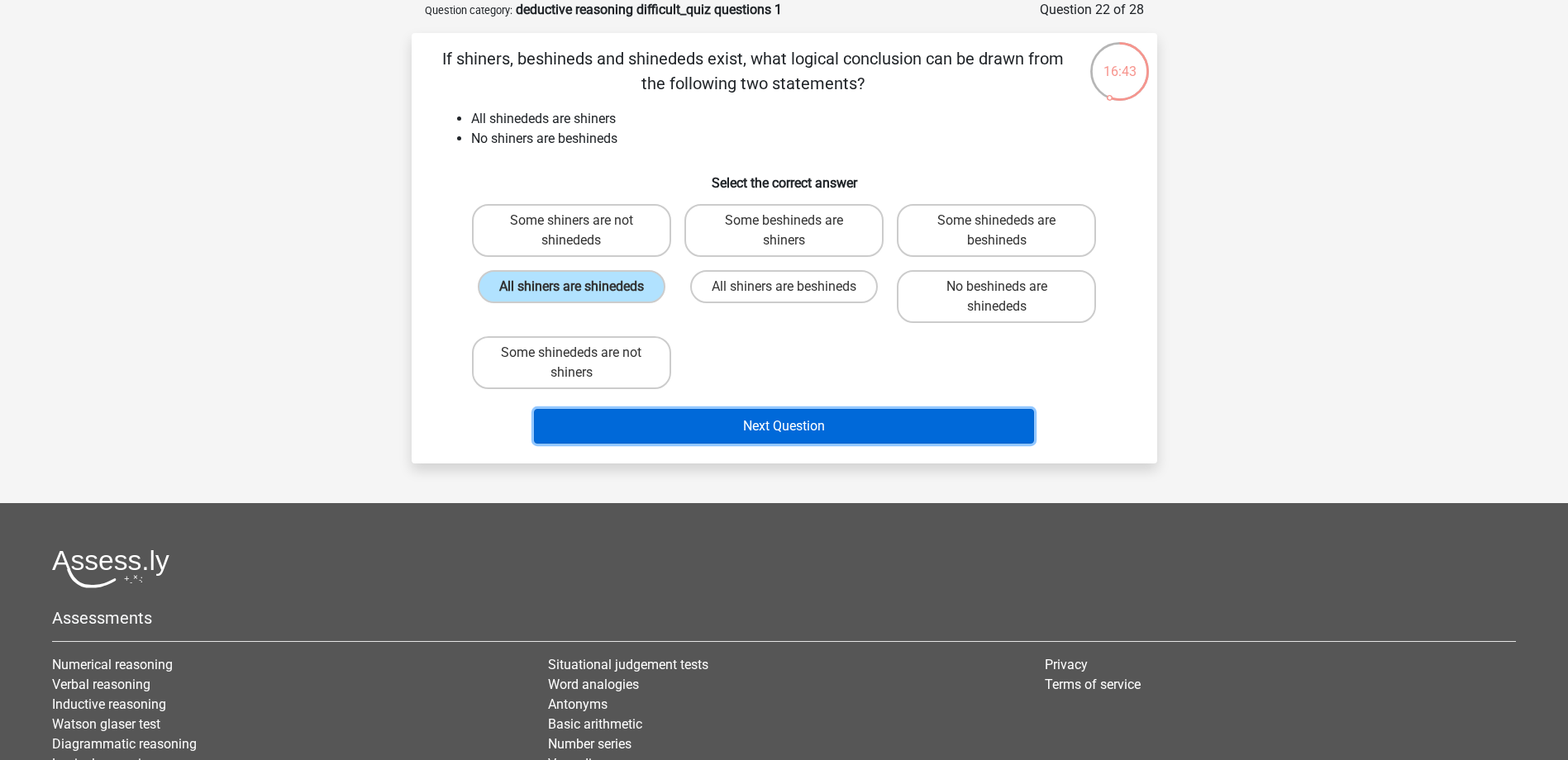
click at [784, 430] on button "Next Question" at bounding box center [784, 426] width 500 height 35
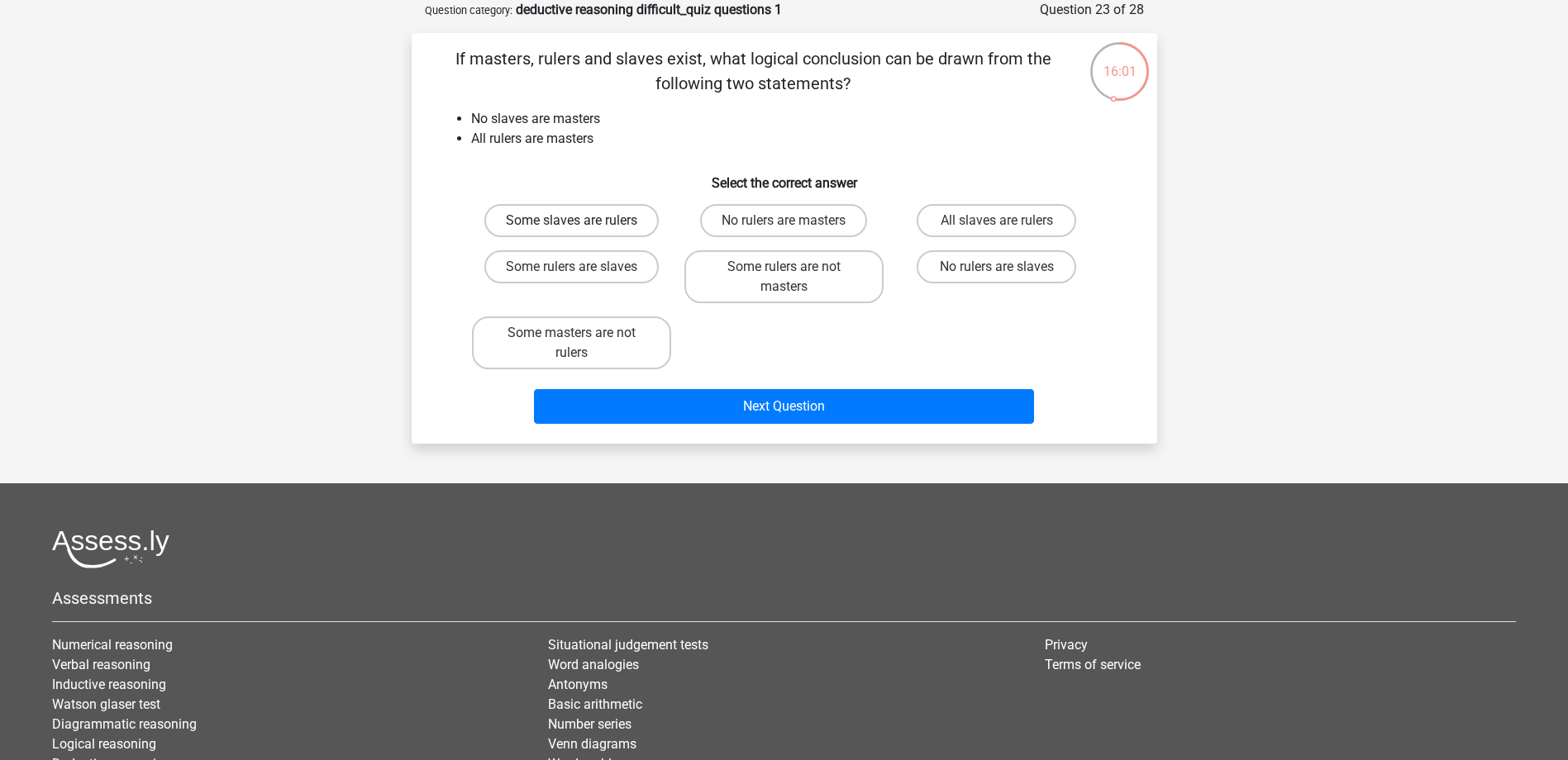
click at [594, 219] on label "Some slaves are rulers" at bounding box center [571, 220] width 174 height 33
click at [582, 221] on input "Some slaves are rulers" at bounding box center [576, 227] width 11 height 11
radio input "true"
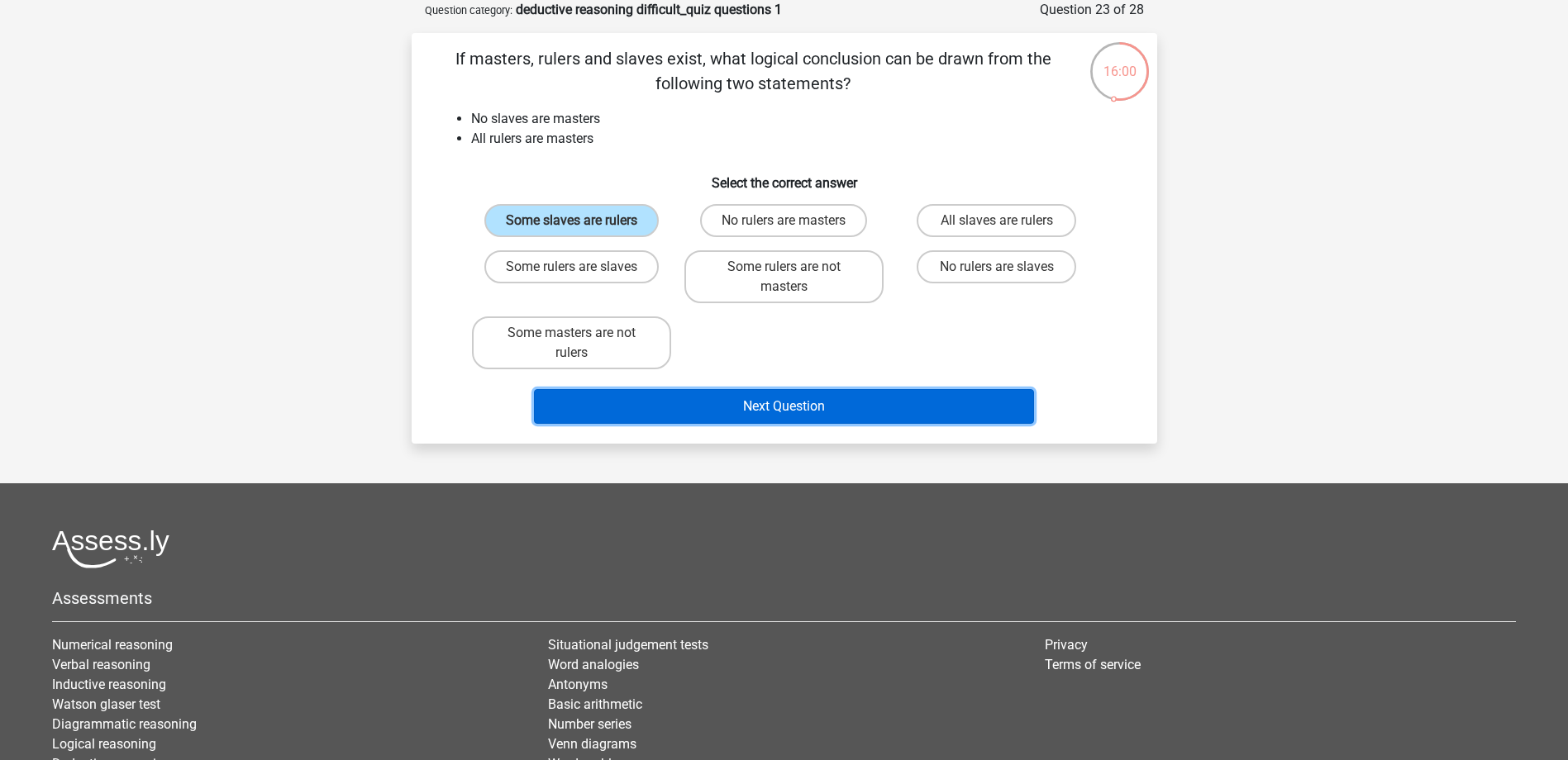
click at [806, 409] on button "Next Question" at bounding box center [784, 406] width 500 height 35
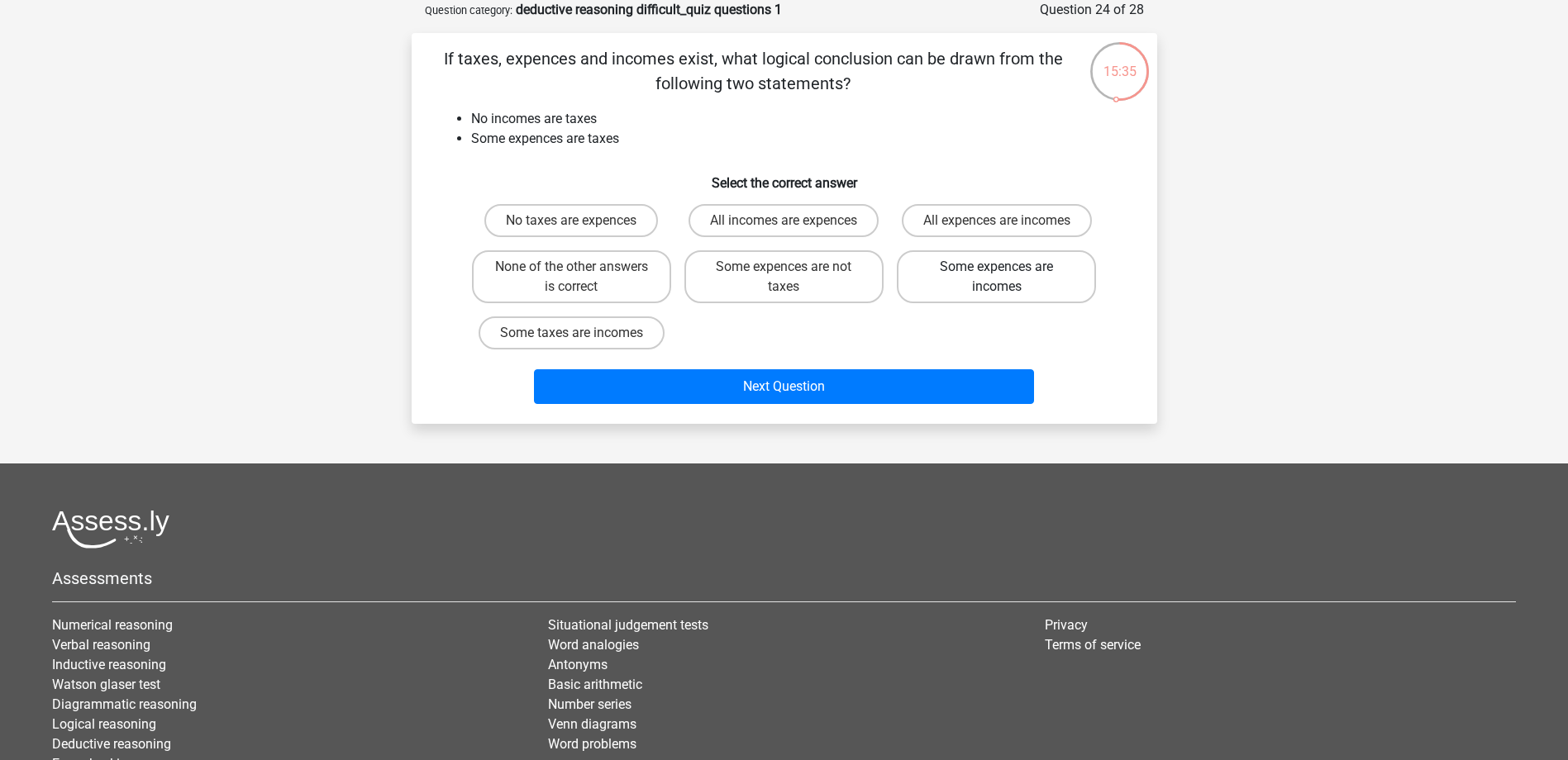
click at [963, 294] on label "Some expences are incomes" at bounding box center [996, 277] width 200 height 53
click at [997, 278] on input "Some expences are incomes" at bounding box center [1003, 272] width 11 height 11
radio input "true"
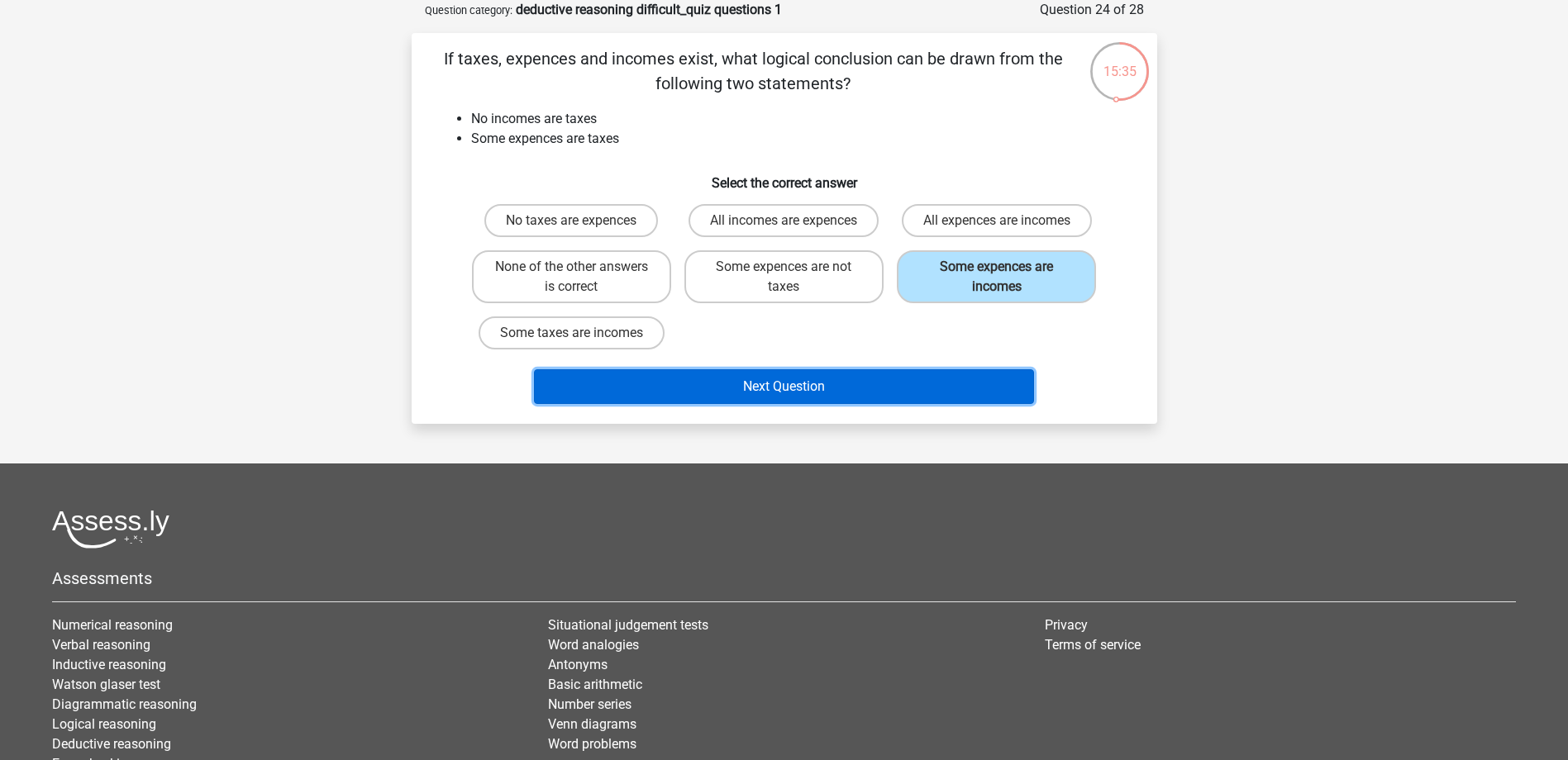
click at [882, 376] on button "Next Question" at bounding box center [784, 386] width 500 height 35
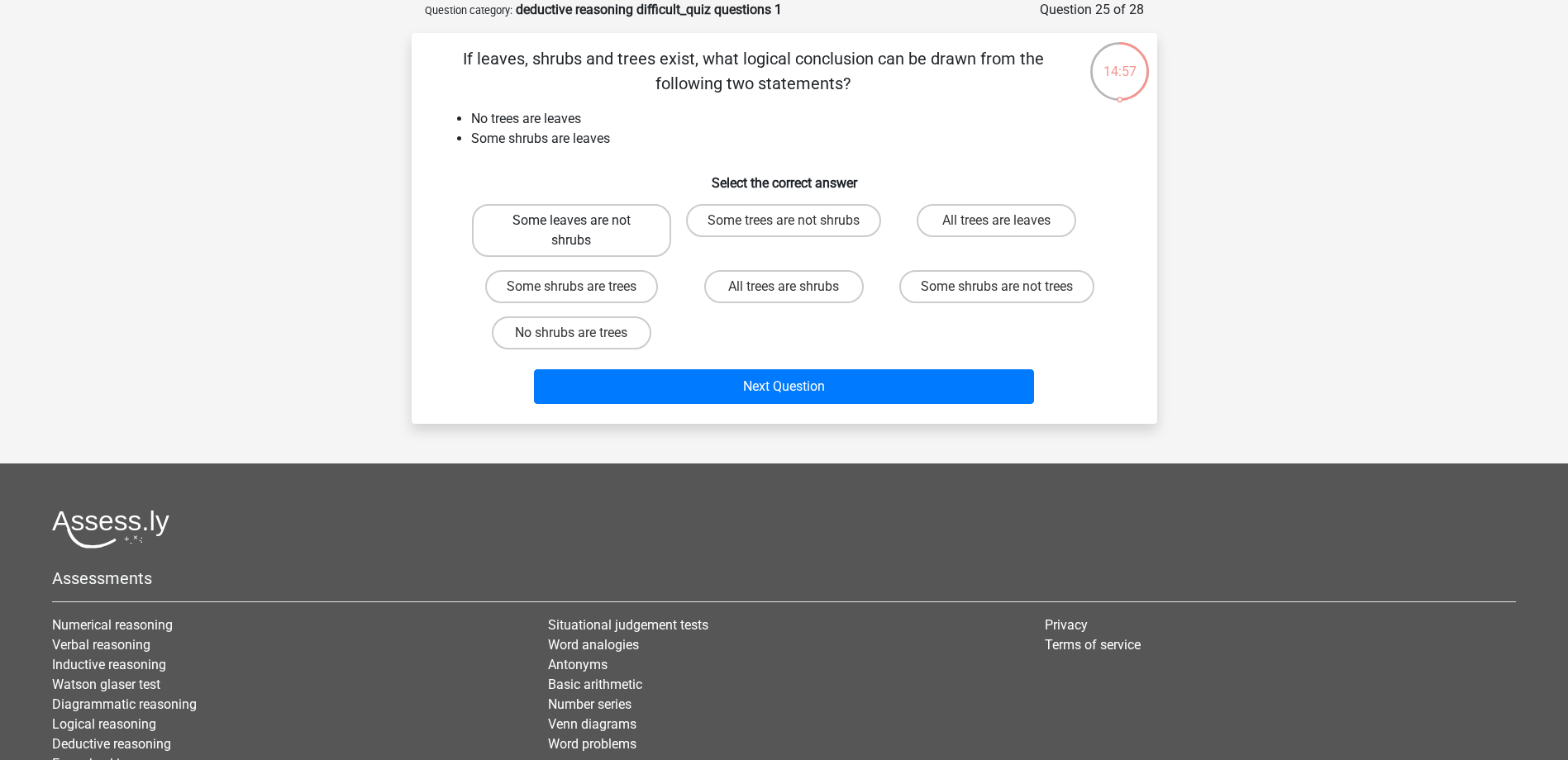
click at [629, 235] on label "Some leaves are not shrubs" at bounding box center [572, 230] width 200 height 53
click at [582, 231] on input "Some leaves are not shrubs" at bounding box center [576, 227] width 11 height 11
radio input "true"
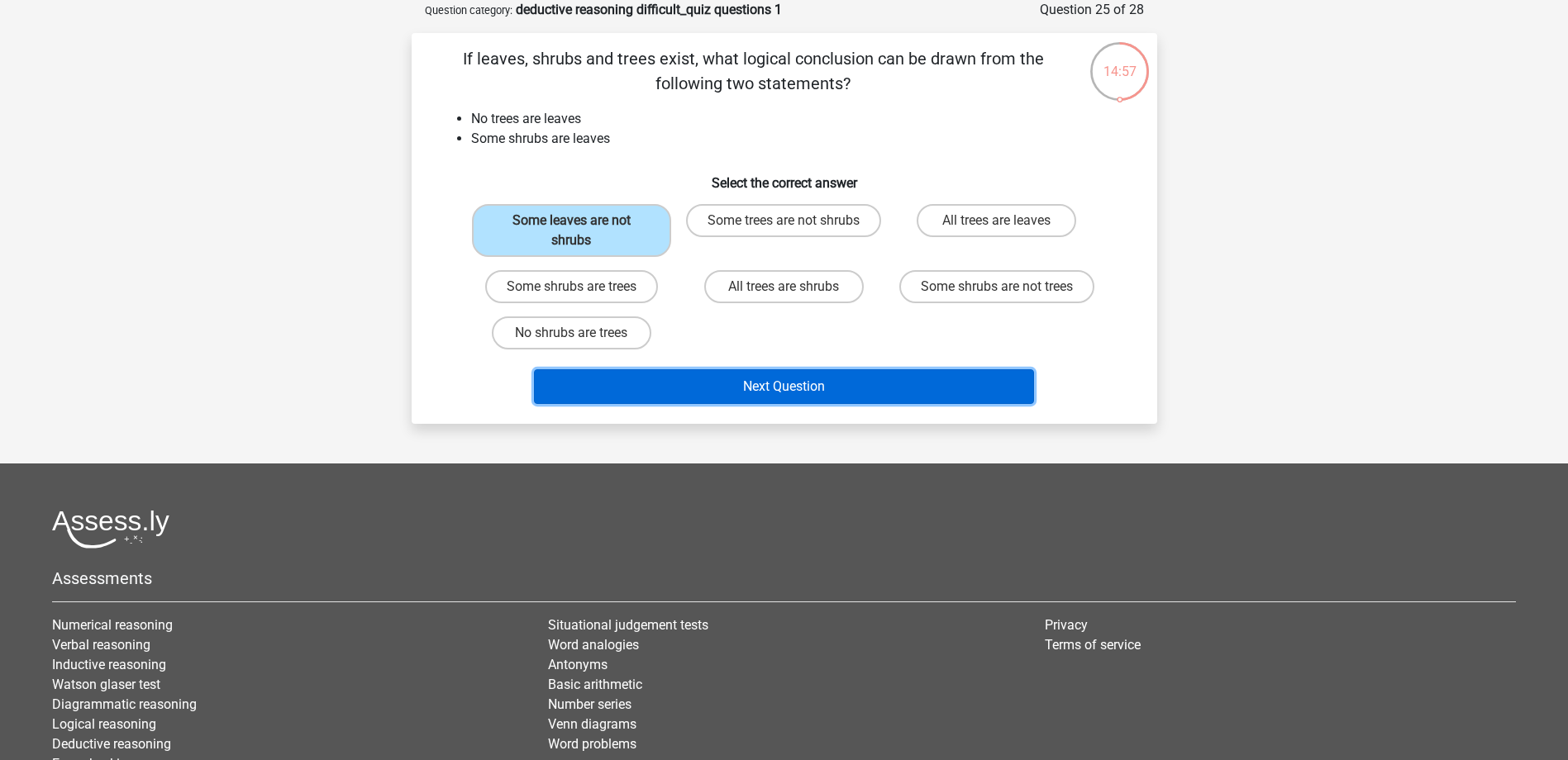
drag, startPoint x: 756, startPoint y: 376, endPoint x: 775, endPoint y: 402, distance: 32.2
click at [756, 377] on button "Next Question" at bounding box center [784, 386] width 500 height 35
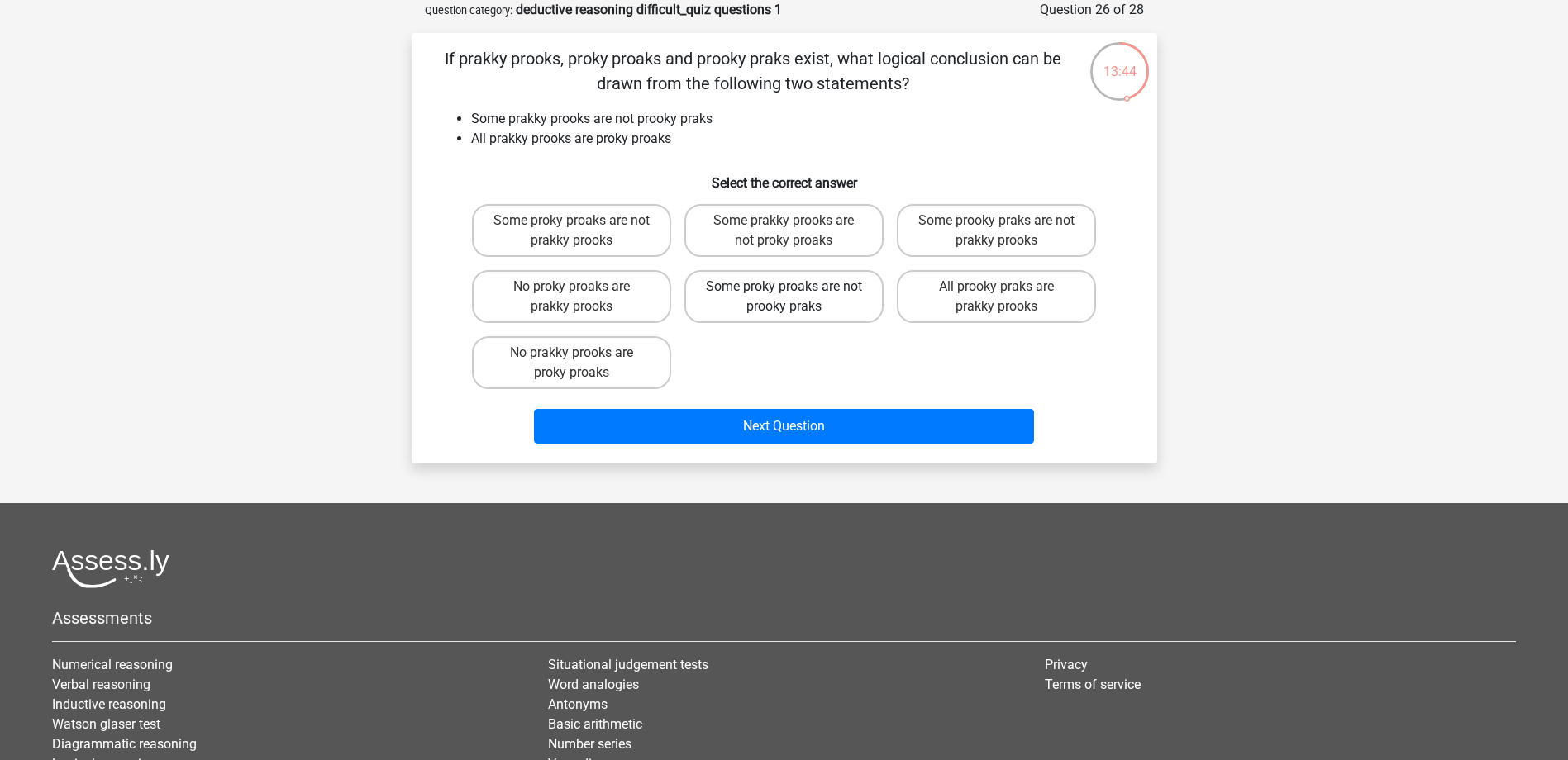
click at [728, 292] on label "Some proky proaks are not prooky praks" at bounding box center [784, 297] width 200 height 53
click at [784, 292] on input "Some proky proaks are not prooky praks" at bounding box center [789, 292] width 11 height 11
radio input "true"
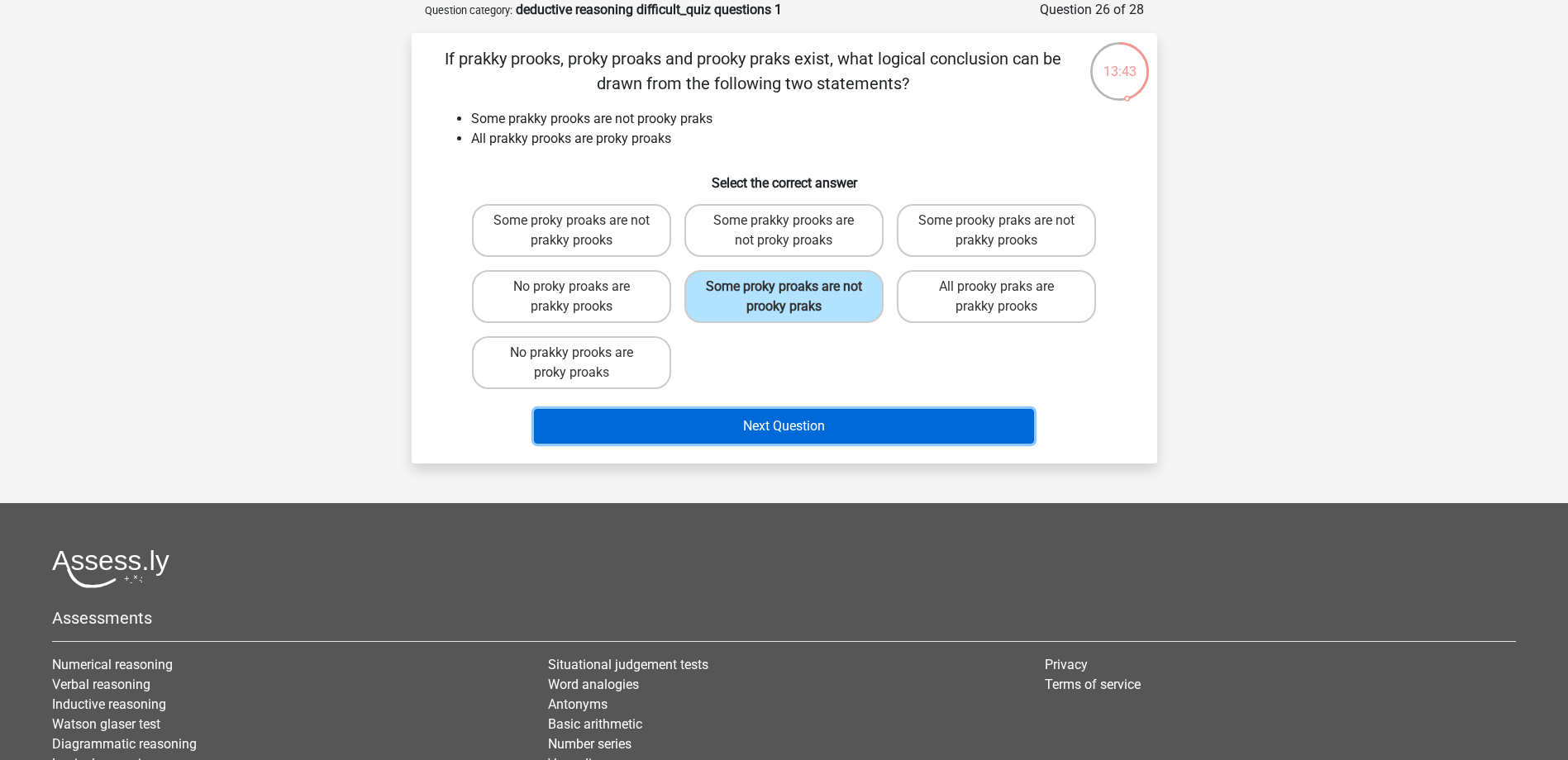
click at [809, 421] on button "Next Question" at bounding box center [784, 426] width 500 height 35
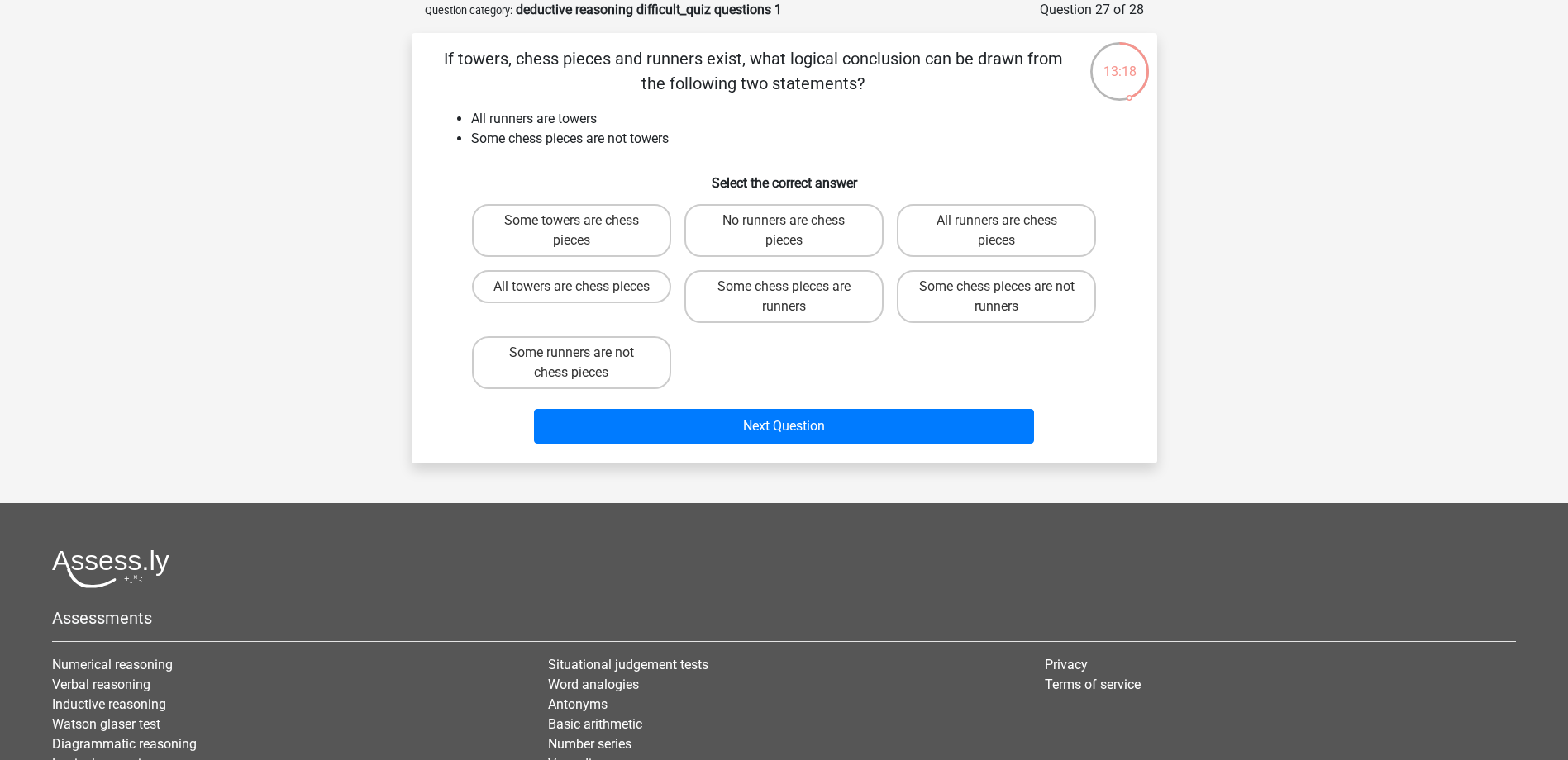
drag, startPoint x: 963, startPoint y: 300, endPoint x: 937, endPoint y: 344, distance: 51.1
click at [962, 299] on label "Some chess pieces are not runners" at bounding box center [996, 297] width 200 height 53
click at [997, 297] on input "Some chess pieces are not runners" at bounding box center [1003, 292] width 11 height 11
radio input "true"
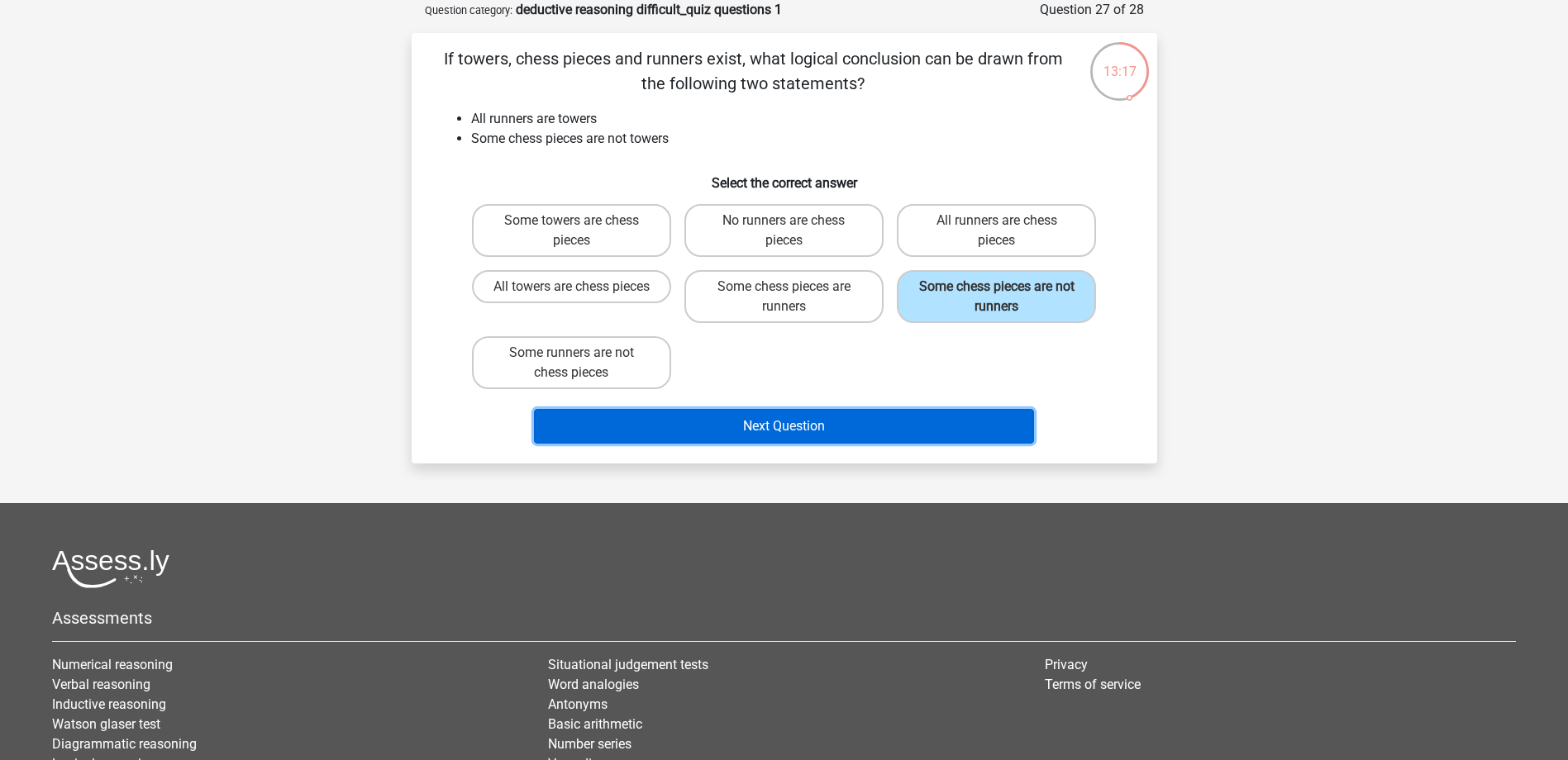
click at [876, 417] on button "Next Question" at bounding box center [784, 426] width 500 height 35
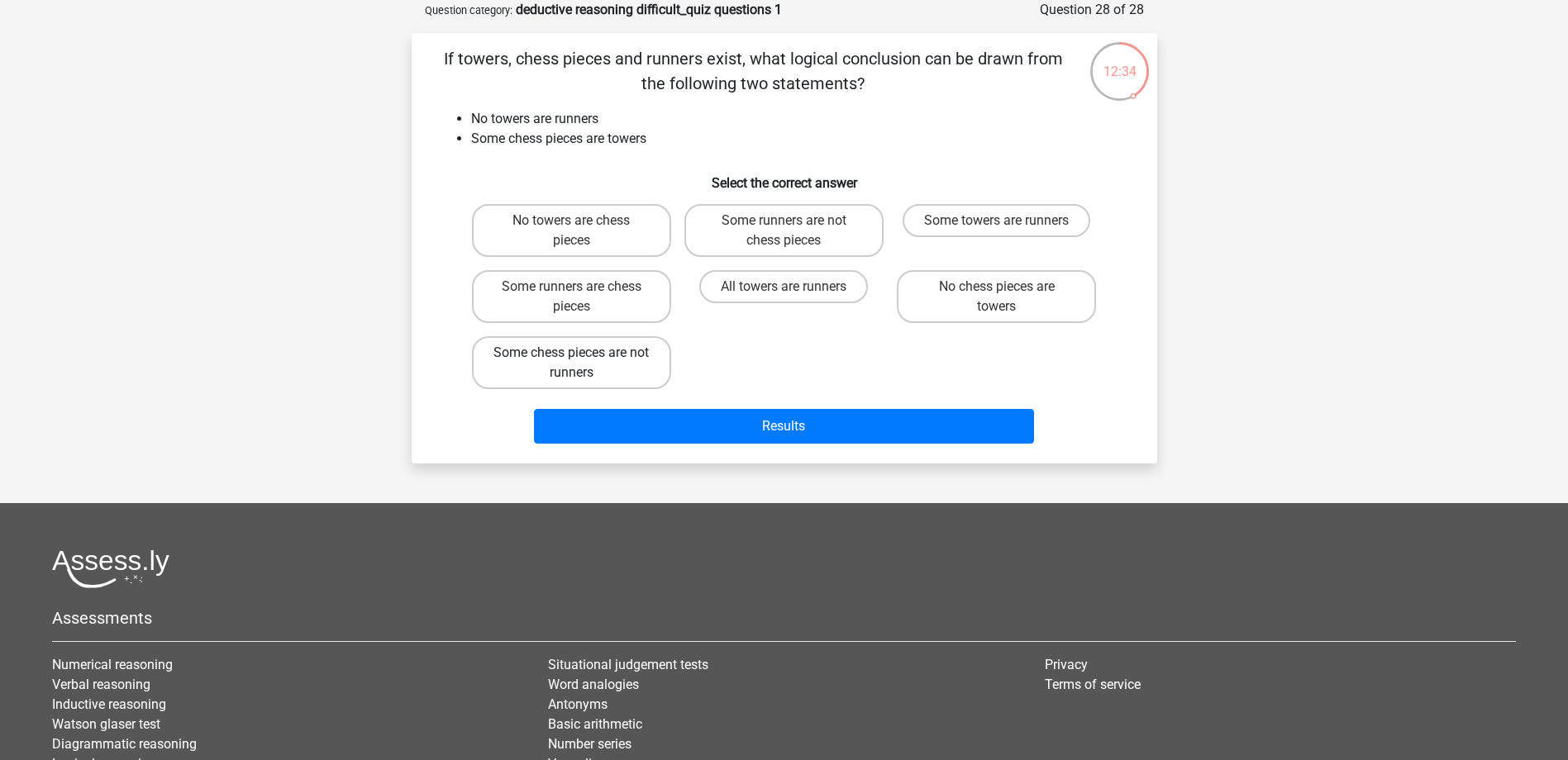
click at [647, 351] on label "Some chess pieces are not runners" at bounding box center [572, 363] width 200 height 53
click at [582, 352] on input "Some chess pieces are not runners" at bounding box center [576, 358] width 11 height 11
radio input "true"
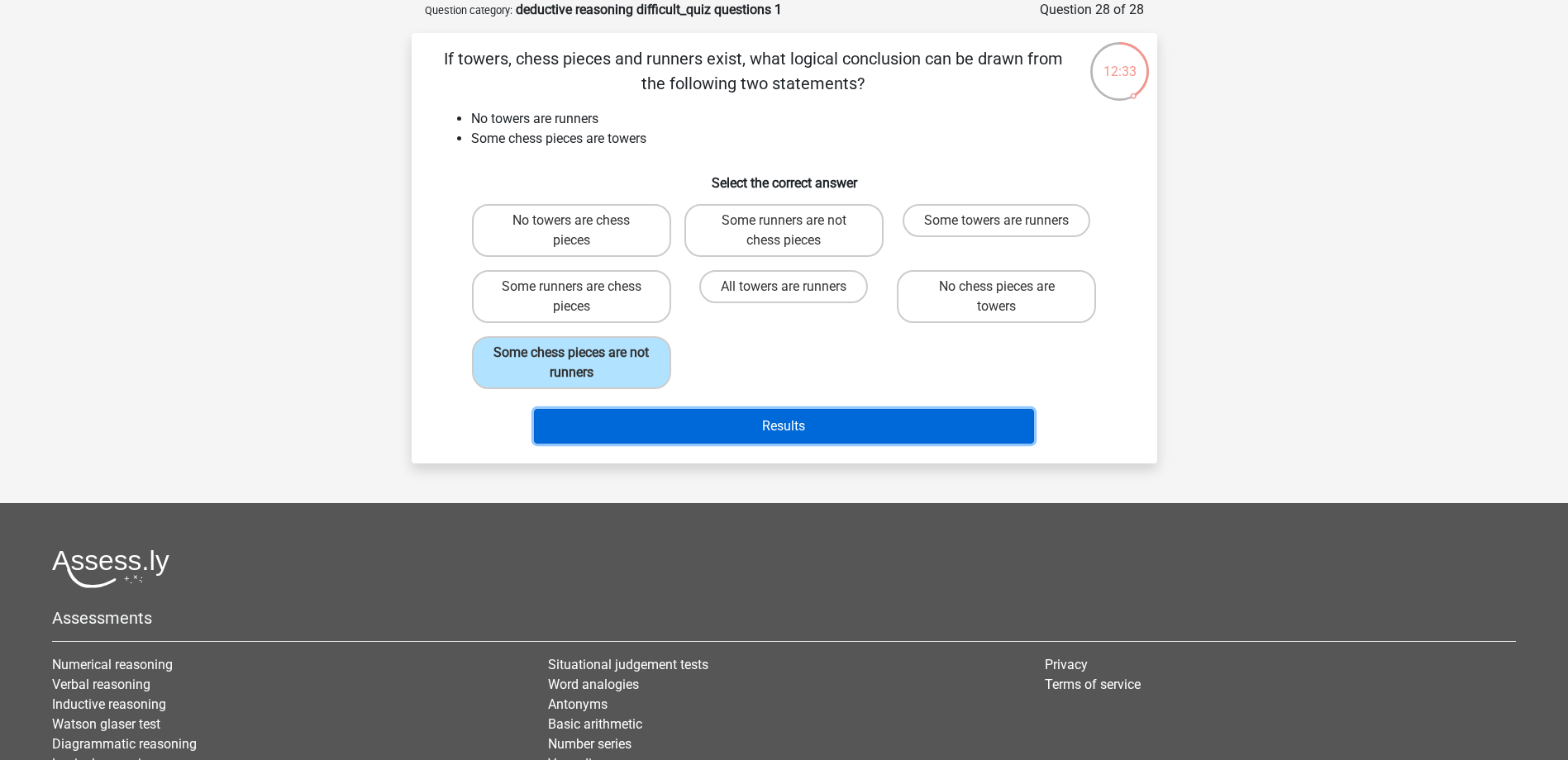
click at [758, 414] on button "Results" at bounding box center [784, 426] width 500 height 35
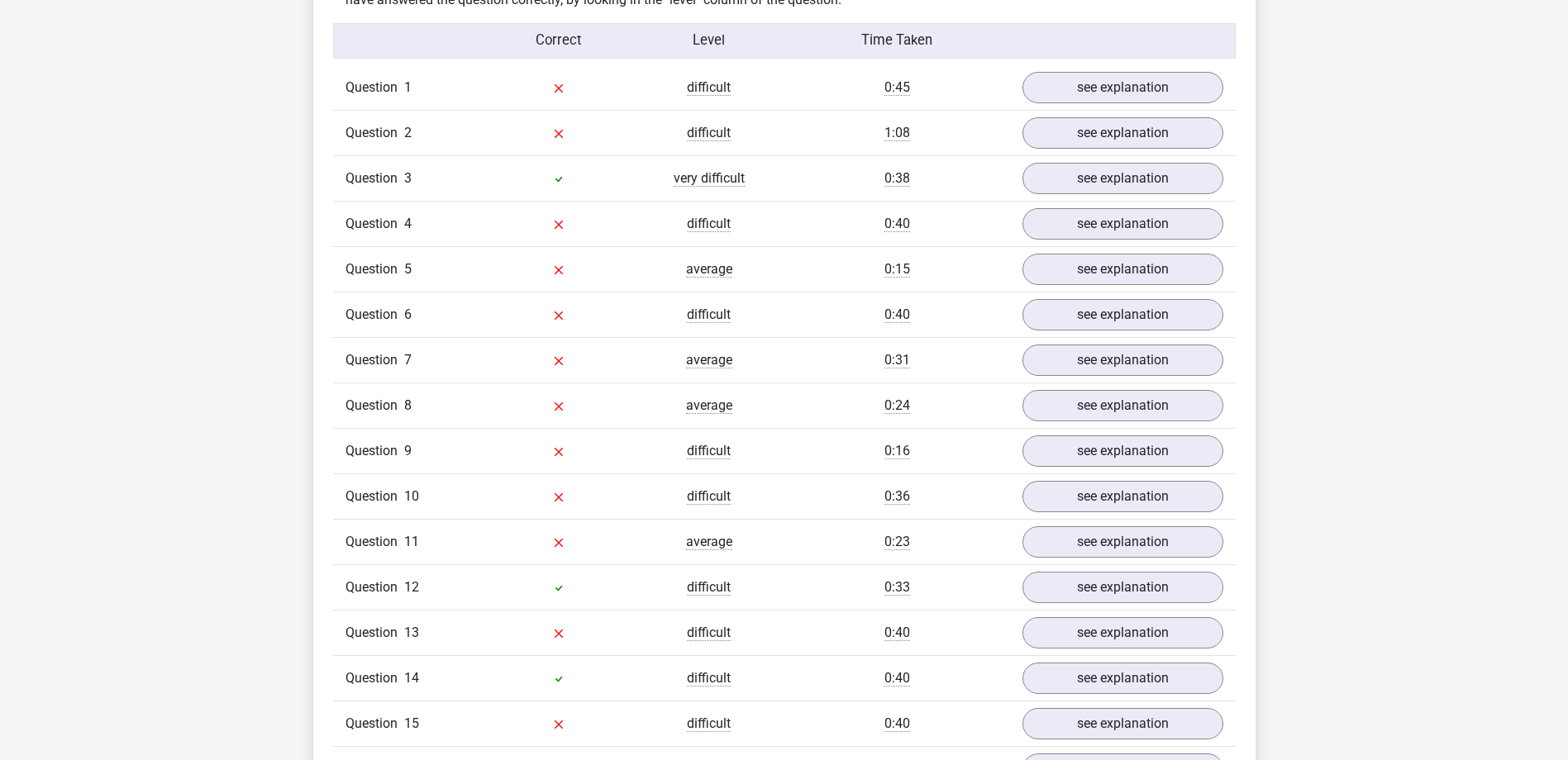
scroll to position [1322, 0]
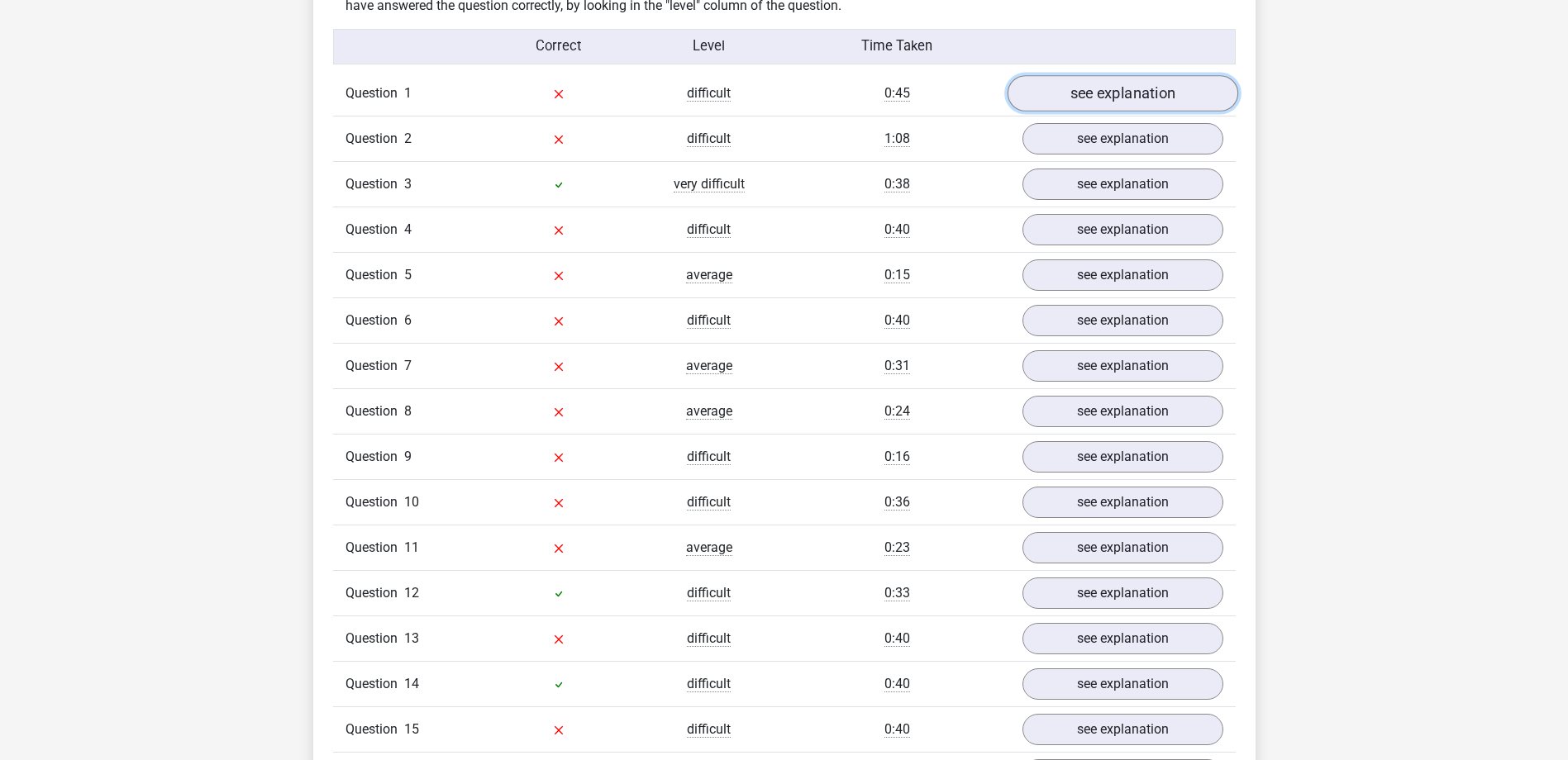
click at [1167, 95] on link "see explanation" at bounding box center [1121, 94] width 230 height 36
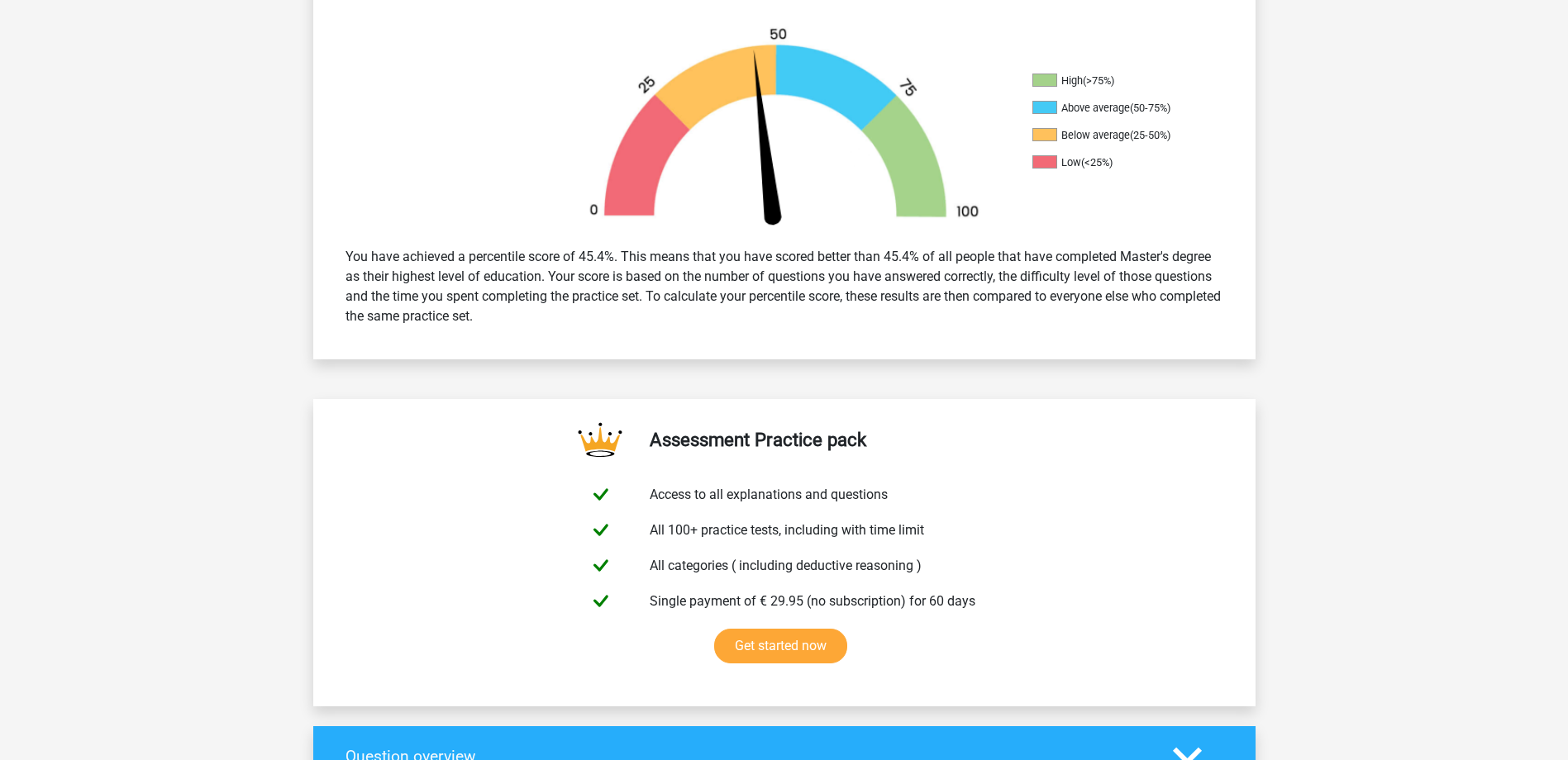
scroll to position [428, 0]
